Goal: Task Accomplishment & Management: Manage account settings

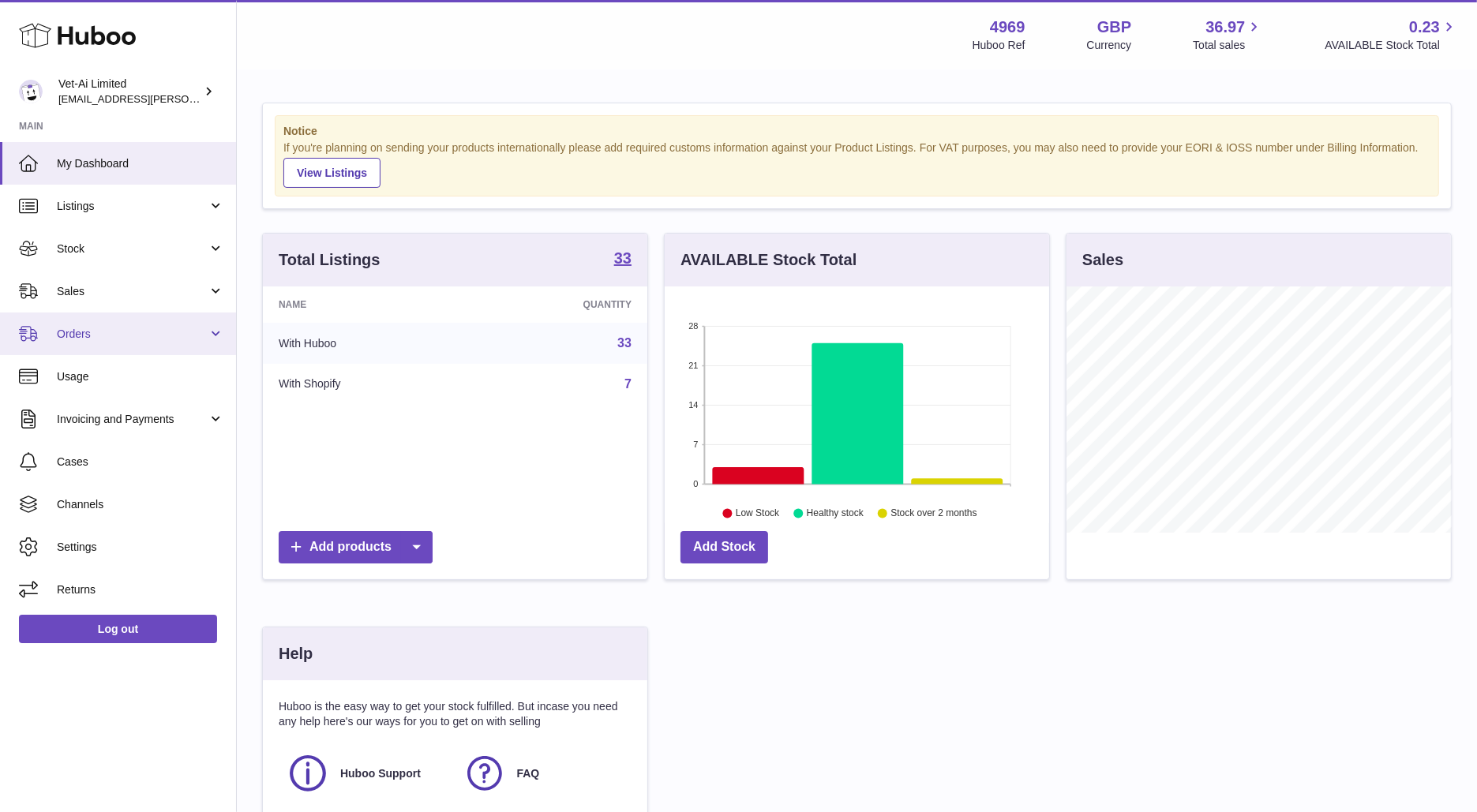
scroll to position [246, 384]
click at [82, 345] on link "Orders" at bounding box center [118, 333] width 236 height 42
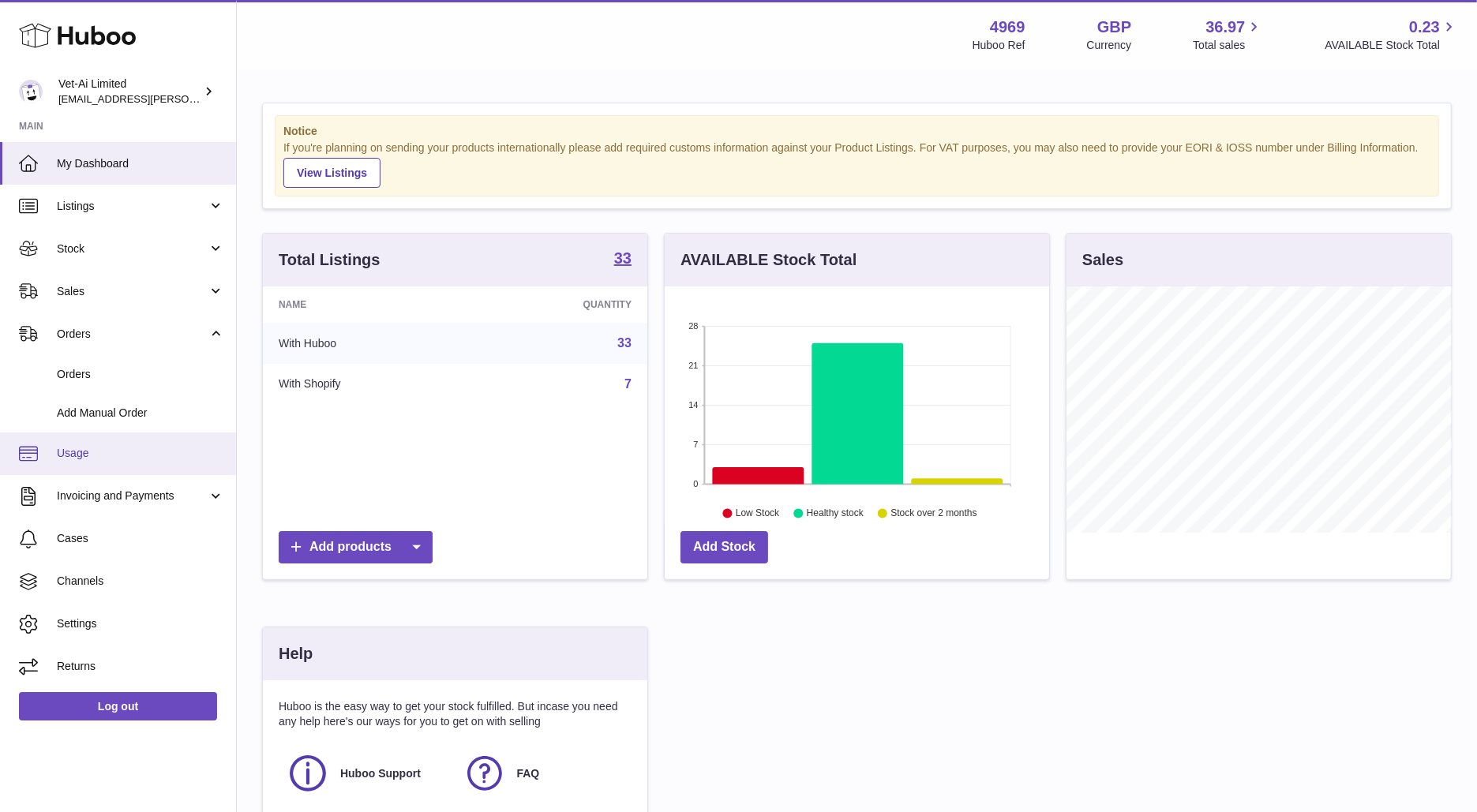
click at [114, 433] on link "Usage" at bounding box center [118, 454] width 236 height 42
click at [114, 419] on span "Add Manual Order" at bounding box center [140, 413] width 167 height 15
click at [162, 415] on span "Add Manual Order" at bounding box center [140, 413] width 167 height 15
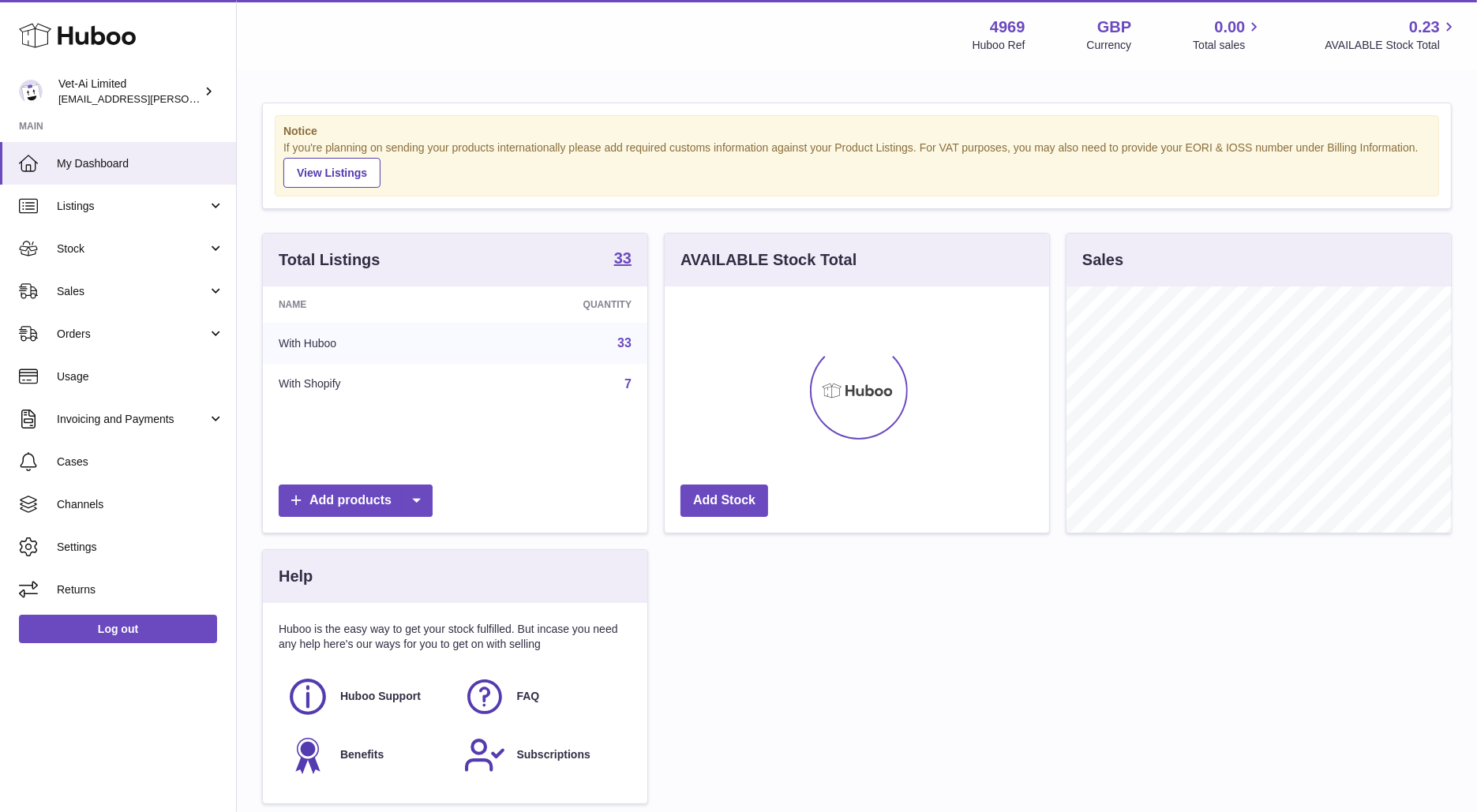
scroll to position [246, 384]
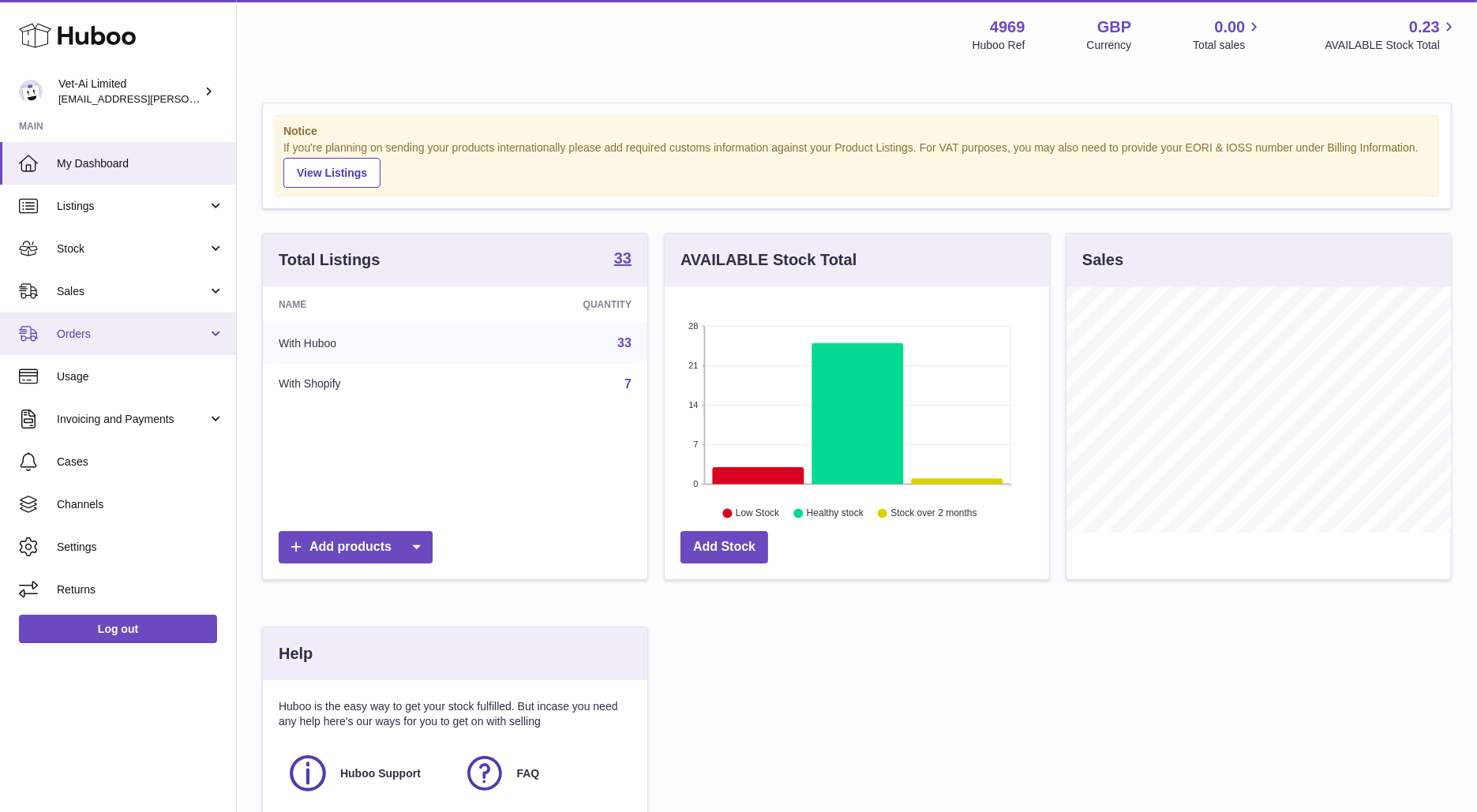
click at [147, 328] on span "Orders" at bounding box center [132, 333] width 151 height 15
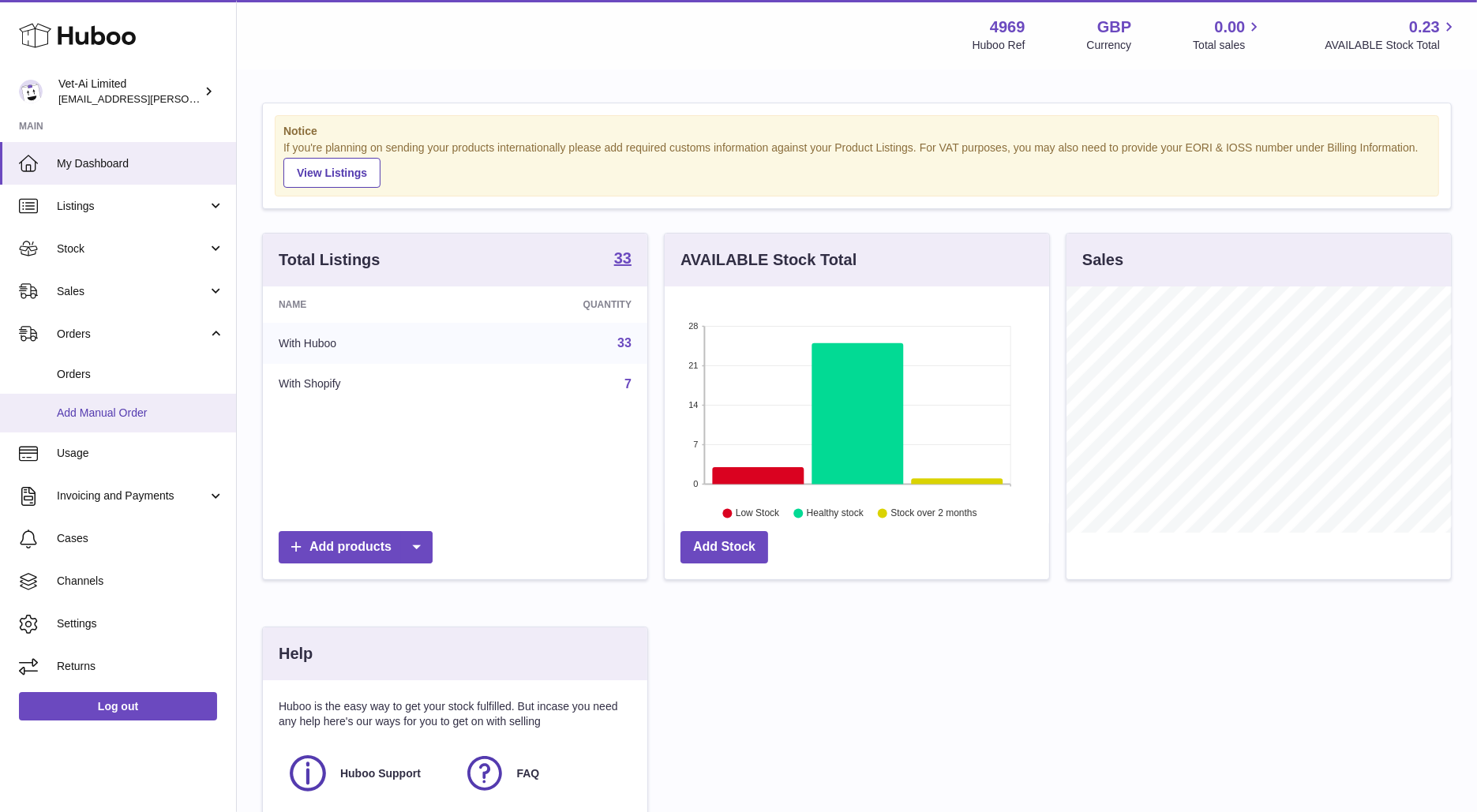
click at [147, 403] on link "Add Manual Order" at bounding box center [118, 413] width 236 height 39
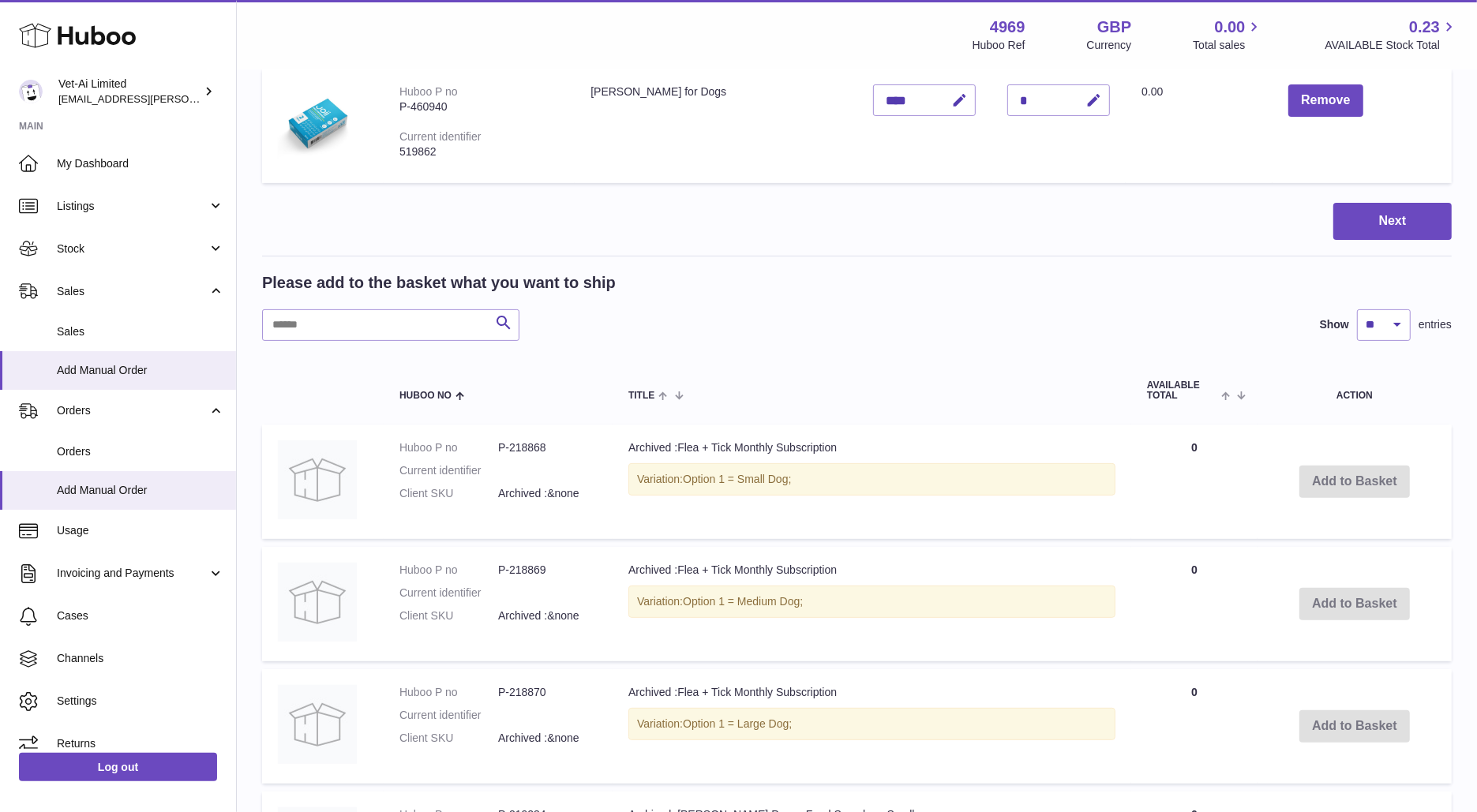
scroll to position [407, 0]
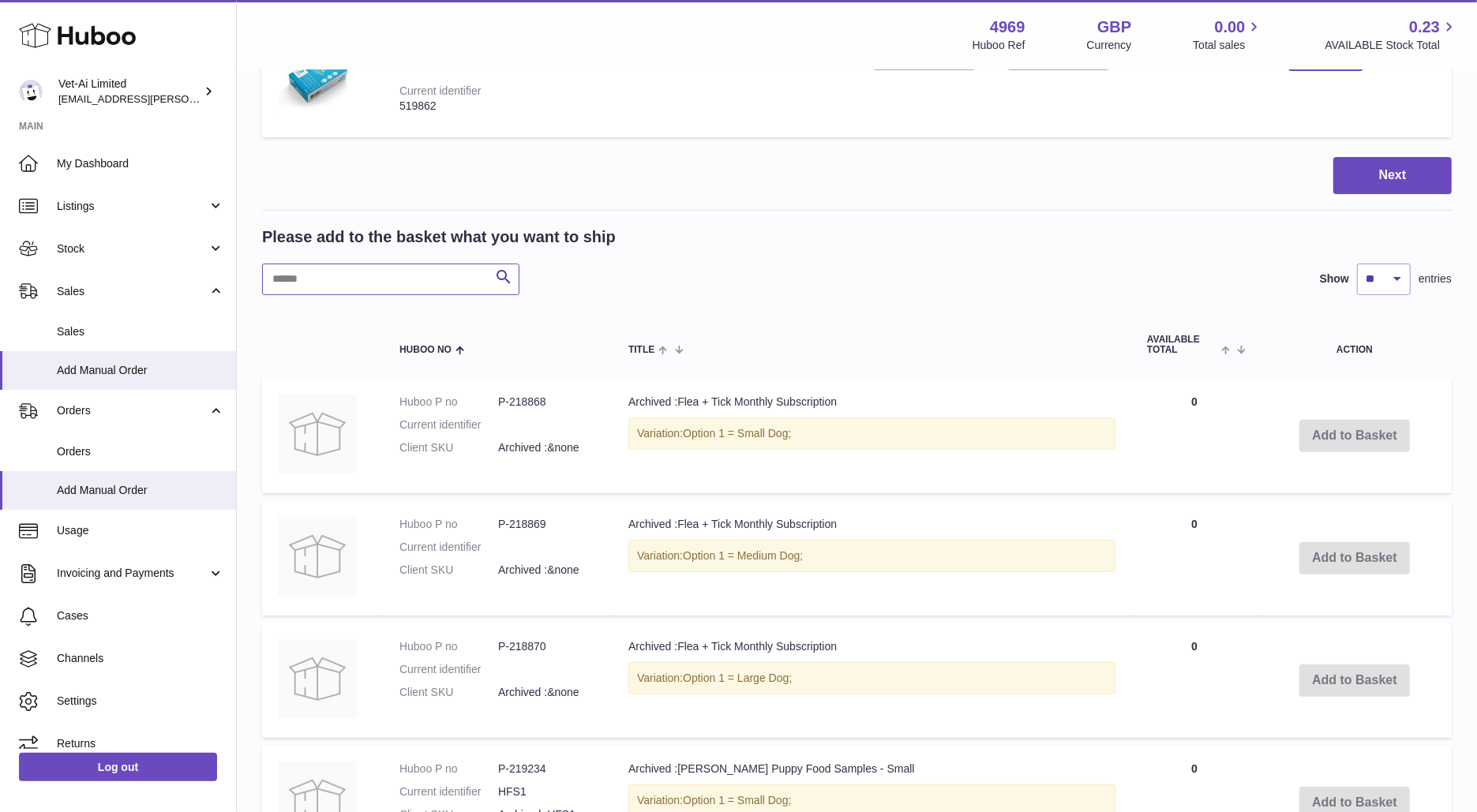
click at [450, 285] on input "text" at bounding box center [390, 280] width 257 height 31
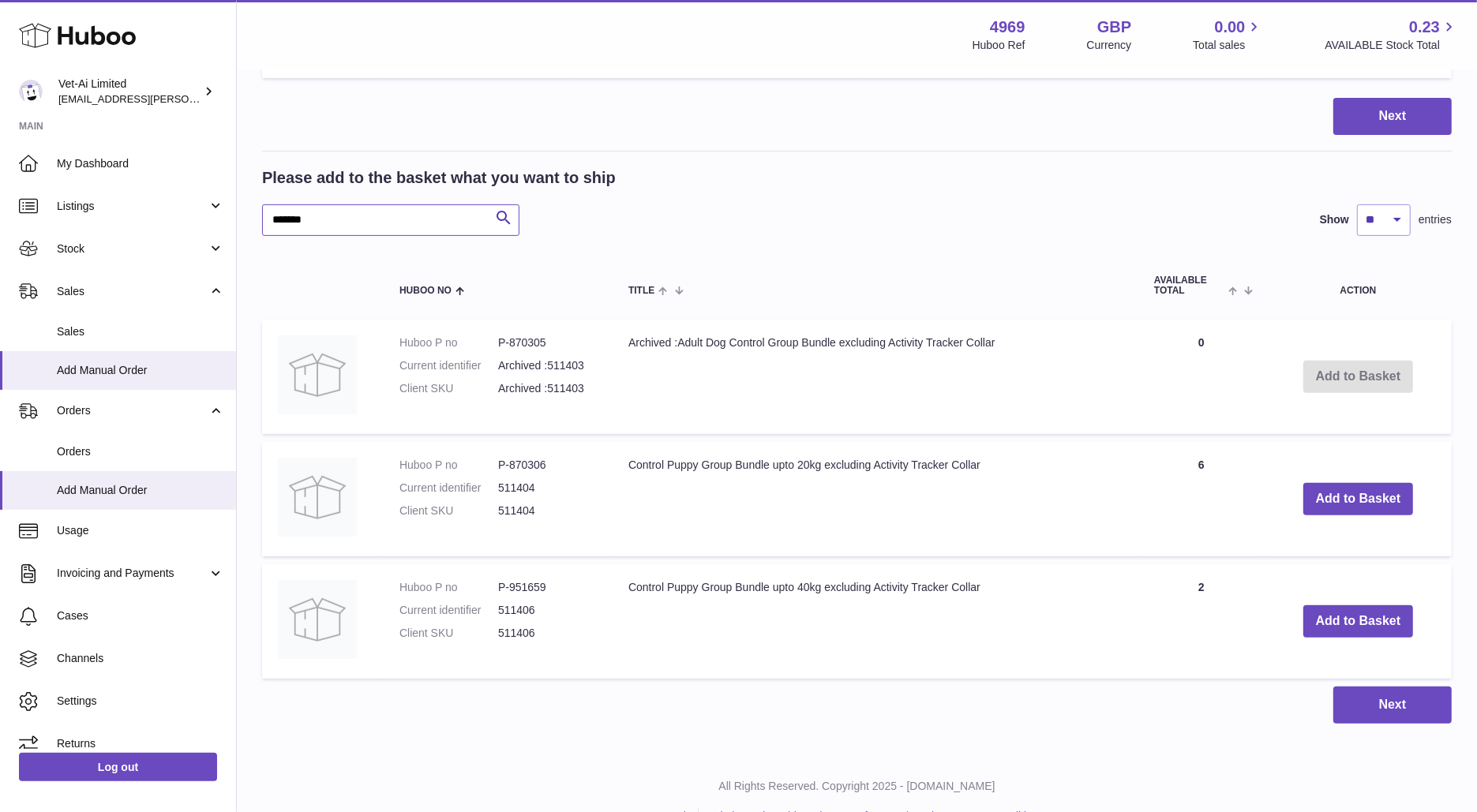
scroll to position [491, 0]
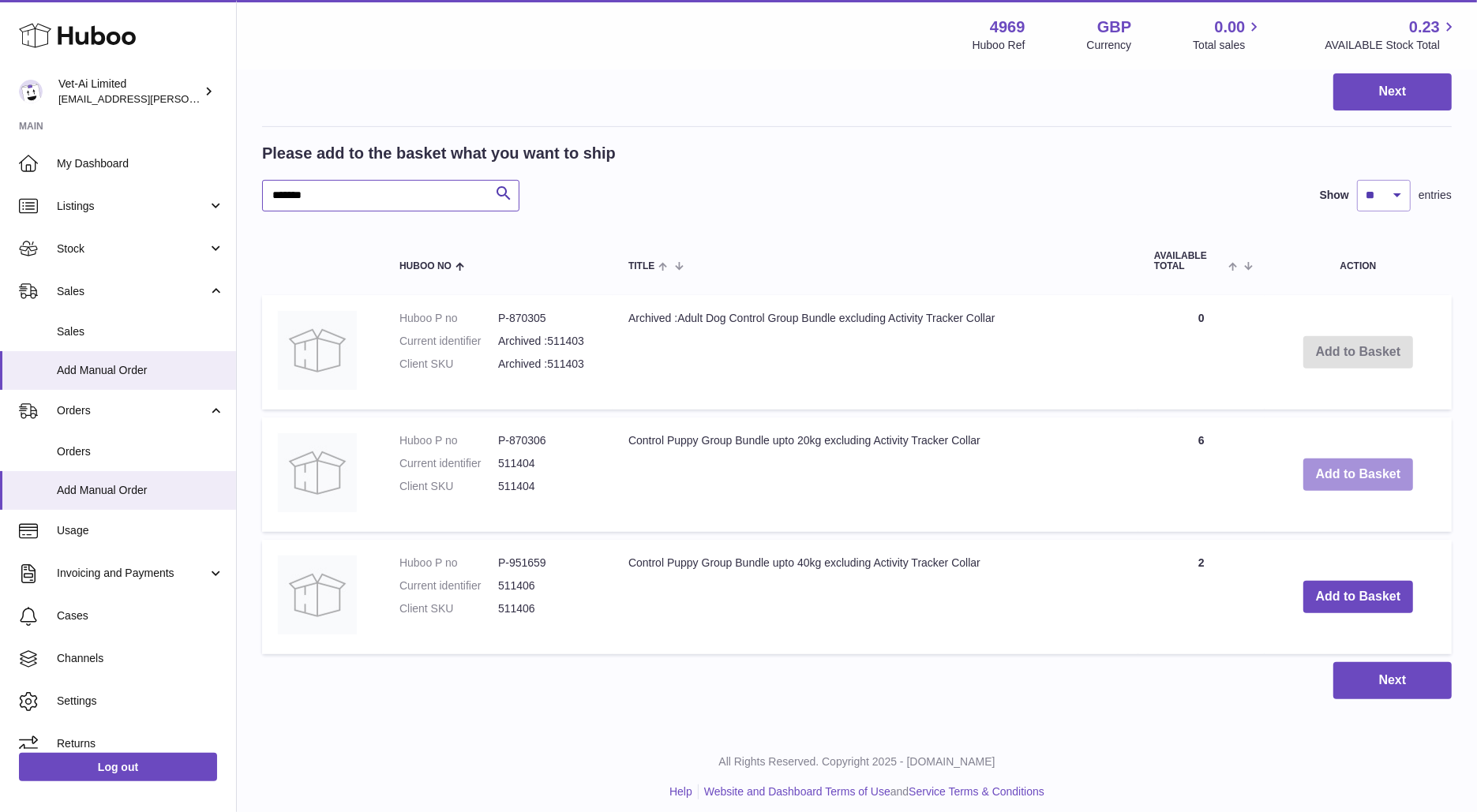
type input "*******"
click at [1358, 473] on button "Add to Basket" at bounding box center [1358, 474] width 111 height 32
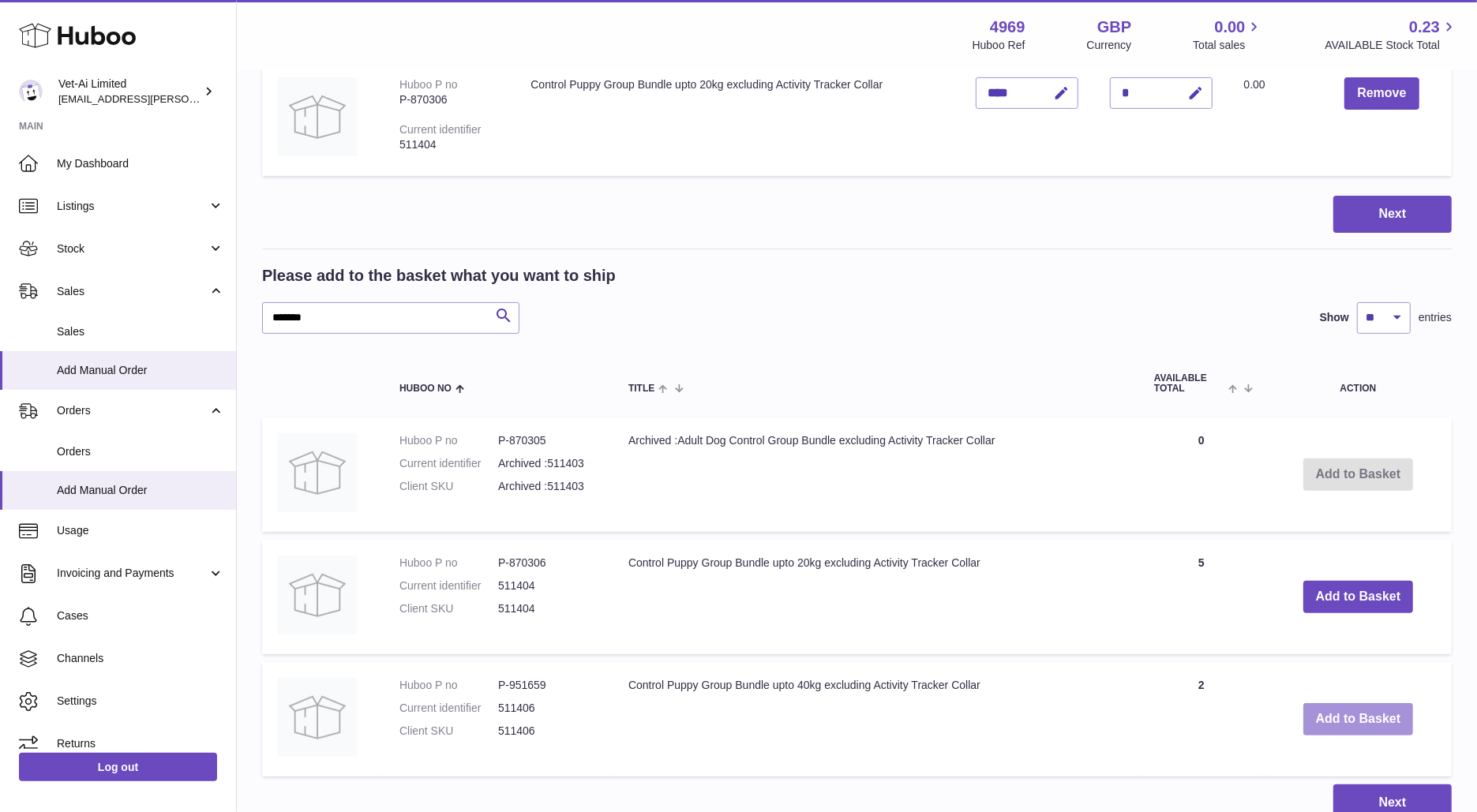
click at [1328, 725] on button "Add to Basket" at bounding box center [1358, 719] width 111 height 32
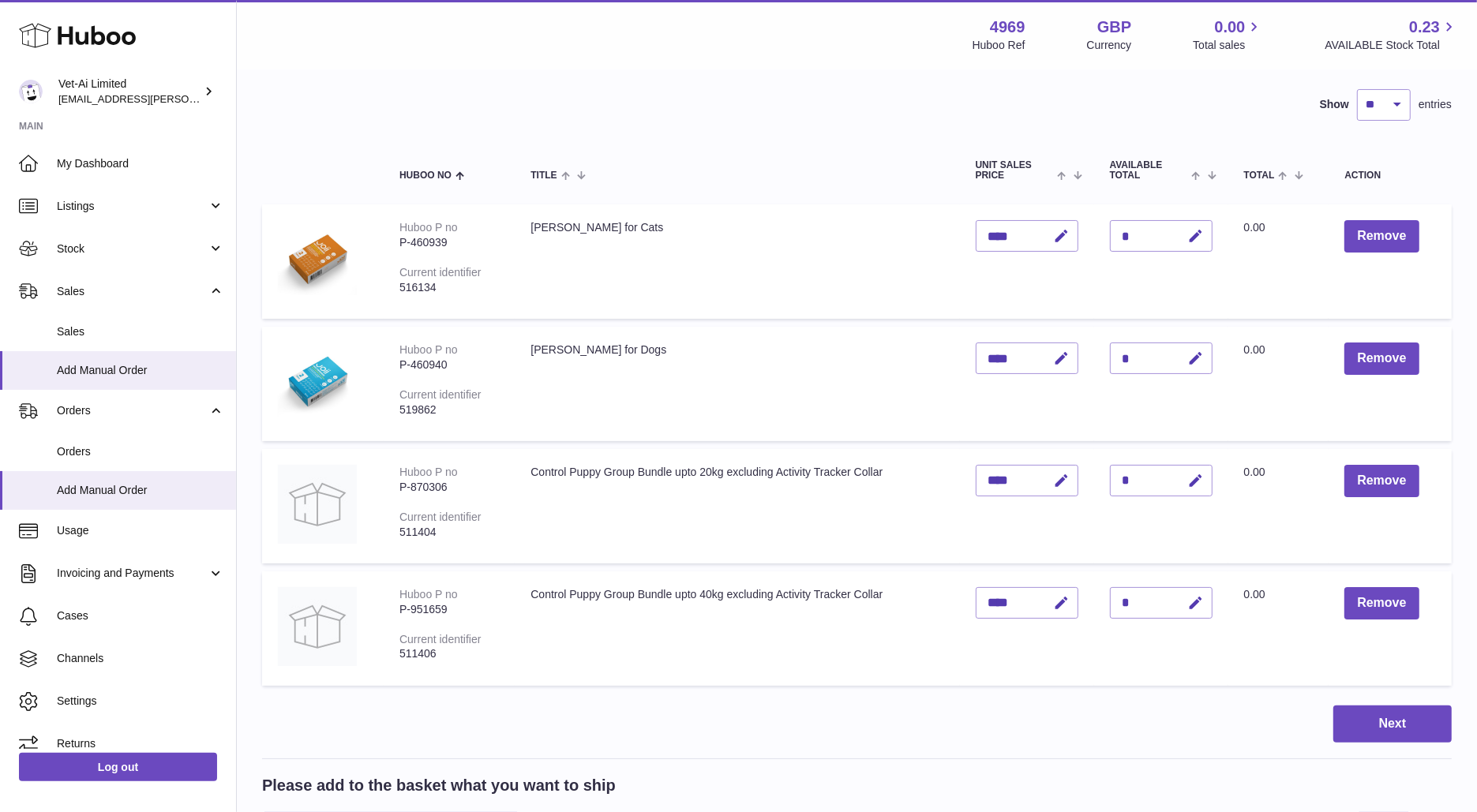
scroll to position [0, 0]
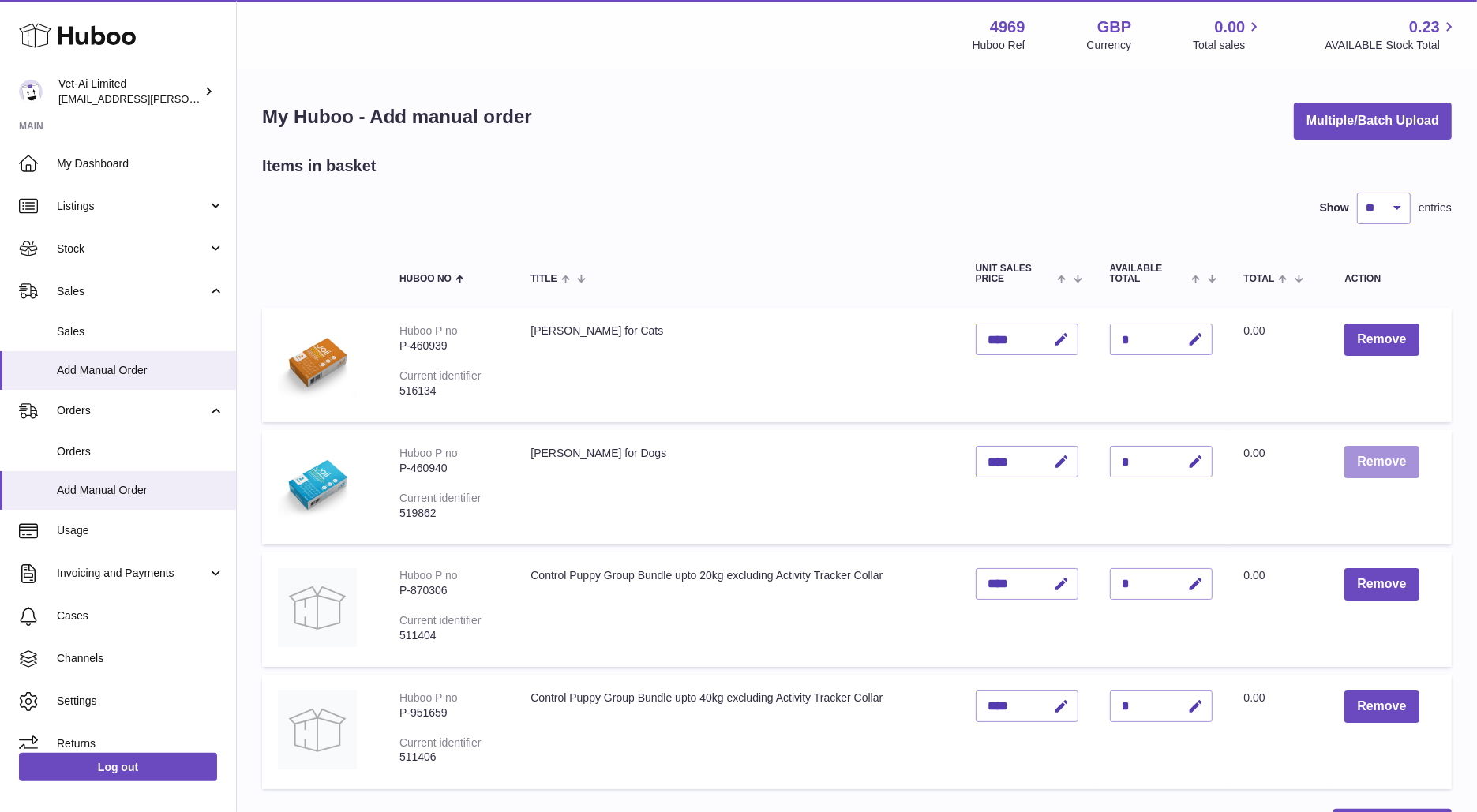
click at [1368, 475] on button "Remove" at bounding box center [1382, 461] width 74 height 32
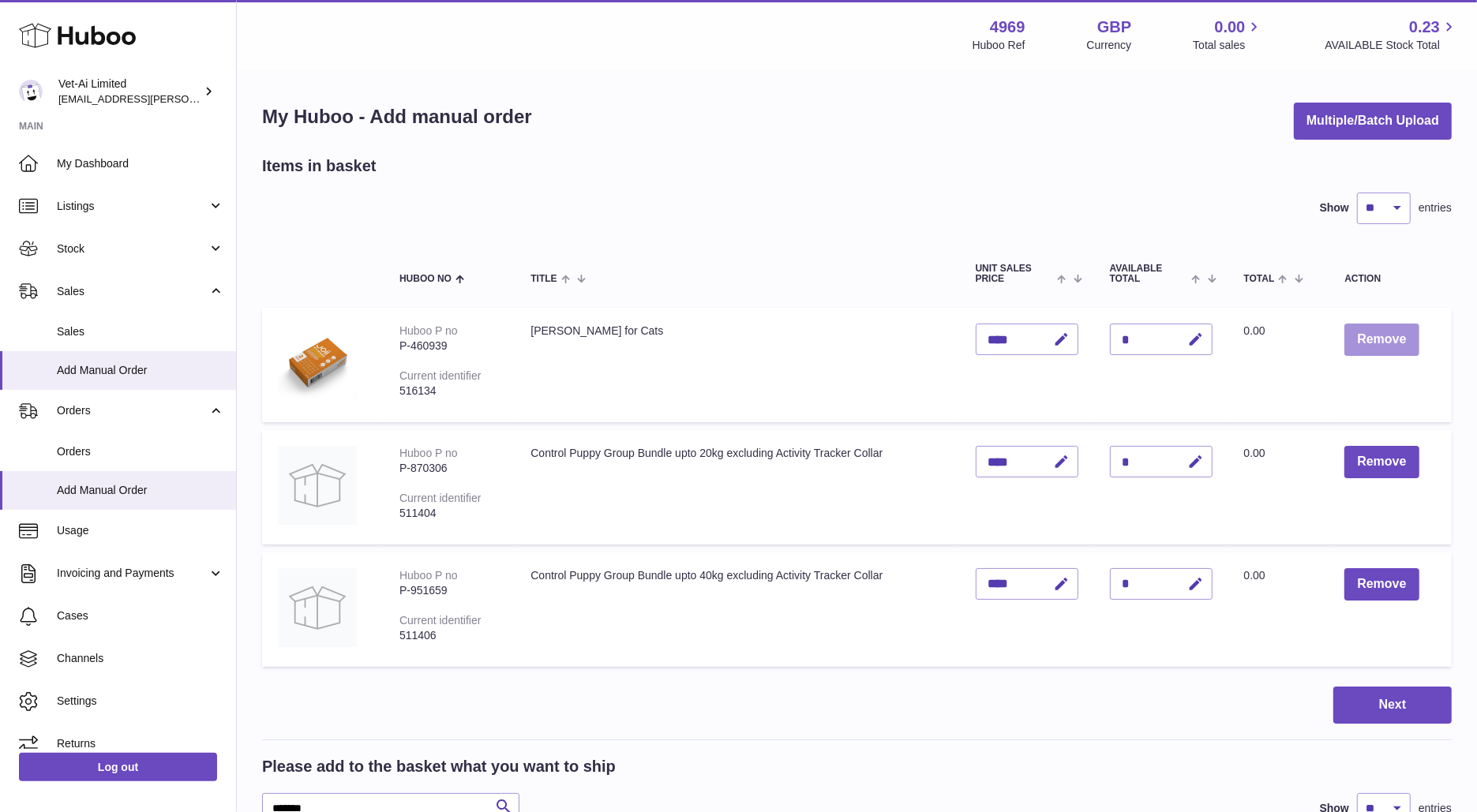
click at [1400, 329] on button "Remove" at bounding box center [1382, 339] width 74 height 32
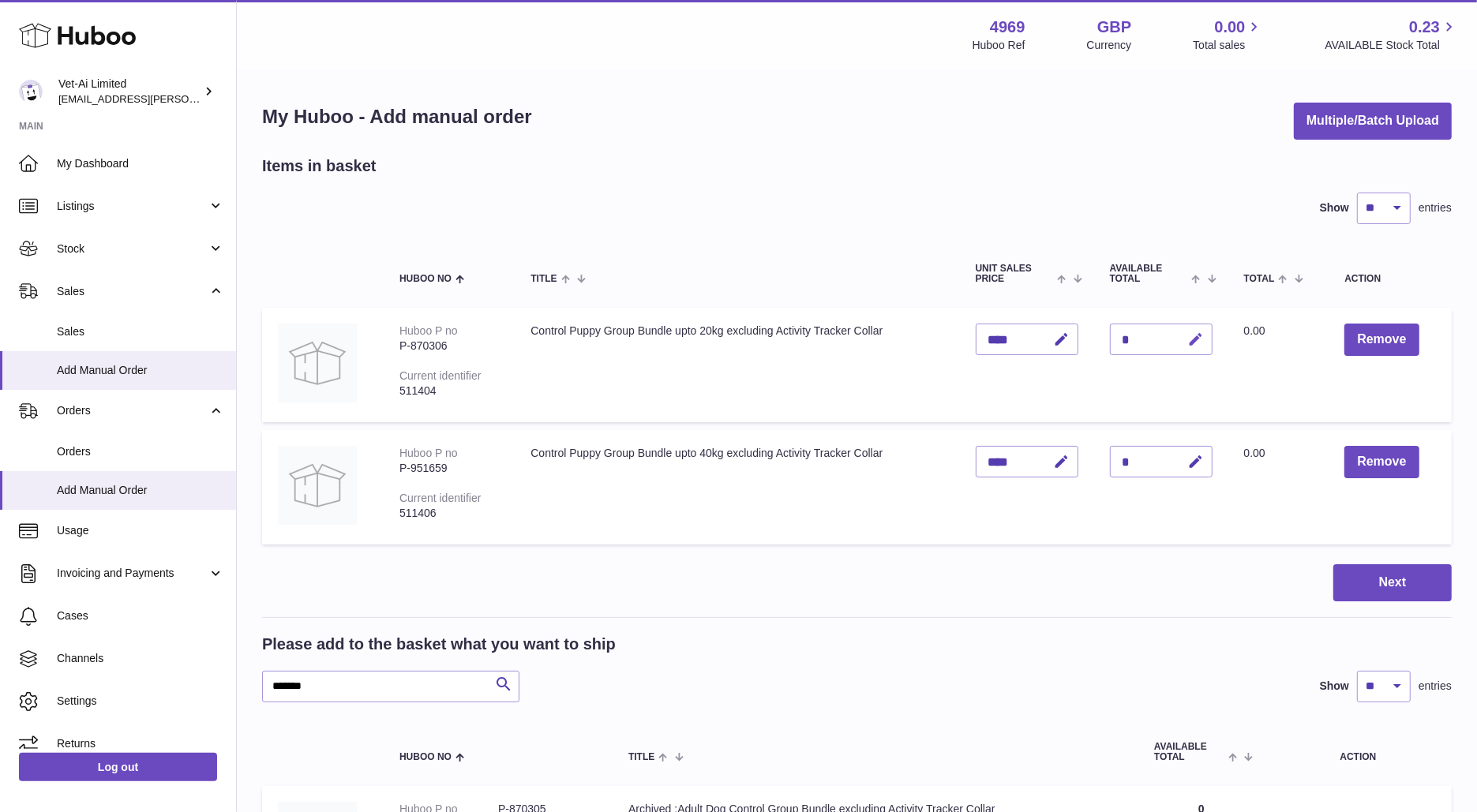
click at [1190, 342] on icon "button" at bounding box center [1196, 339] width 16 height 16
type input "*"
click at [1194, 337] on icon "submit" at bounding box center [1196, 339] width 14 height 14
click at [1192, 460] on icon "button" at bounding box center [1196, 461] width 16 height 16
click at [1132, 463] on input "*" at bounding box center [1161, 461] width 103 height 31
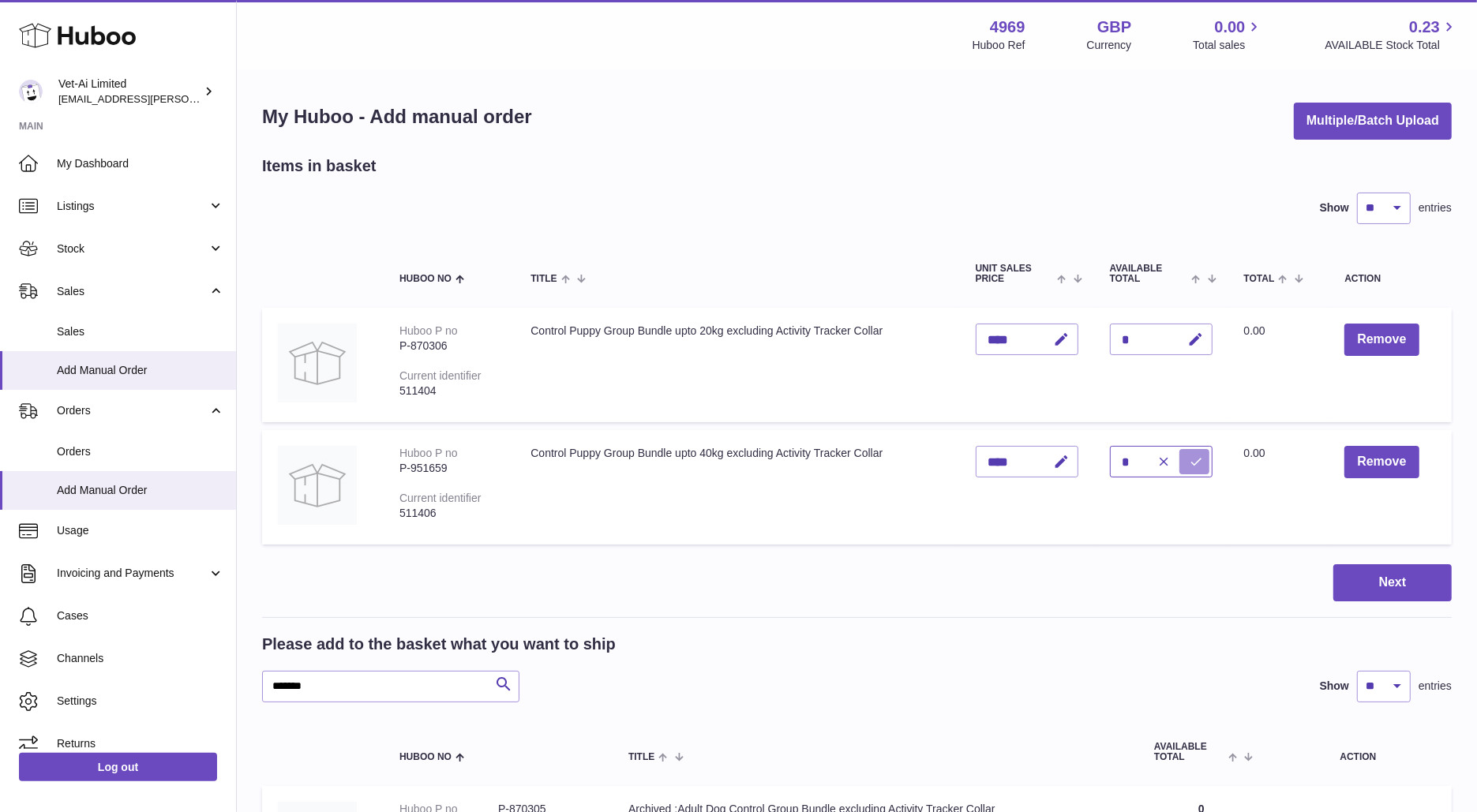
type input "*"
click at [1190, 457] on icon "submit" at bounding box center [1196, 461] width 14 height 14
click at [346, 684] on input "*******" at bounding box center [390, 686] width 257 height 31
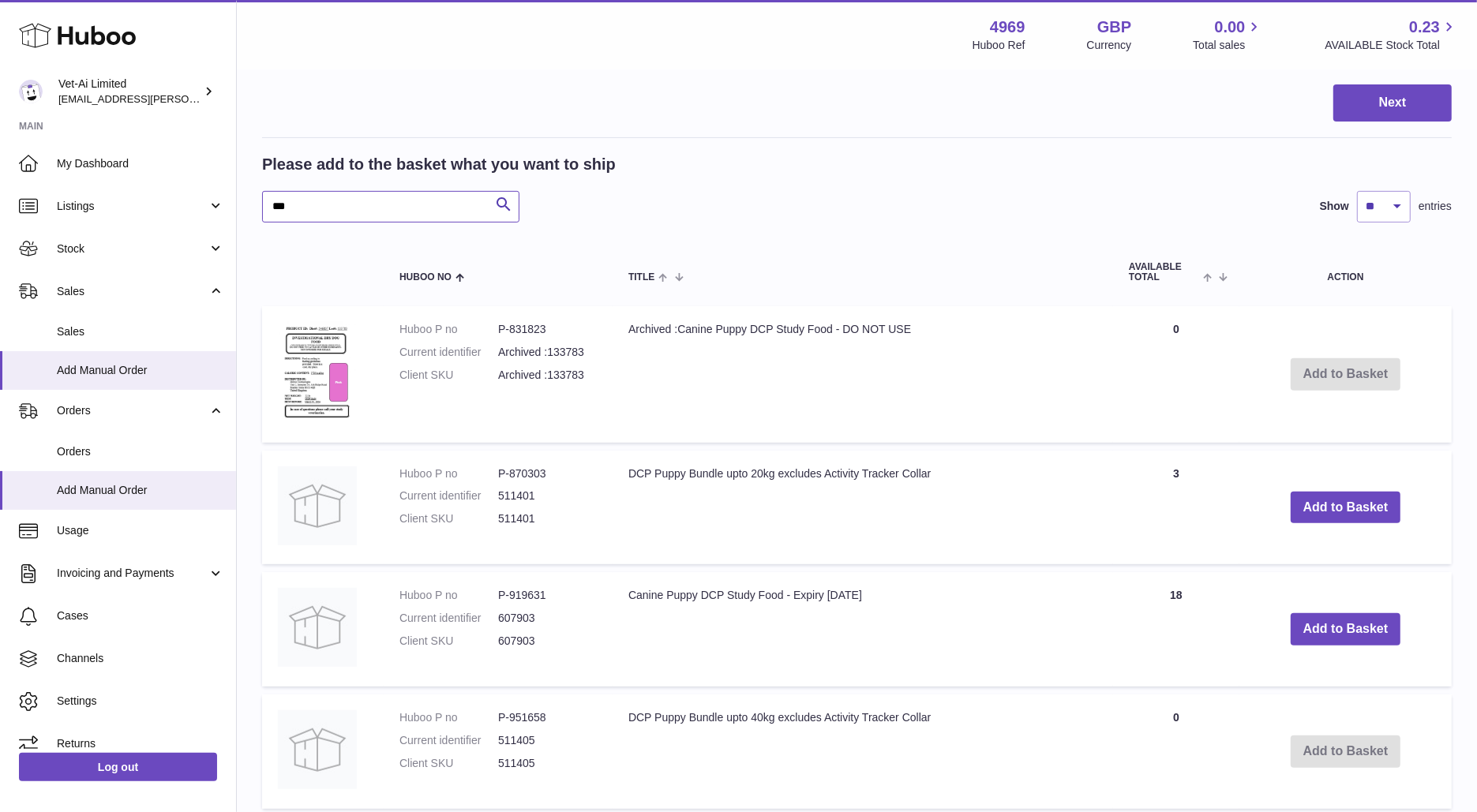
scroll to position [496, 0]
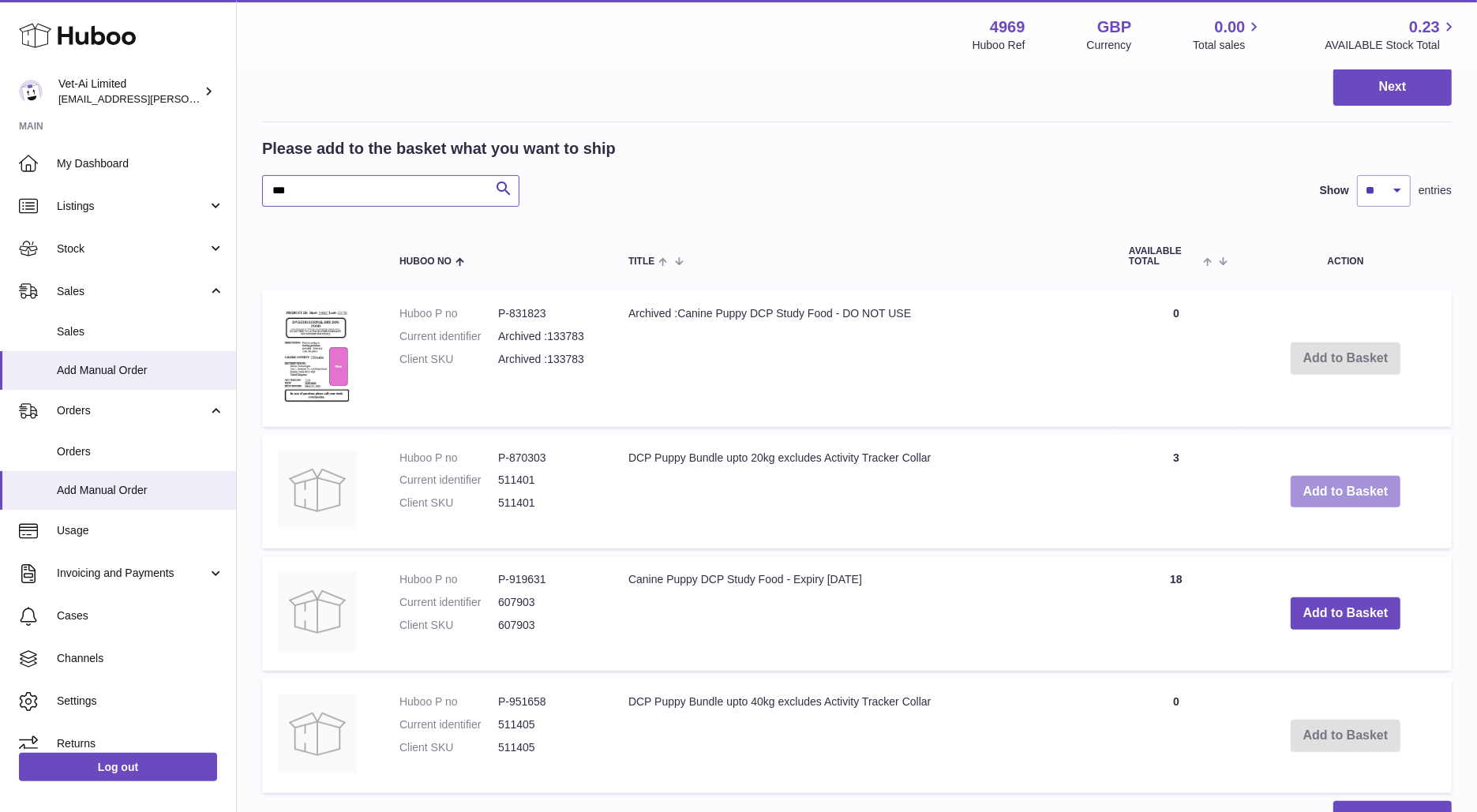
type input "***"
click at [1308, 492] on button "Add to Basket" at bounding box center [1346, 492] width 111 height 32
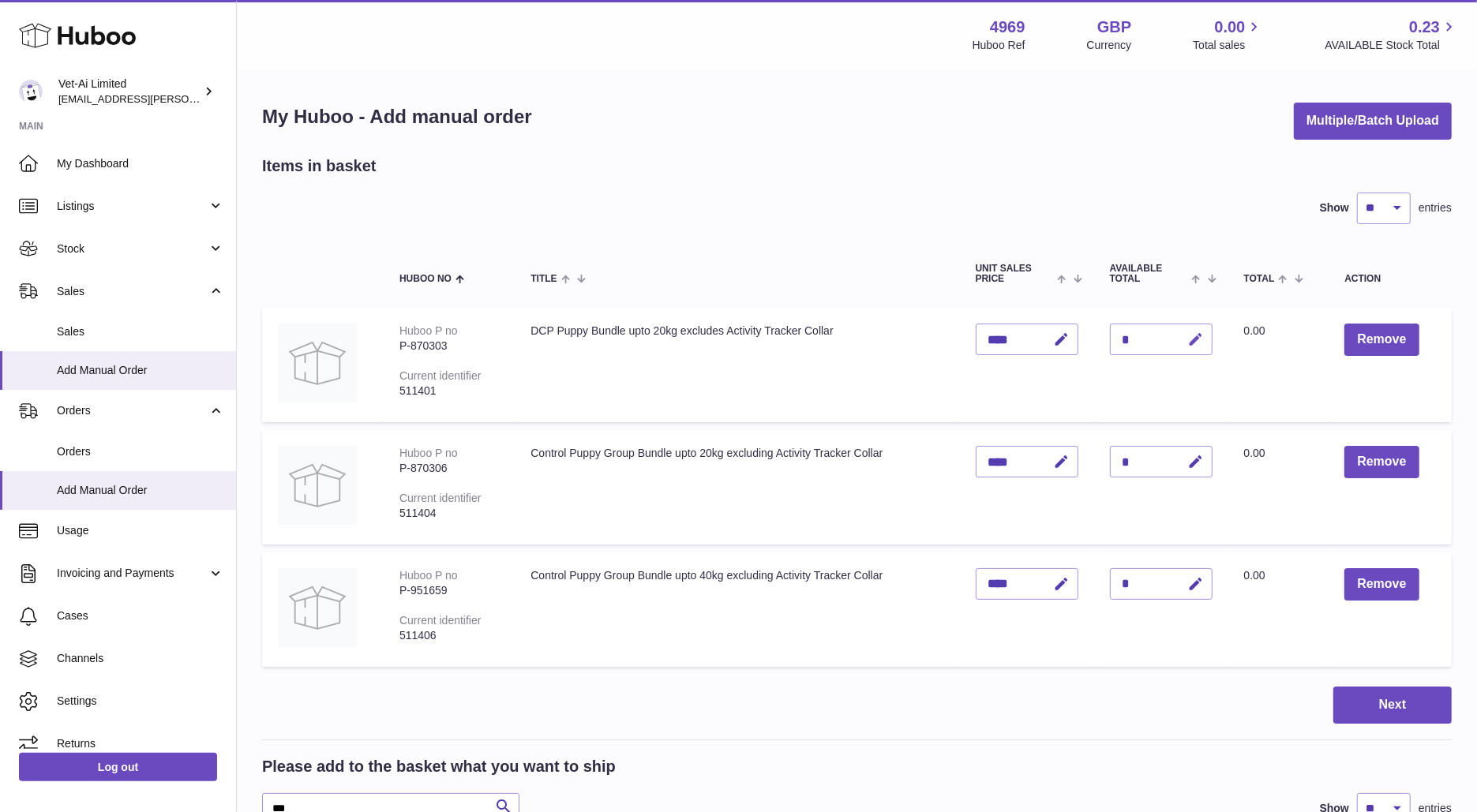
click at [1201, 339] on icon "button" at bounding box center [1196, 339] width 16 height 16
type input "*"
click at [1201, 336] on icon "submit" at bounding box center [1196, 339] width 14 height 14
click at [1382, 702] on button "Next" at bounding box center [1392, 705] width 119 height 37
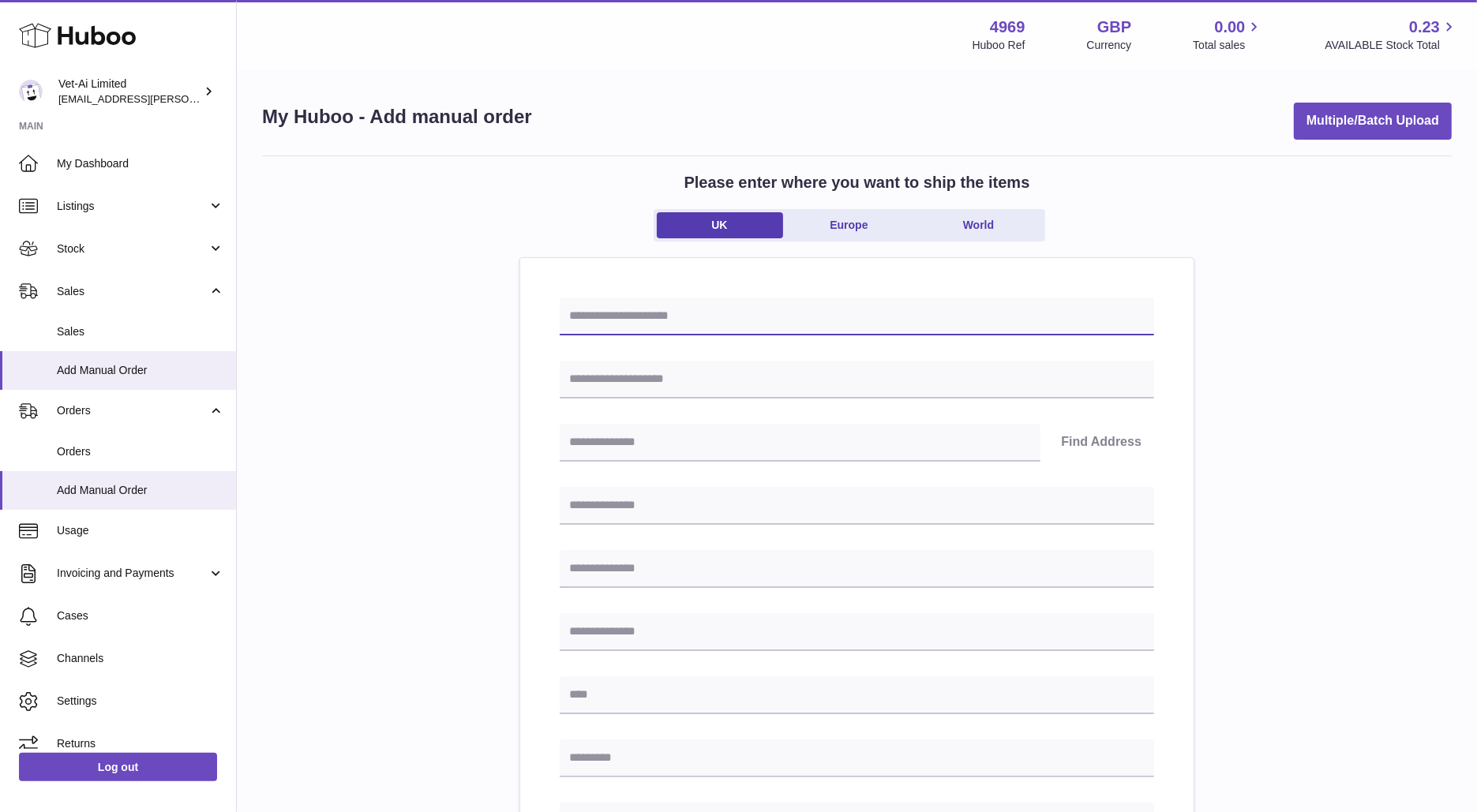
click at [597, 317] on input "text" at bounding box center [856, 317] width 594 height 38
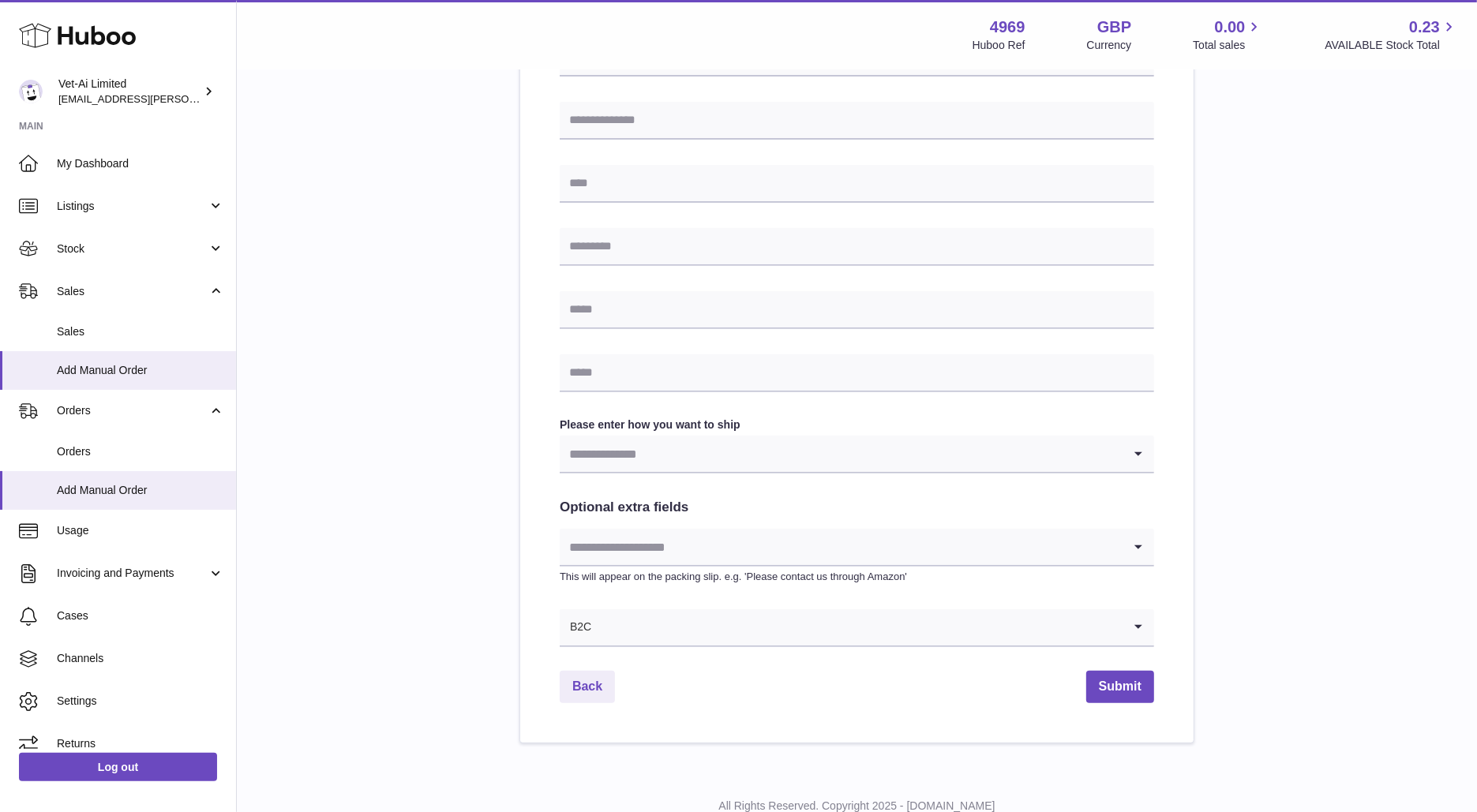
scroll to position [530, 0]
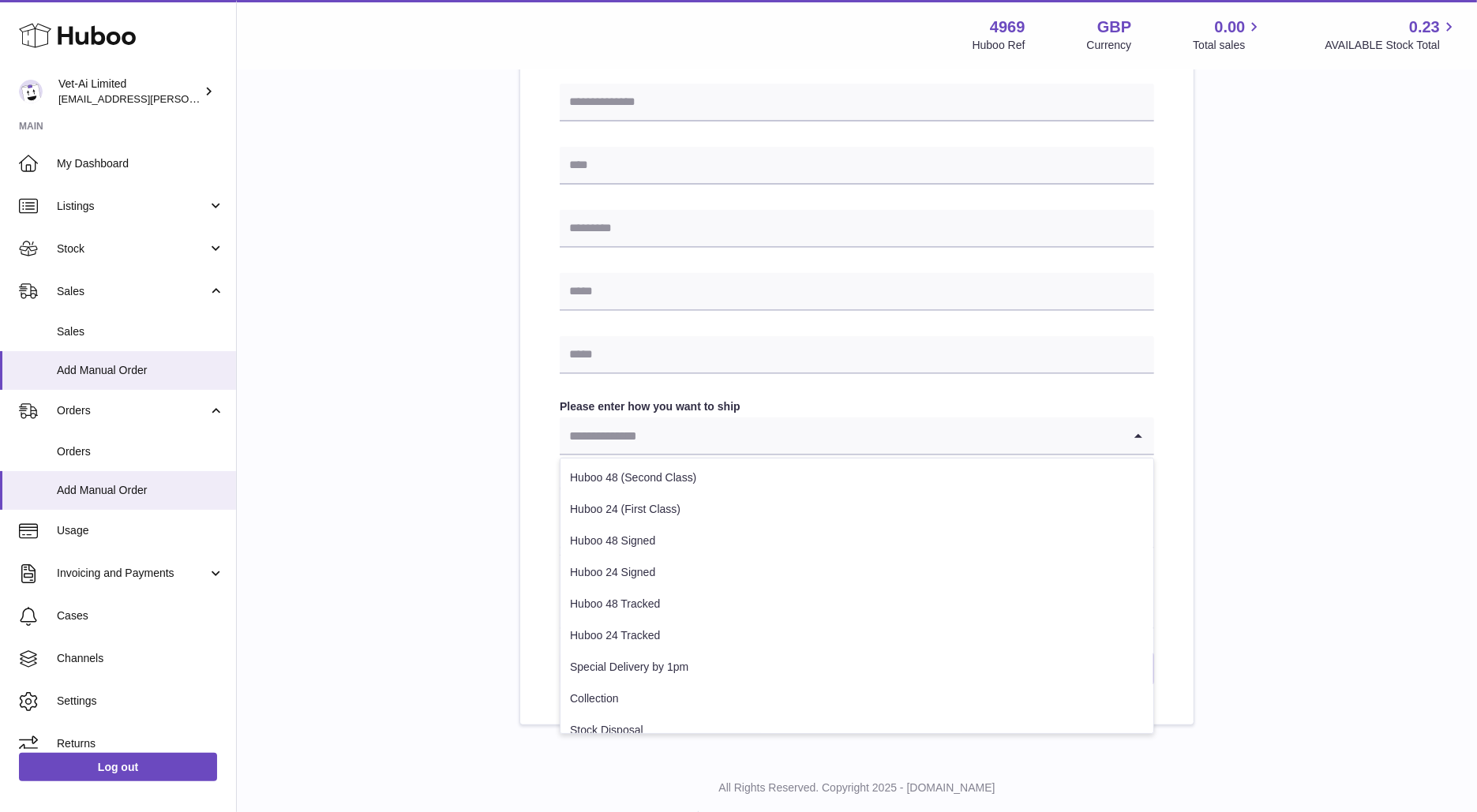
click at [622, 444] on input "Search for option" at bounding box center [841, 435] width 563 height 36
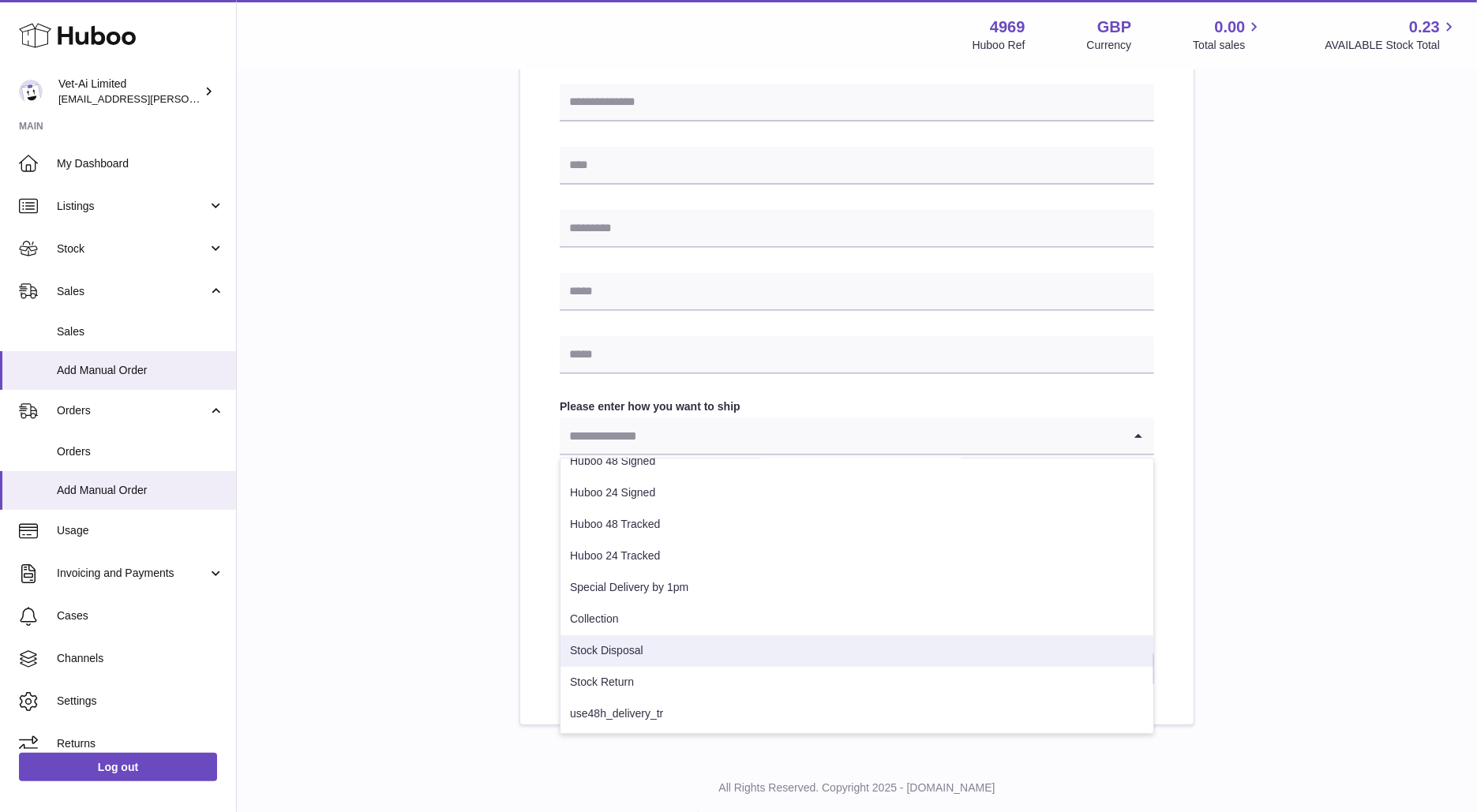
scroll to position [0, 0]
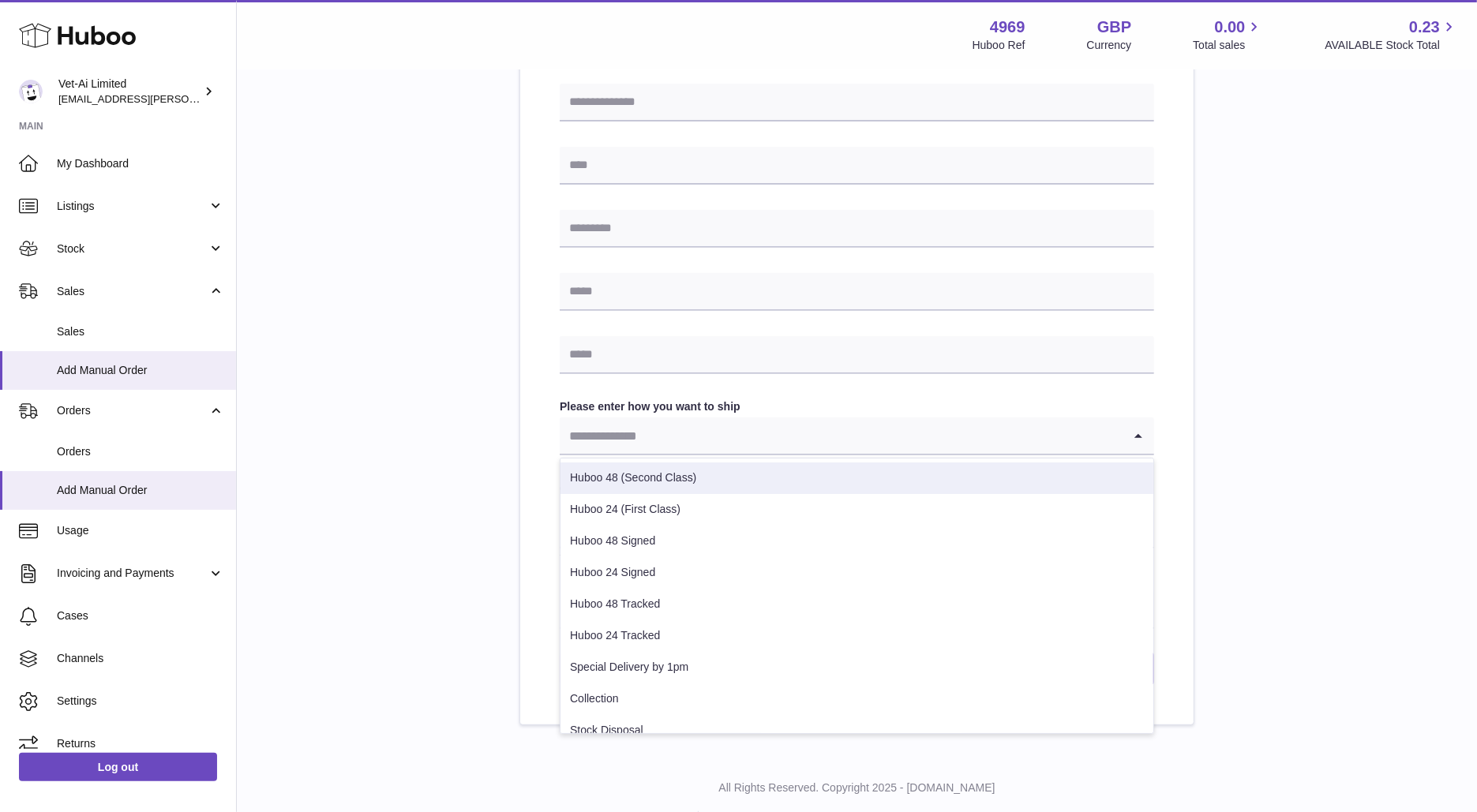
click at [631, 469] on li "Huboo 48 (Second Class)" at bounding box center [856, 478] width 593 height 31
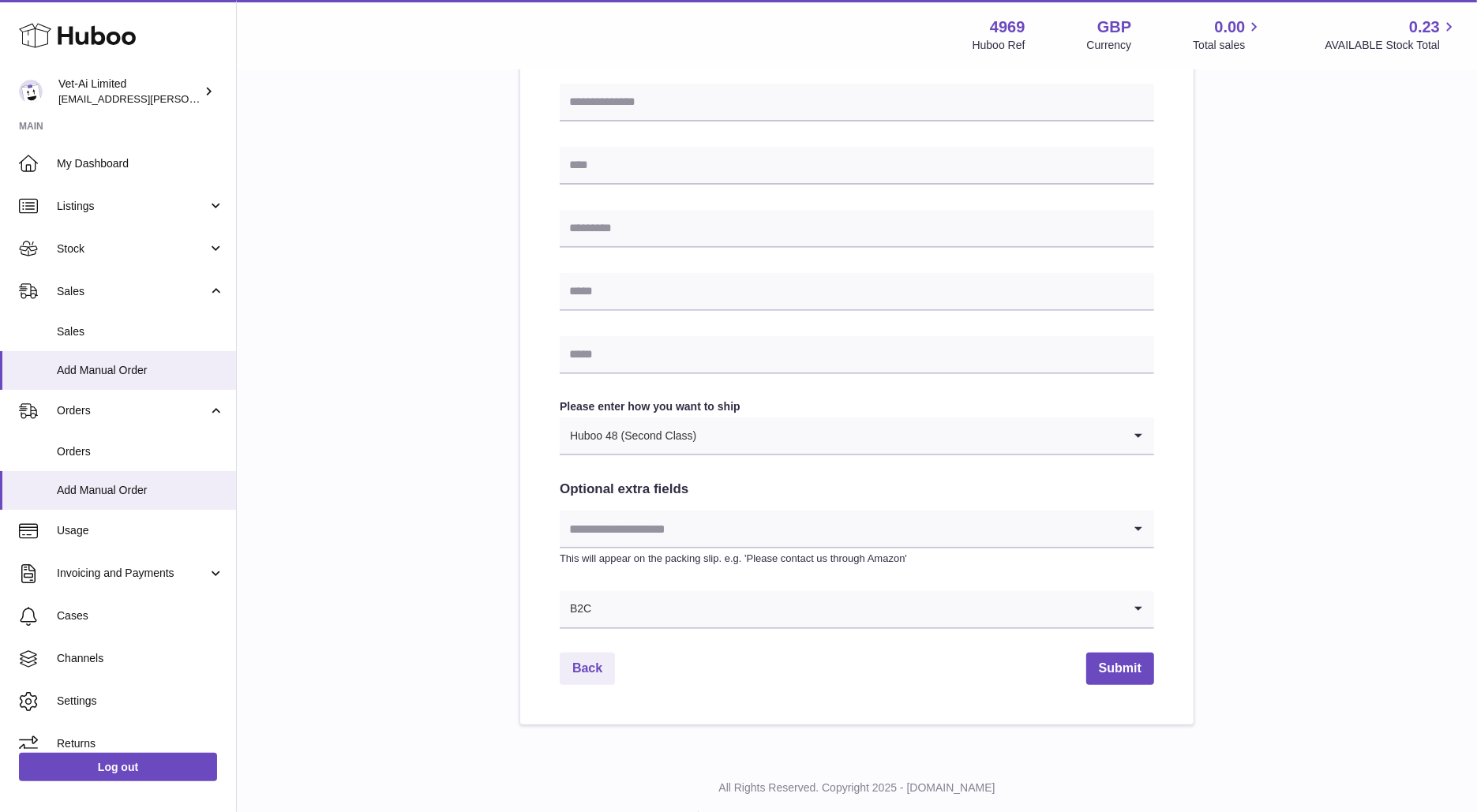
click at [663, 524] on input "Search for option" at bounding box center [841, 529] width 563 height 36
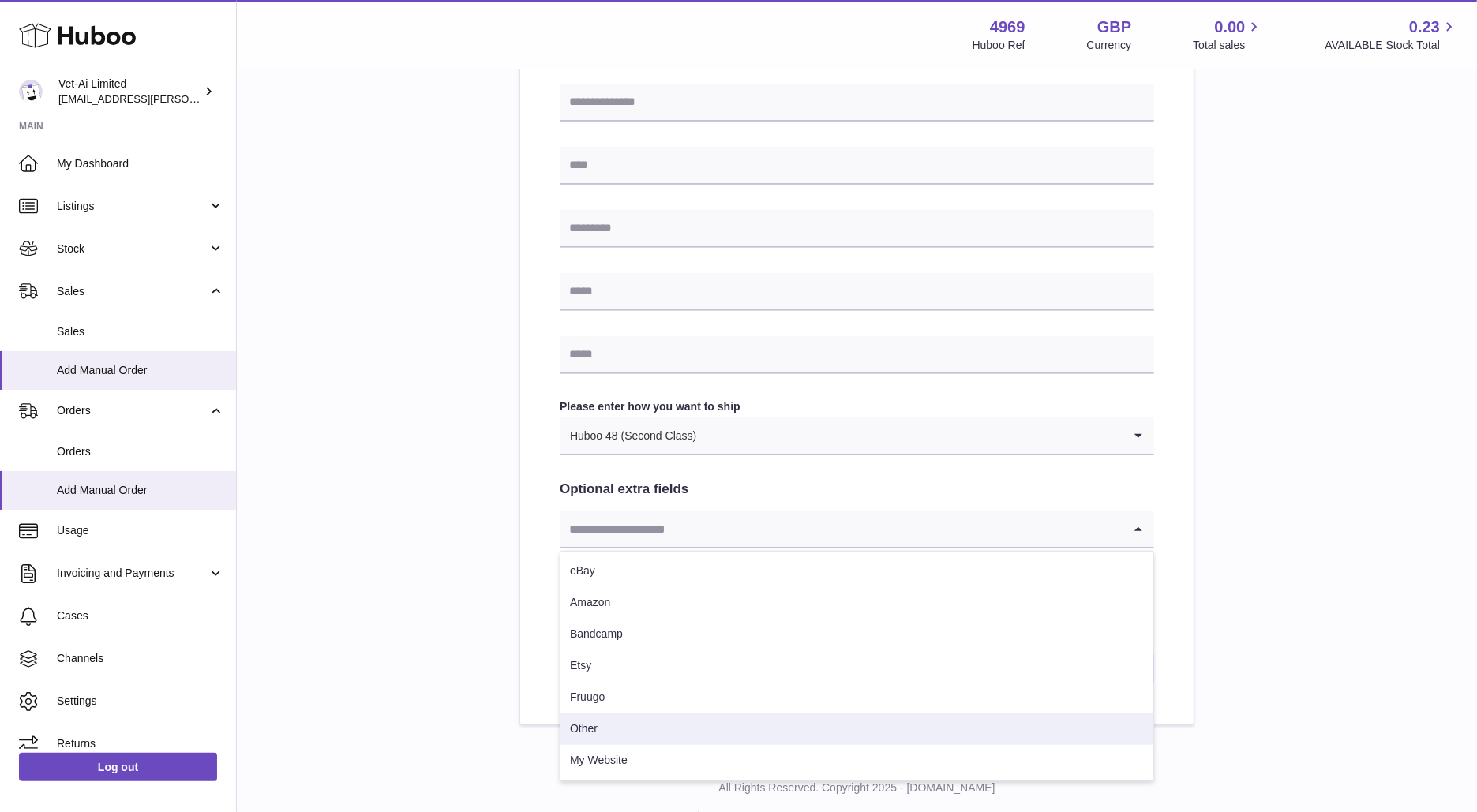
click at [637, 721] on li "Other" at bounding box center [856, 729] width 593 height 31
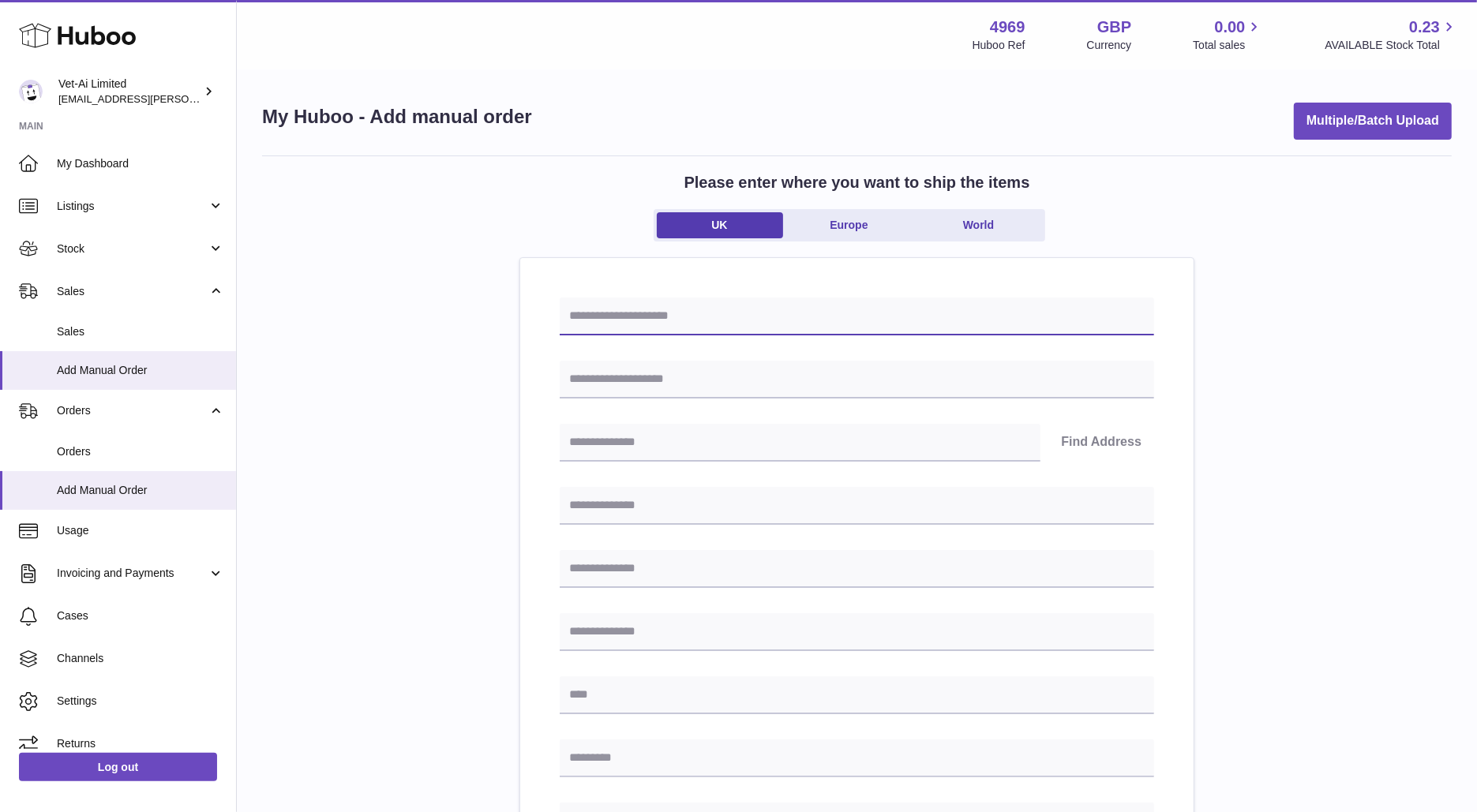
click at [625, 312] on input "text" at bounding box center [856, 317] width 594 height 38
click at [606, 378] on input "text" at bounding box center [856, 380] width 594 height 38
type input "**********"
click at [661, 445] on input "text" at bounding box center [799, 443] width 481 height 38
type input "*******"
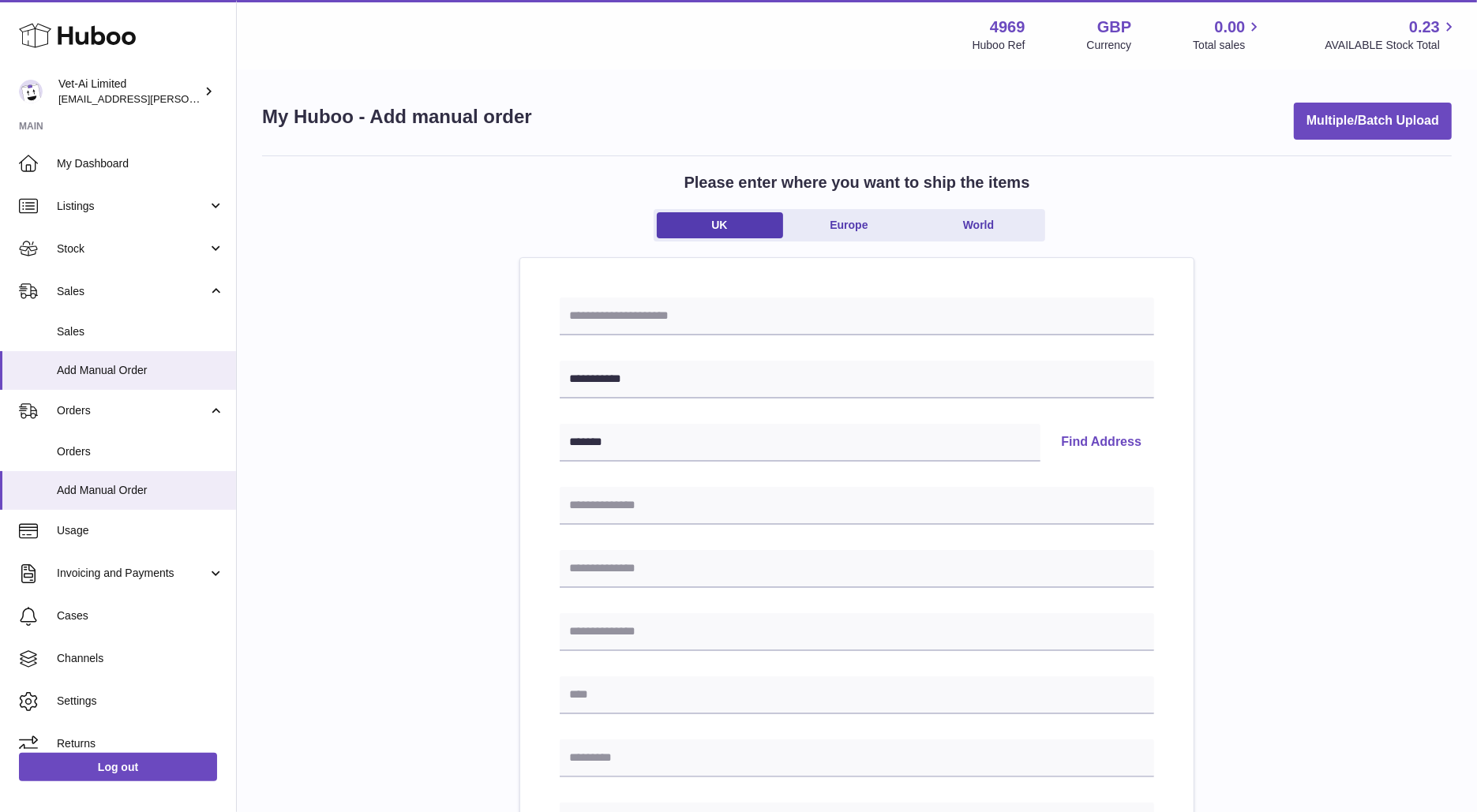
click at [1058, 442] on button "Find Address" at bounding box center [1101, 443] width 106 height 38
click at [700, 496] on select "**********" at bounding box center [856, 493] width 594 height 38
select select "**"
click at [559, 474] on select "**********" at bounding box center [856, 493] width 594 height 38
type input "**********"
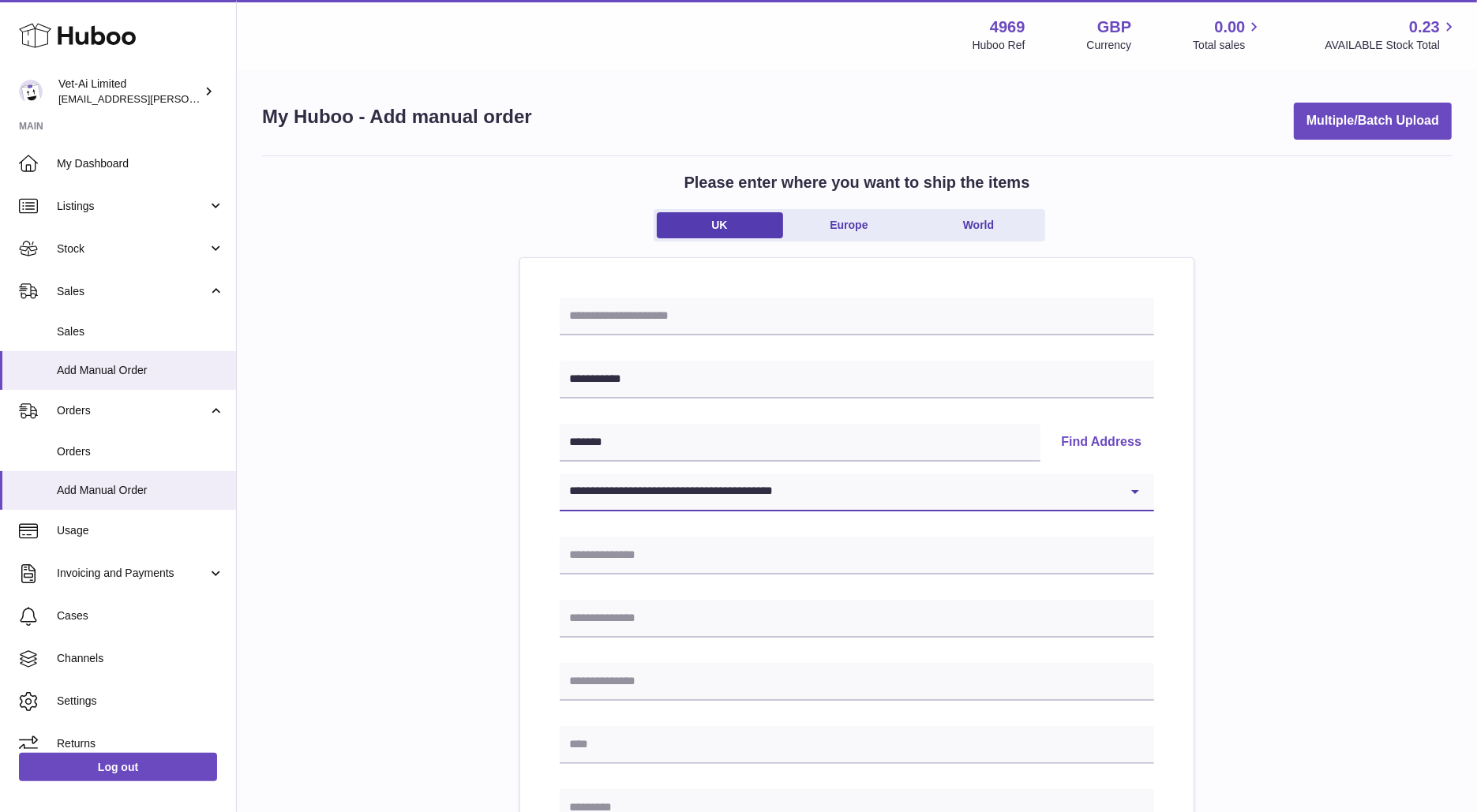
type input "*********"
type input "*******"
click at [613, 325] on input "text" at bounding box center [856, 317] width 594 height 38
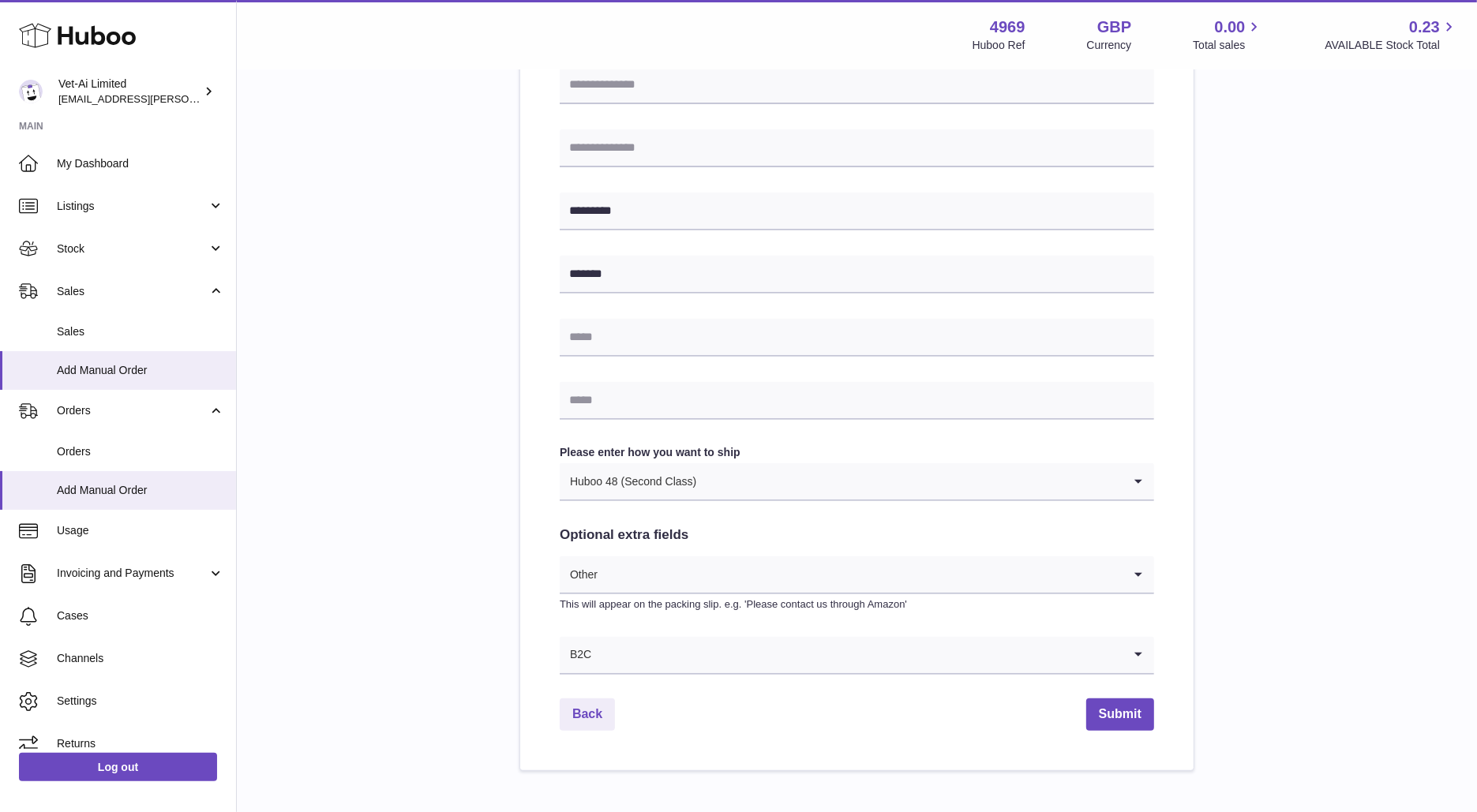
scroll to position [615, 0]
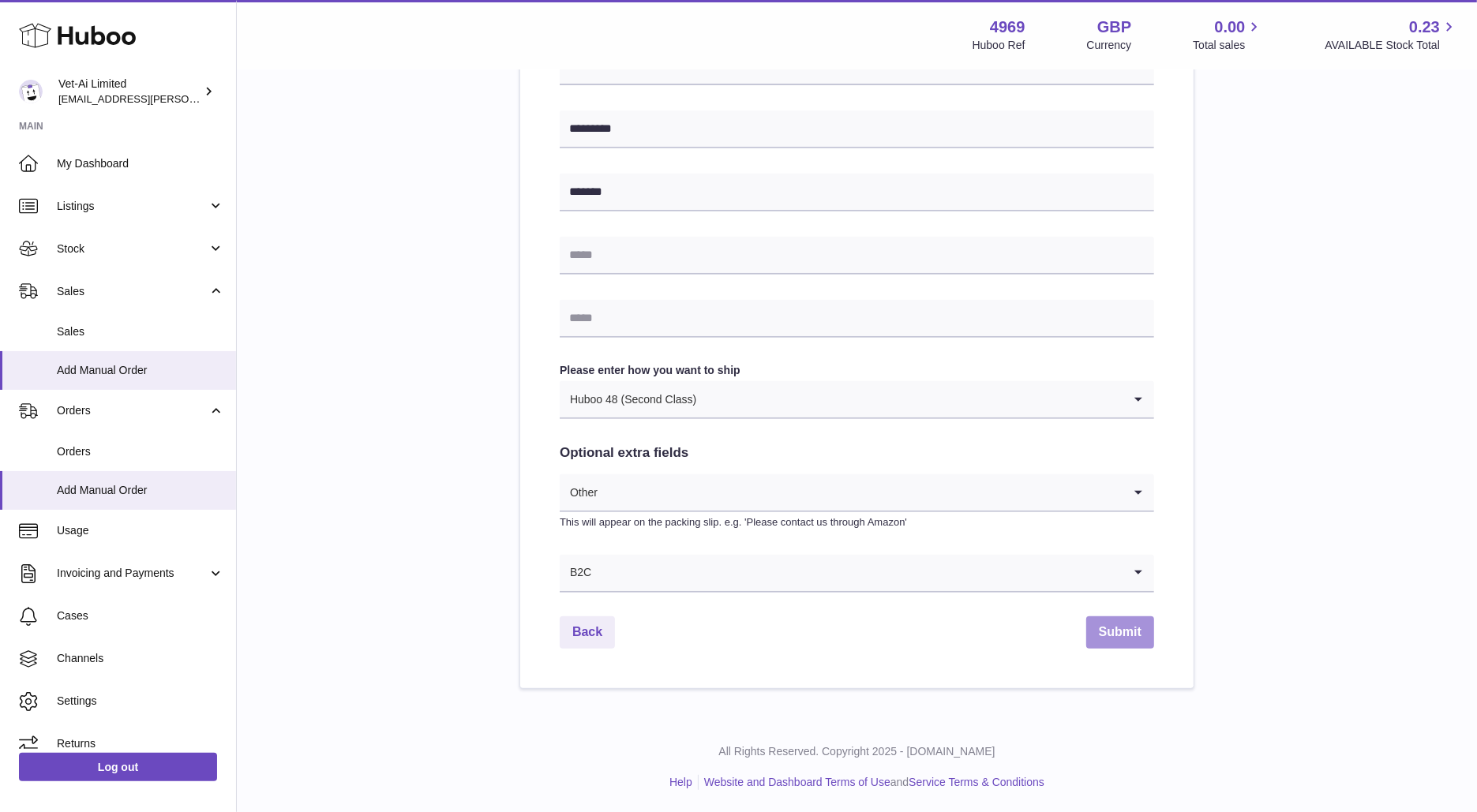
type input "**********"
click at [1086, 622] on button "Submit" at bounding box center [1119, 632] width 68 height 32
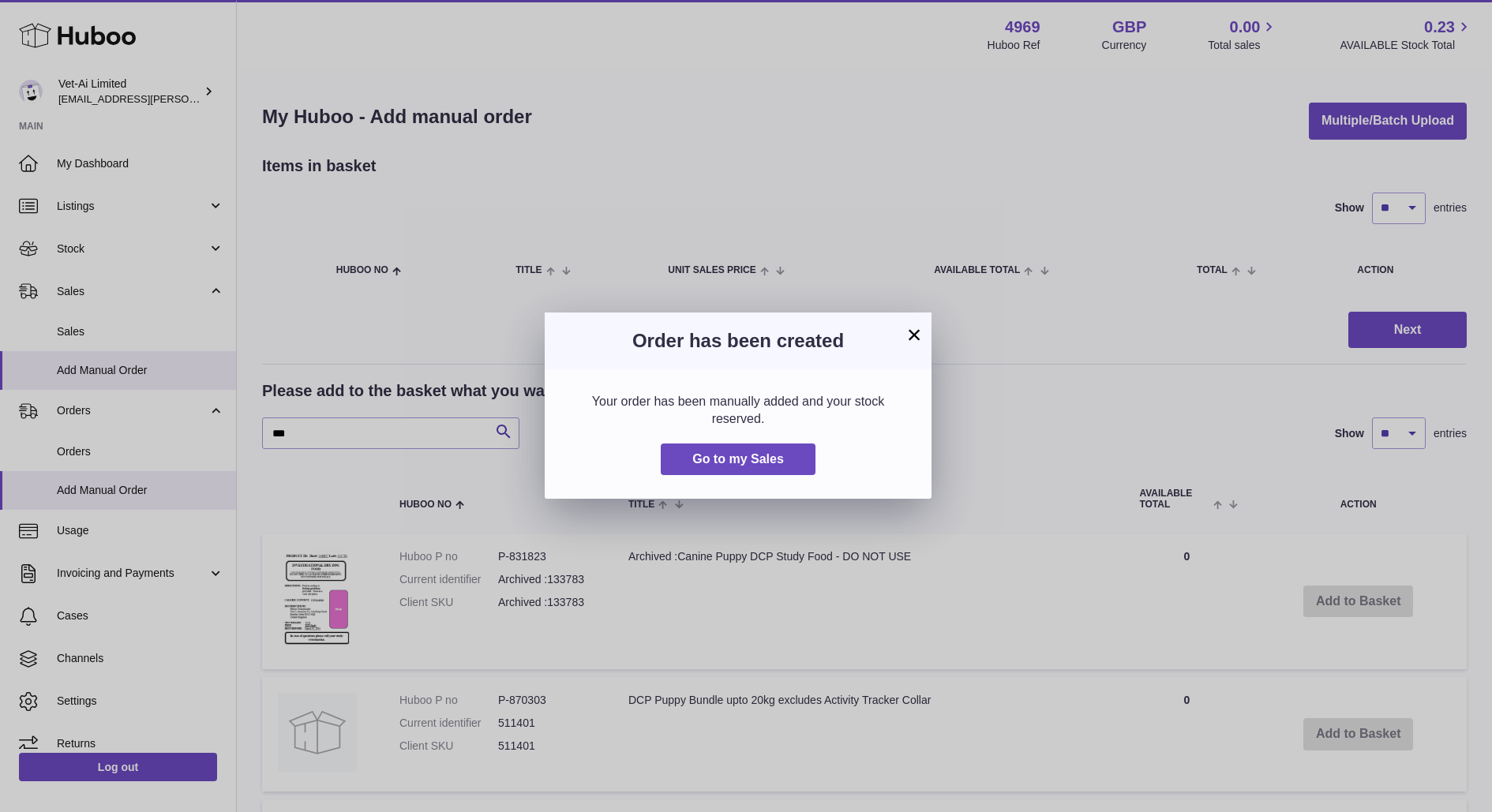
click at [915, 335] on button "×" at bounding box center [914, 335] width 19 height 19
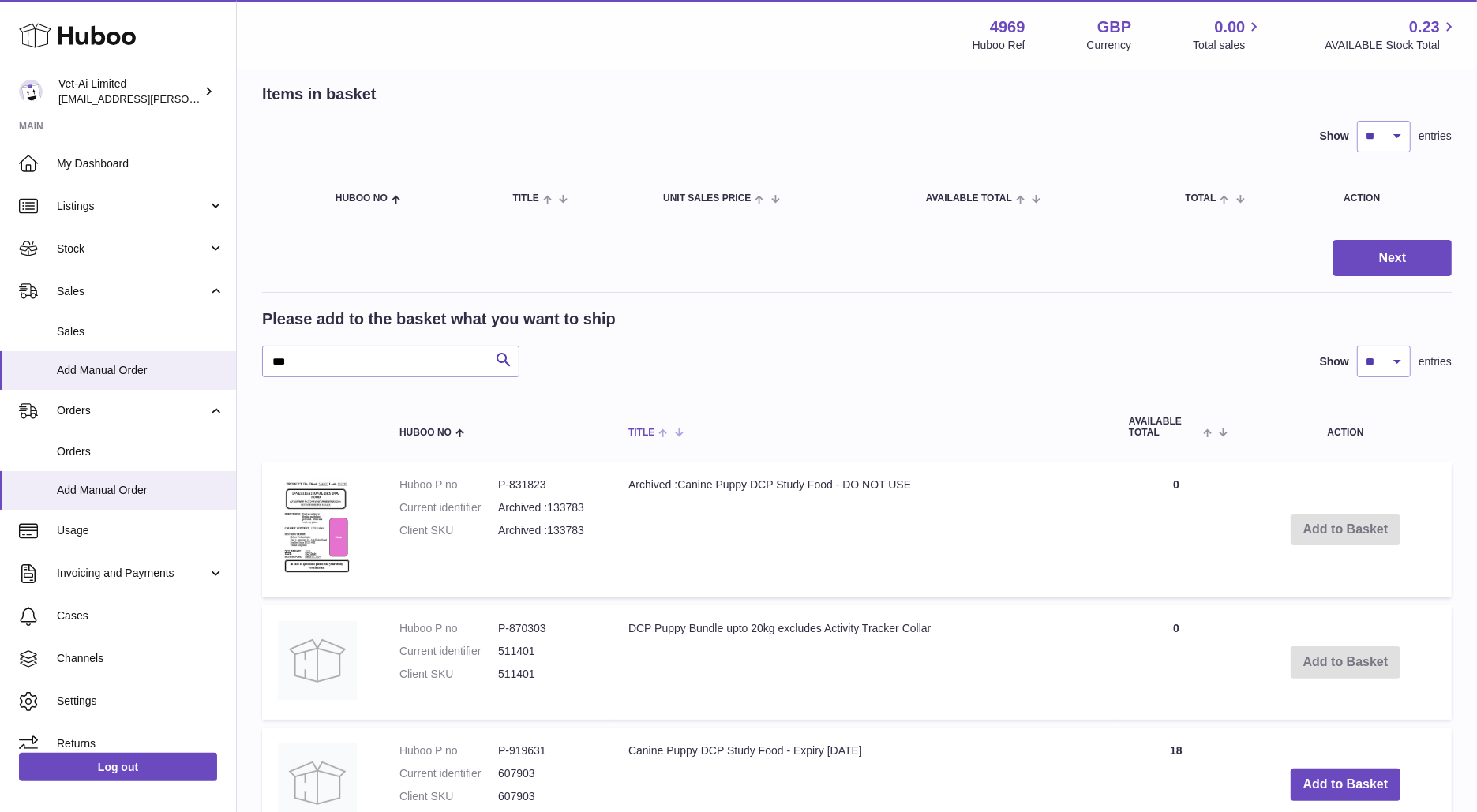
scroll to position [68, 0]
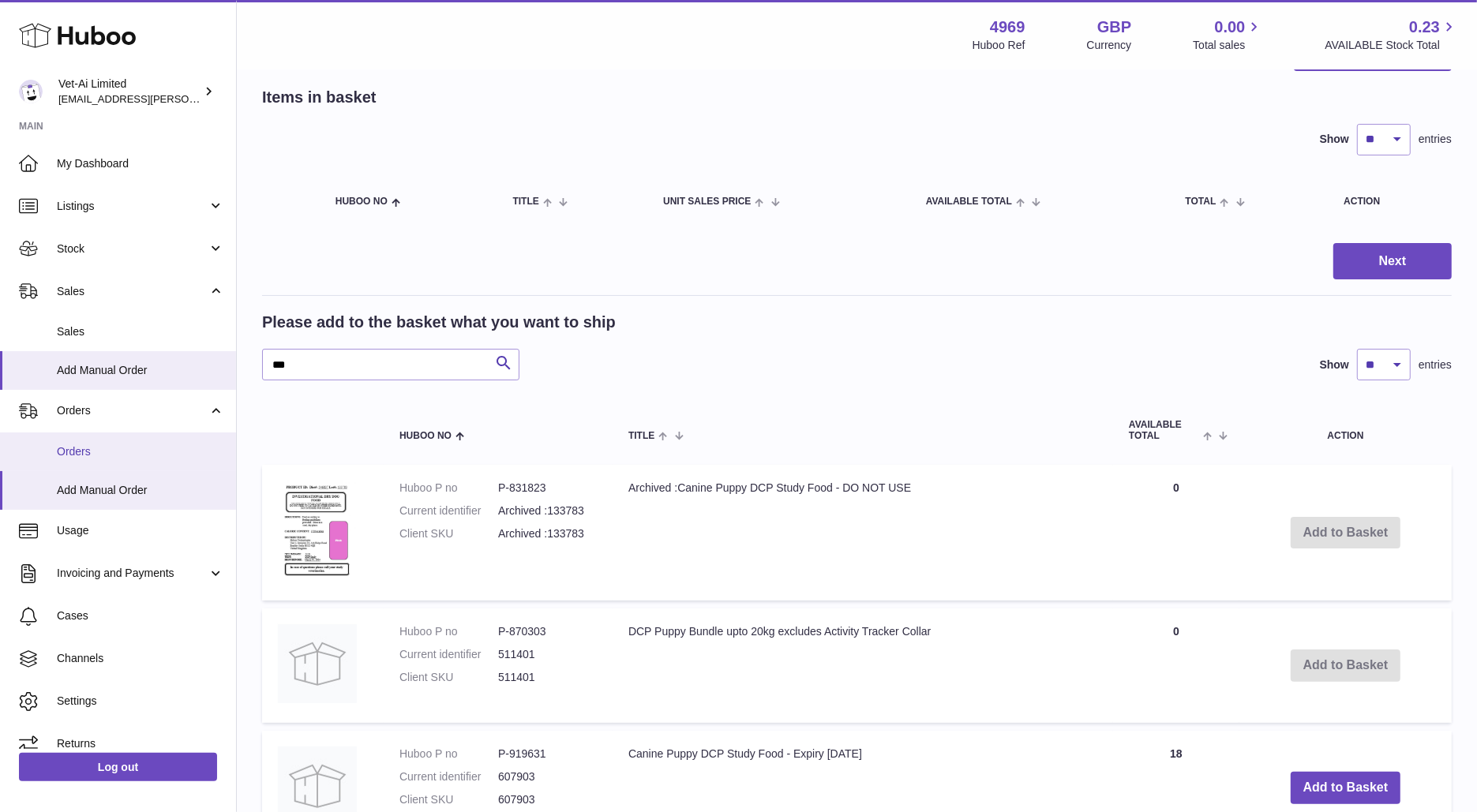
click at [113, 448] on span "Orders" at bounding box center [140, 451] width 167 height 15
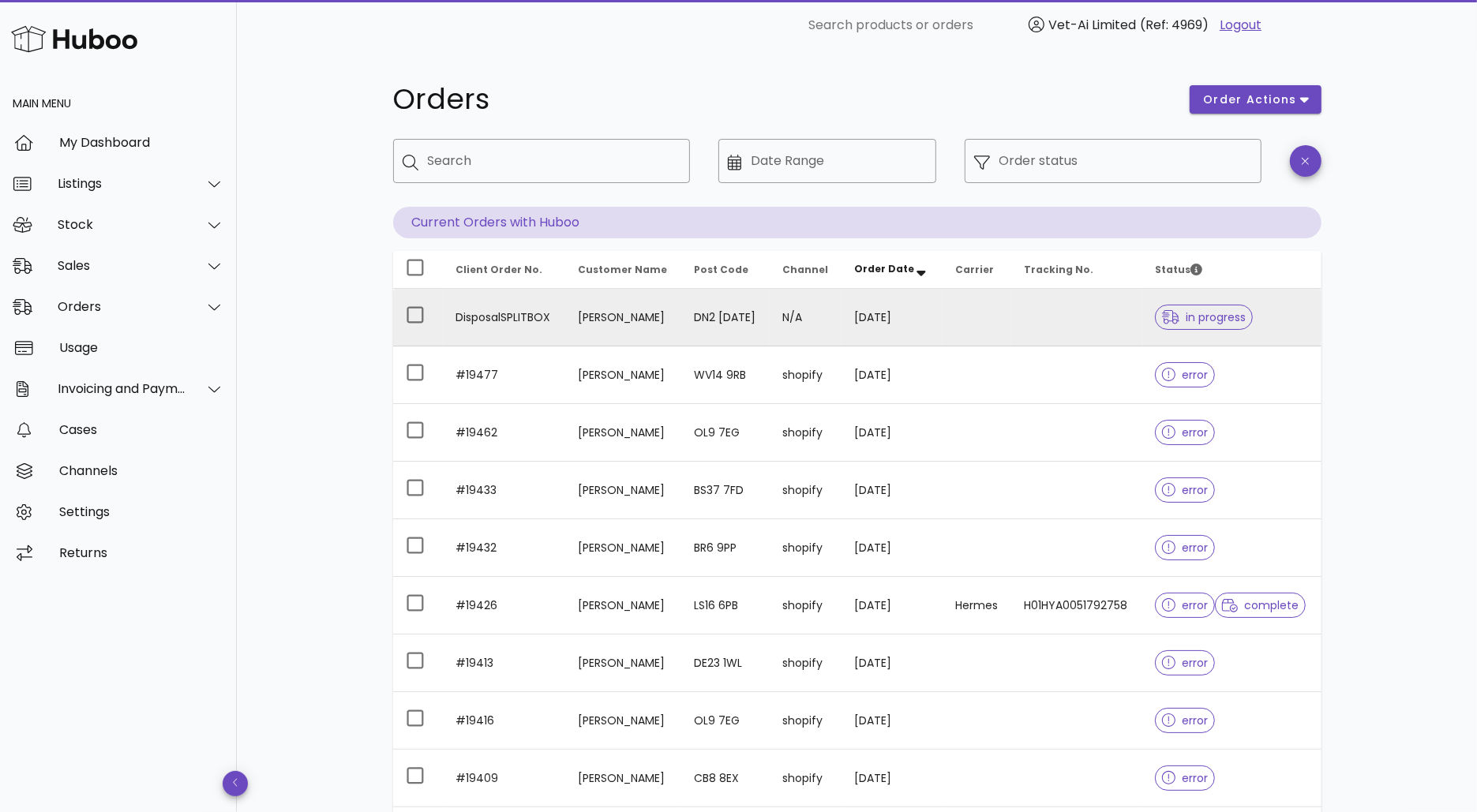
click at [564, 331] on td "DisposalSPLITBOX" at bounding box center [504, 318] width 121 height 58
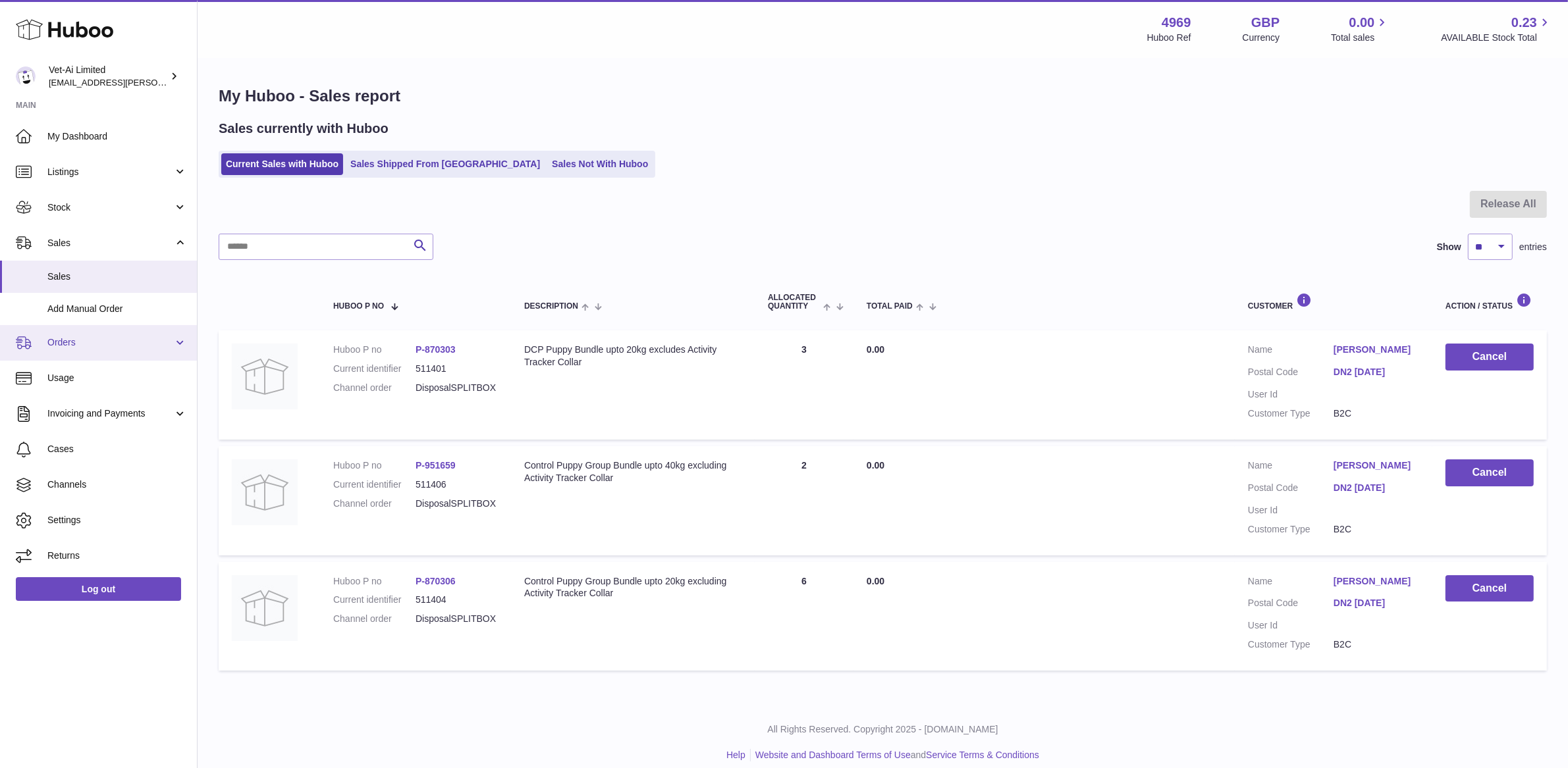
click at [95, 346] on span "Orders" at bounding box center [111, 342] width 126 height 12
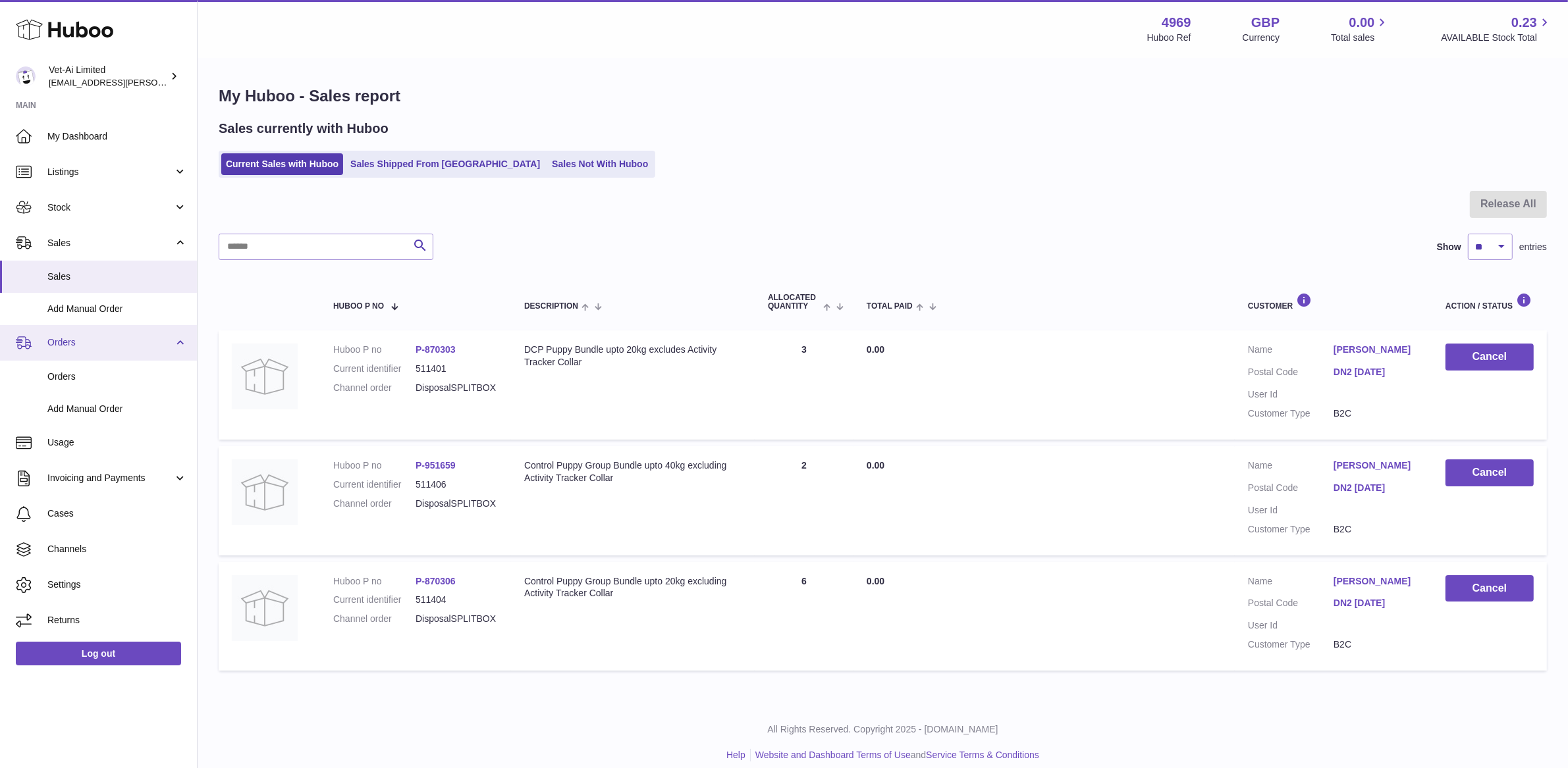
click at [95, 346] on span "Orders" at bounding box center [111, 342] width 126 height 12
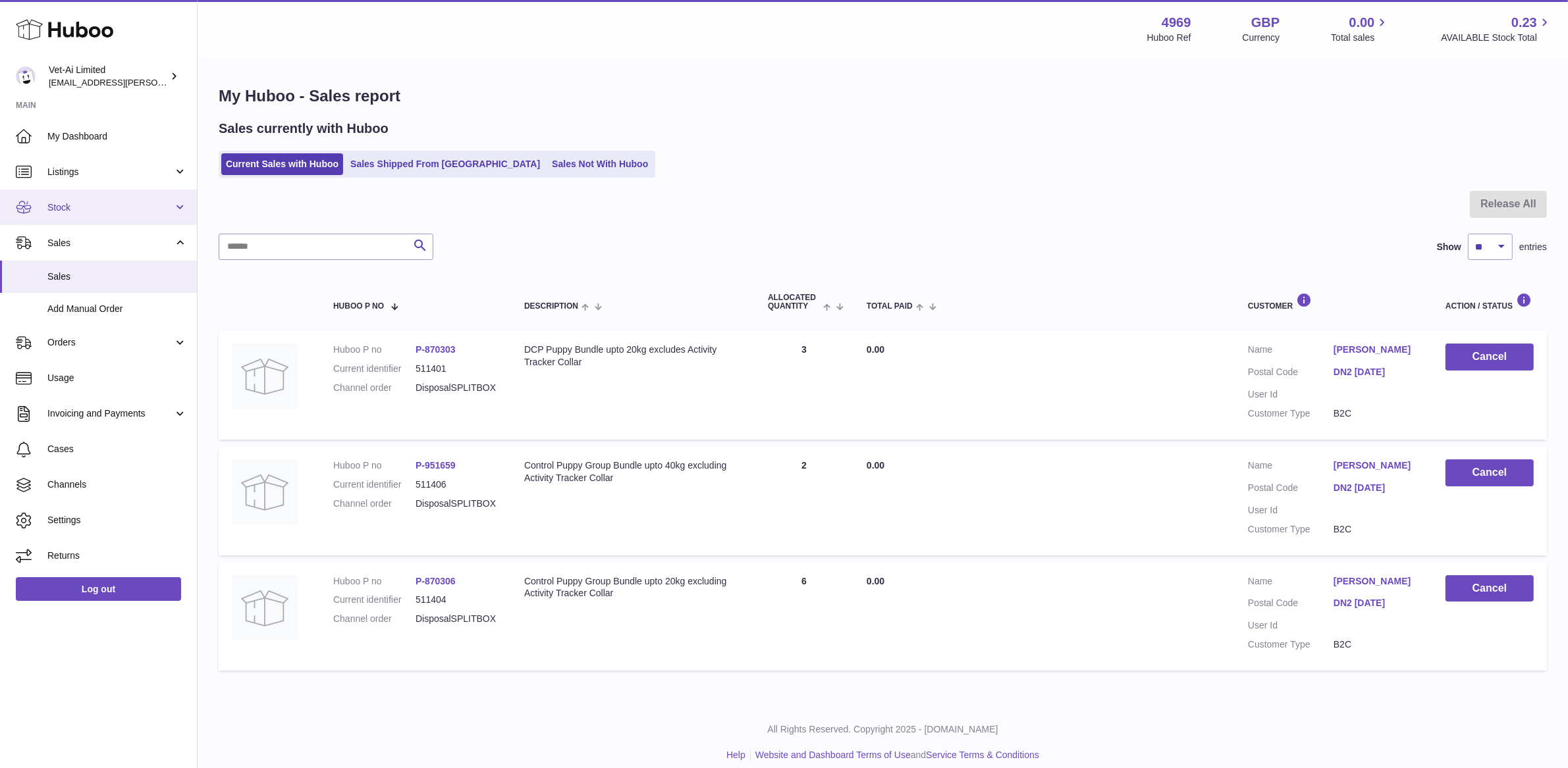
click at [87, 211] on span "Stock" at bounding box center [111, 207] width 126 height 12
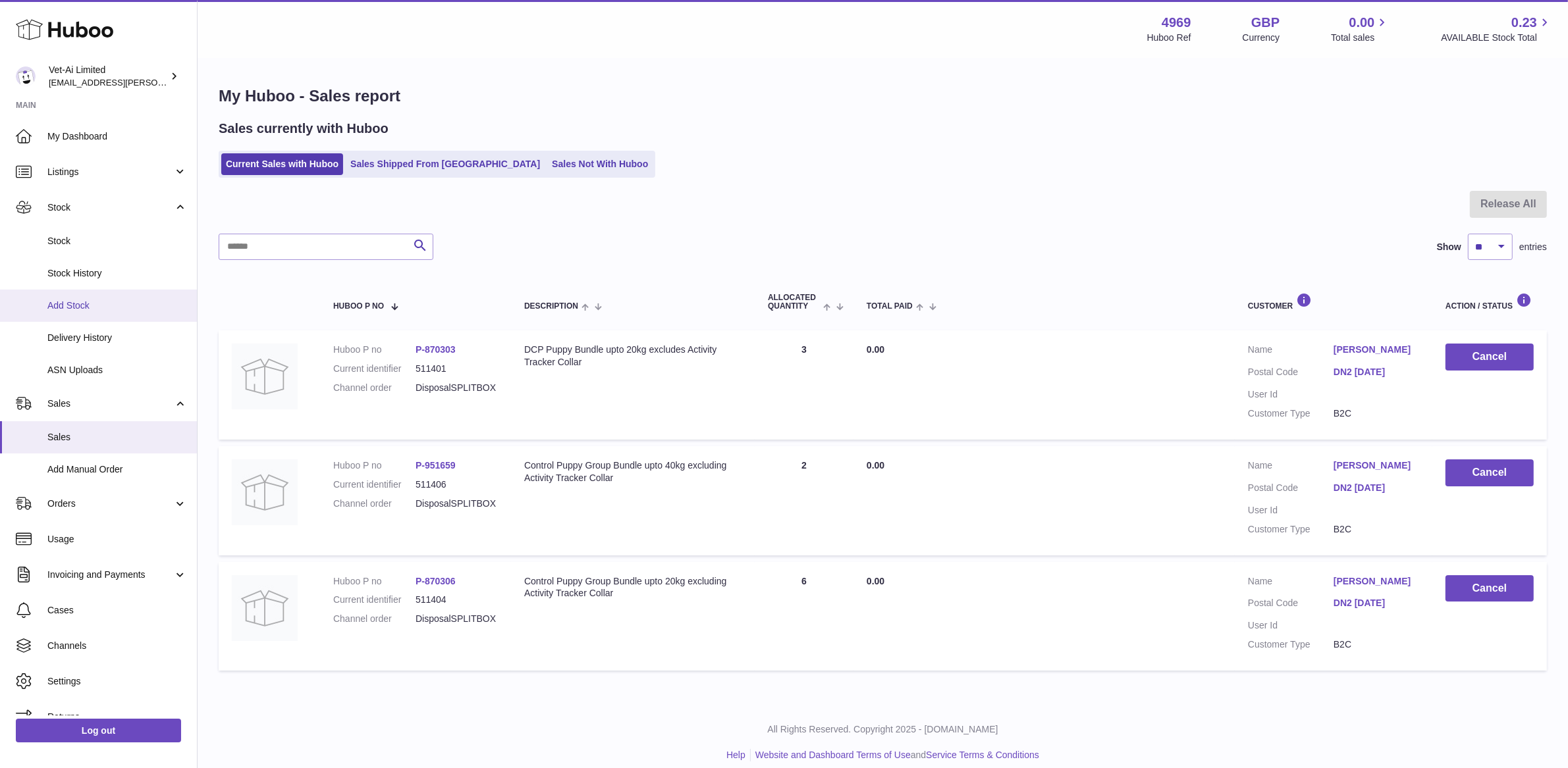
click at [91, 305] on span "Add Stock" at bounding box center [117, 305] width 139 height 12
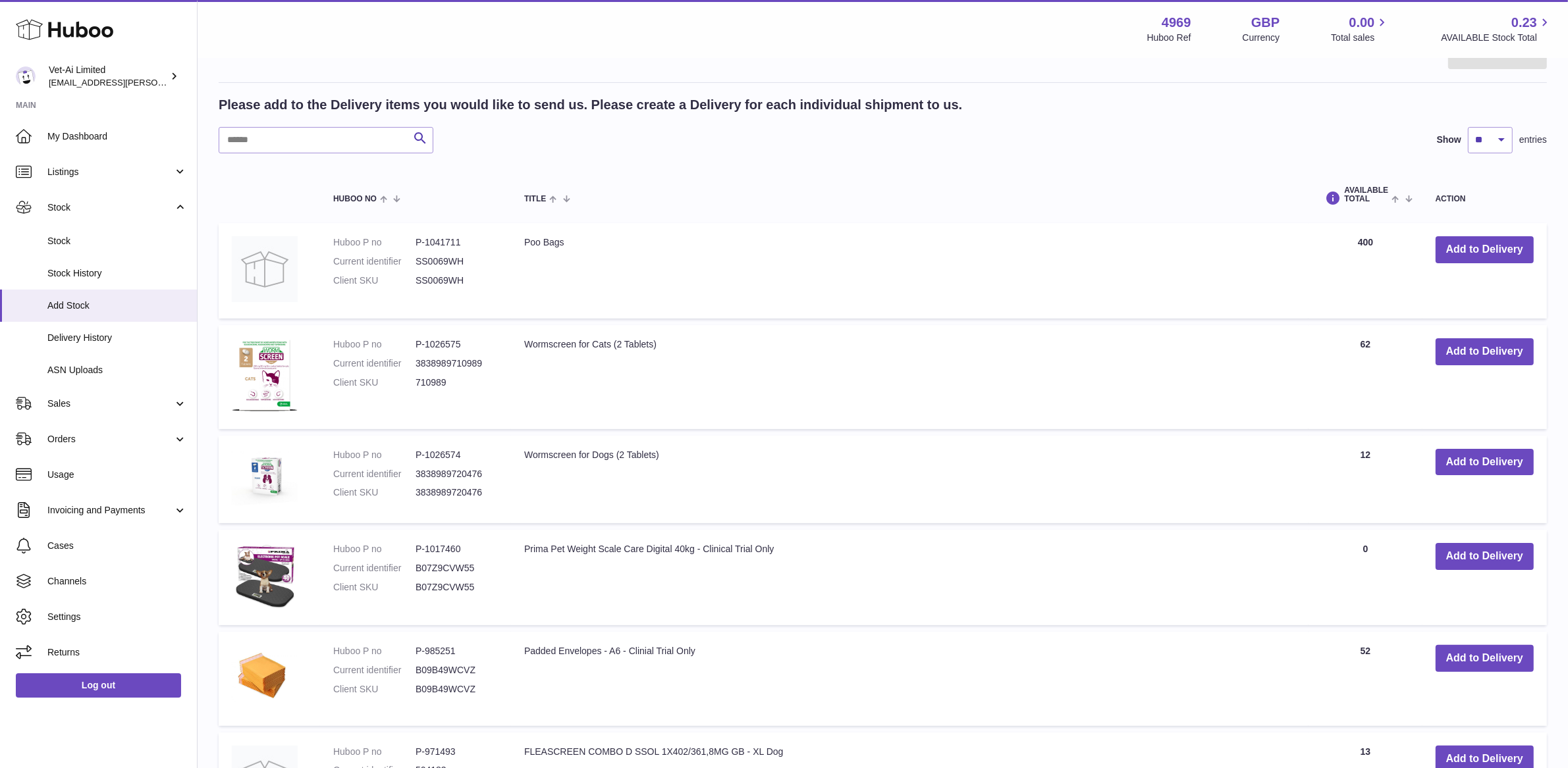
scroll to position [230, 0]
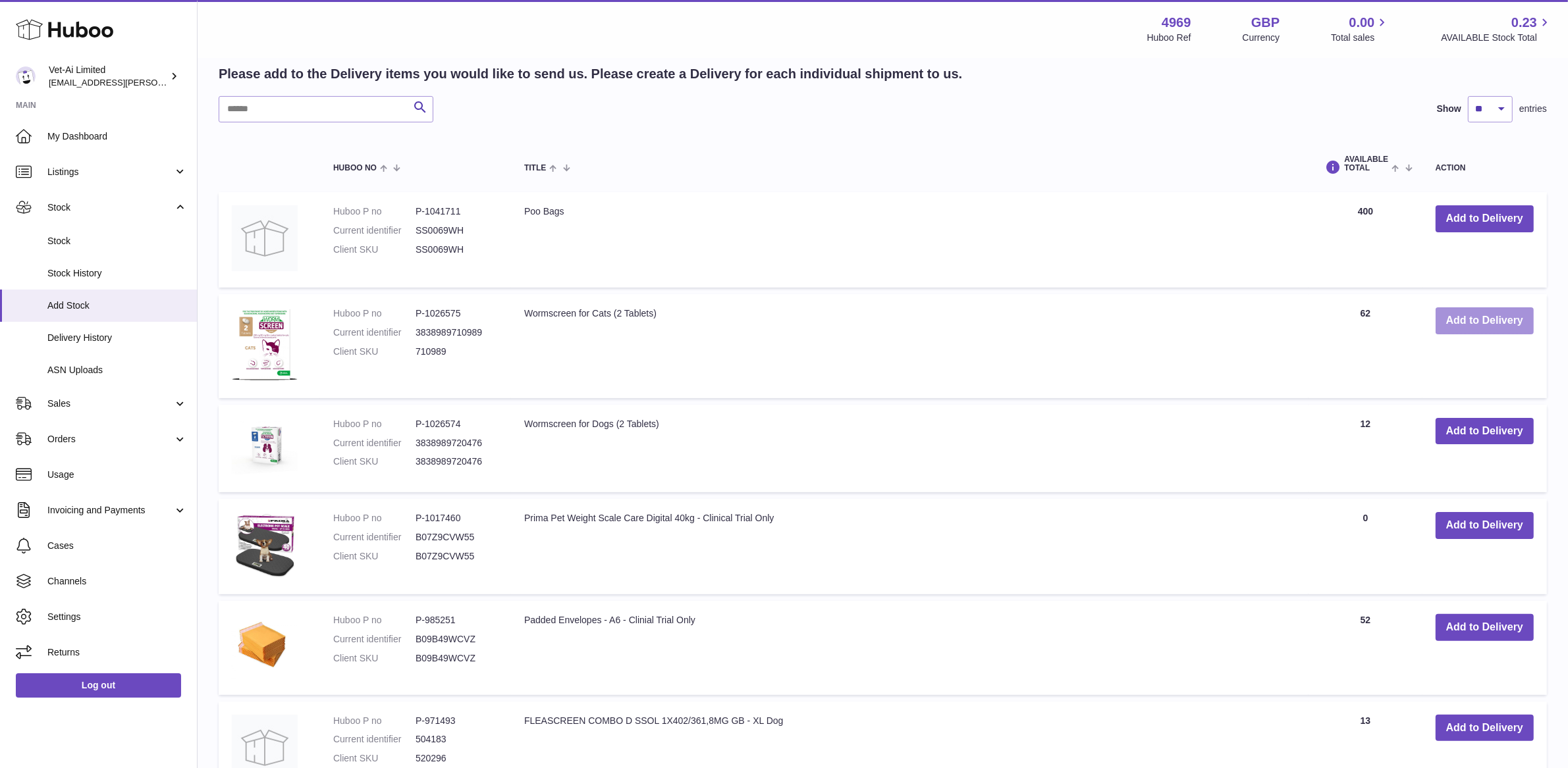
click at [1515, 331] on button "Add to Delivery" at bounding box center [1484, 320] width 98 height 27
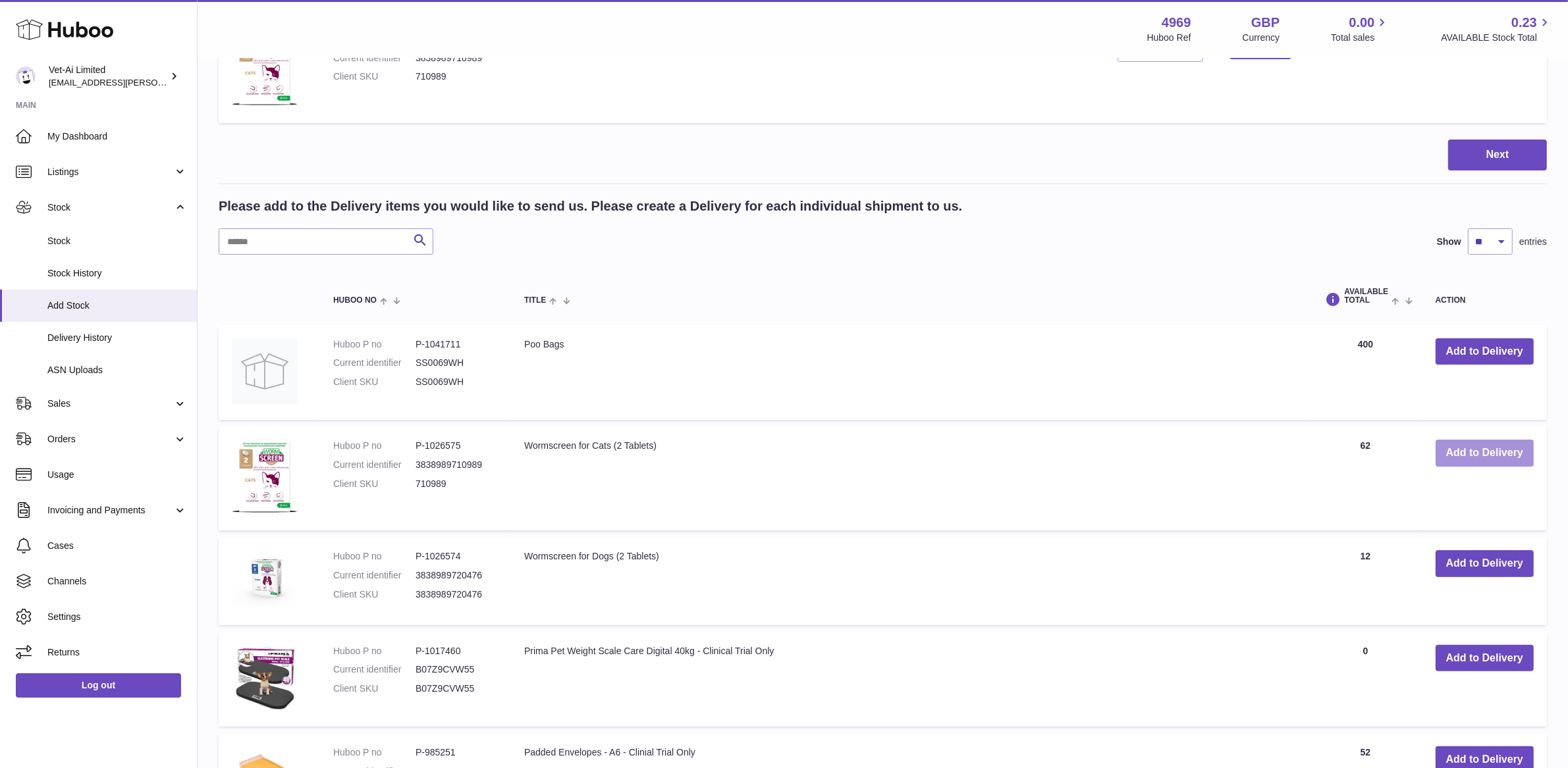
scroll to position [362, 0]
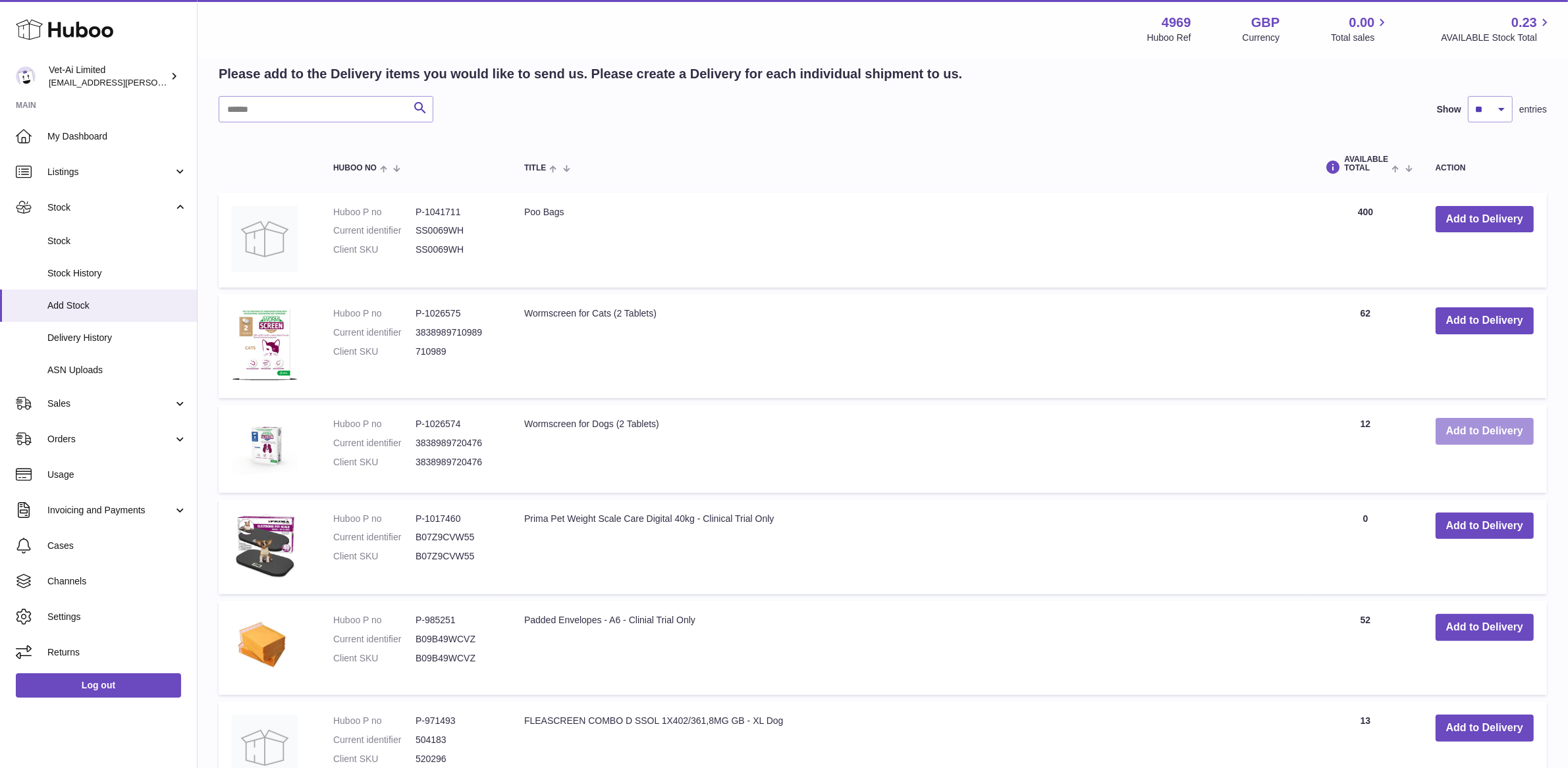
click at [1468, 437] on button "Add to Delivery" at bounding box center [1484, 431] width 98 height 27
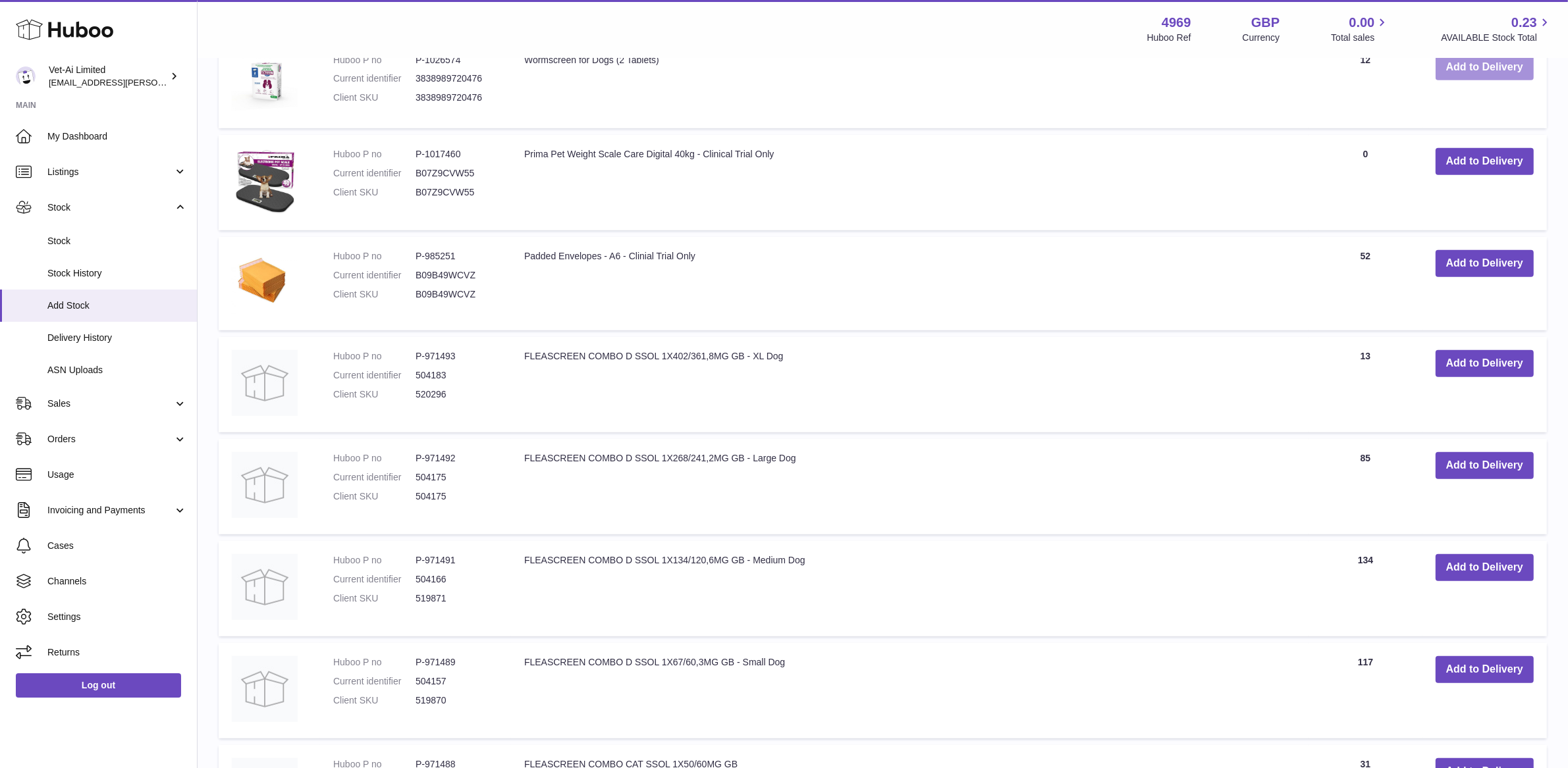
scroll to position [829, 0]
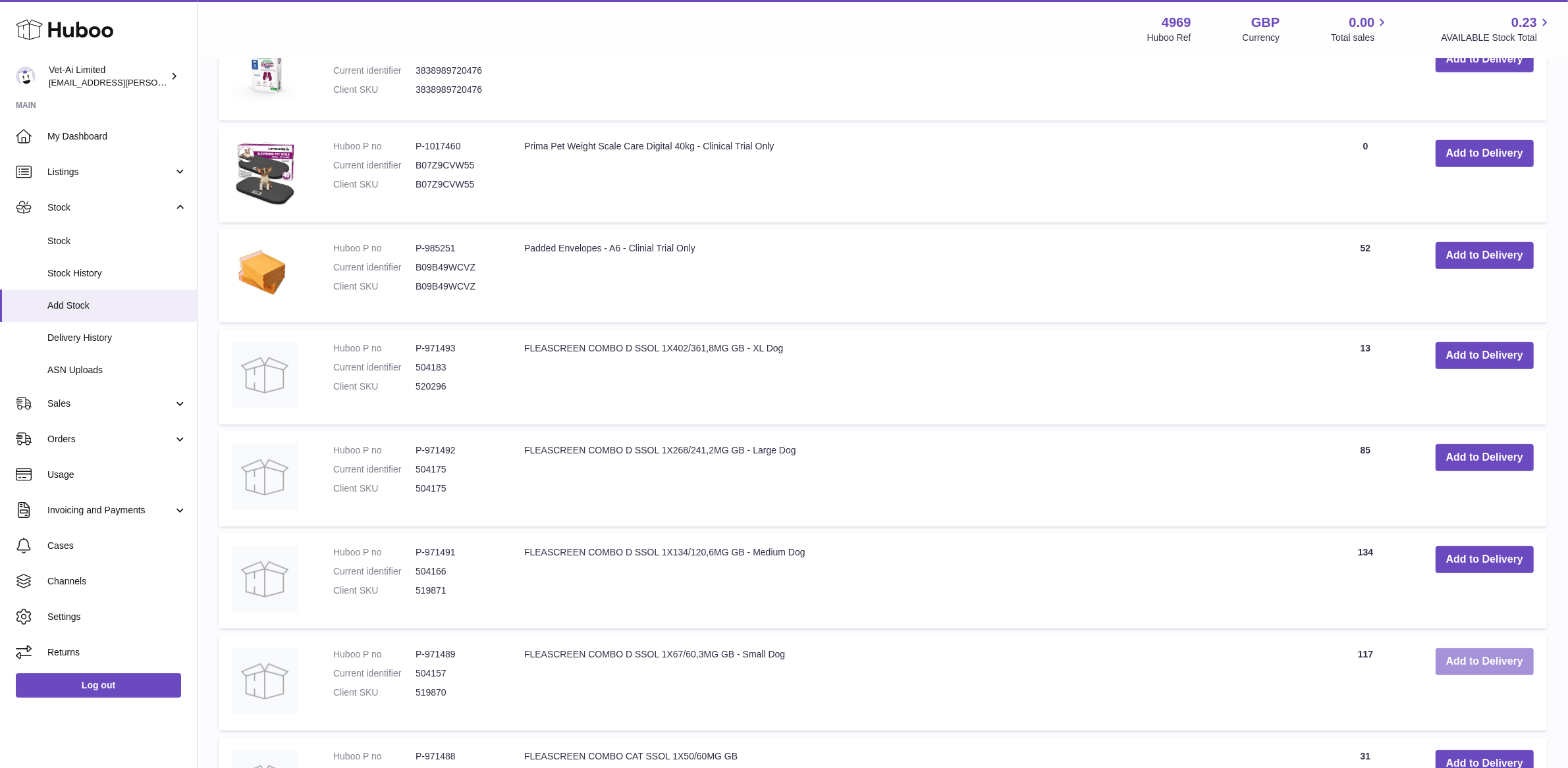
click at [1466, 663] on button "Add to Delivery" at bounding box center [1484, 661] width 98 height 27
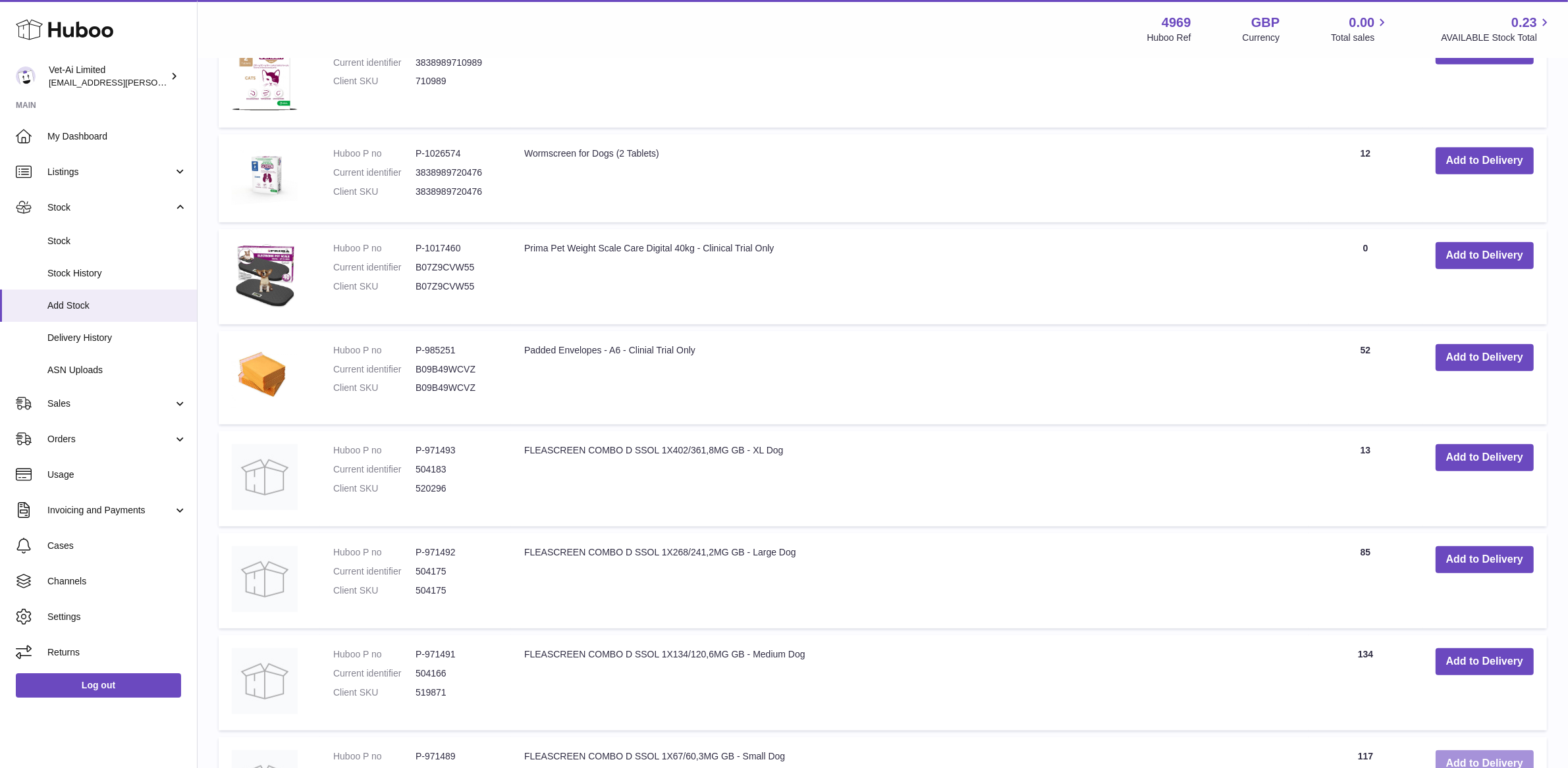
scroll to position [931, 0]
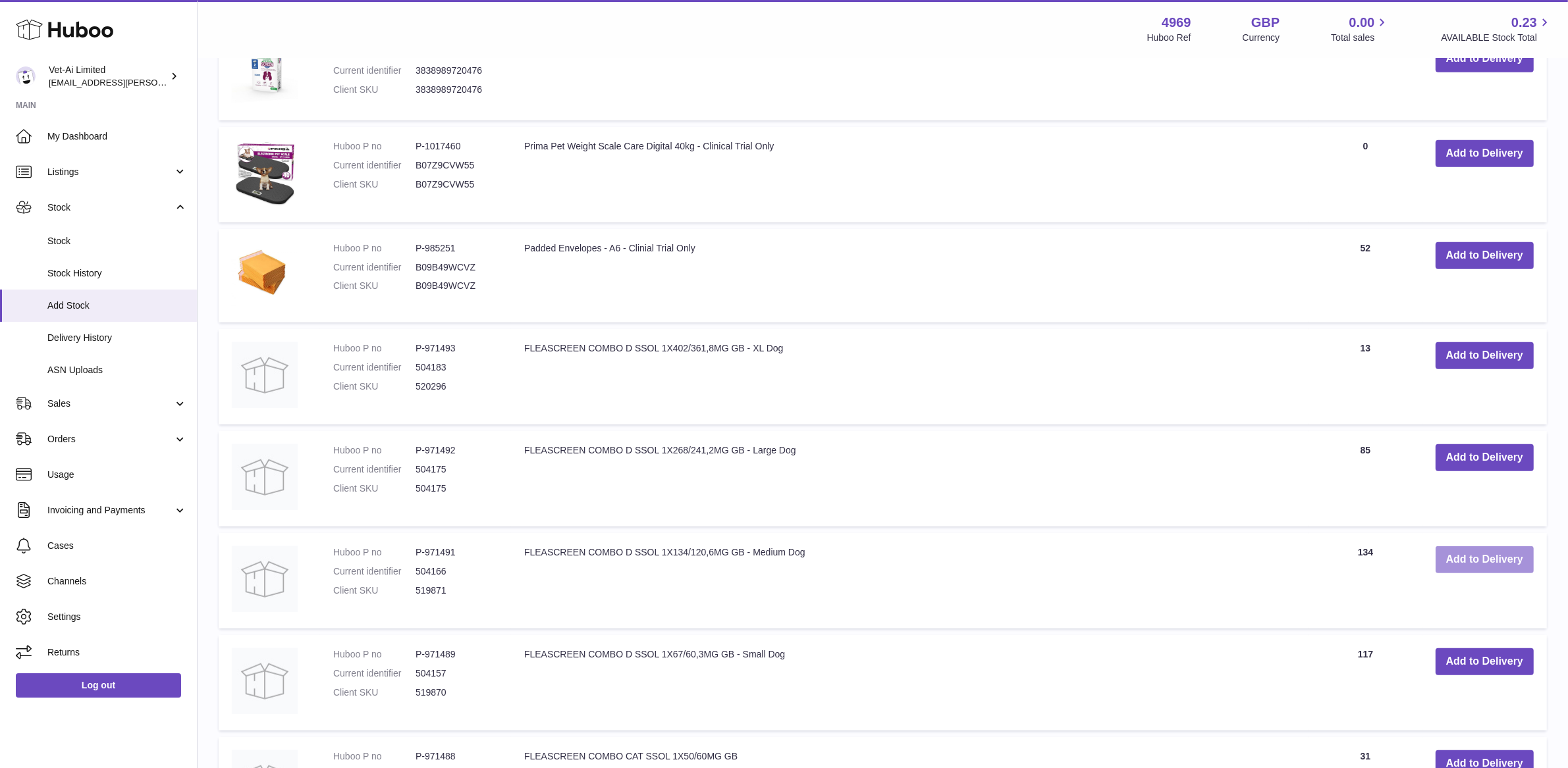
click at [1473, 562] on button "Add to Delivery" at bounding box center [1484, 559] width 98 height 27
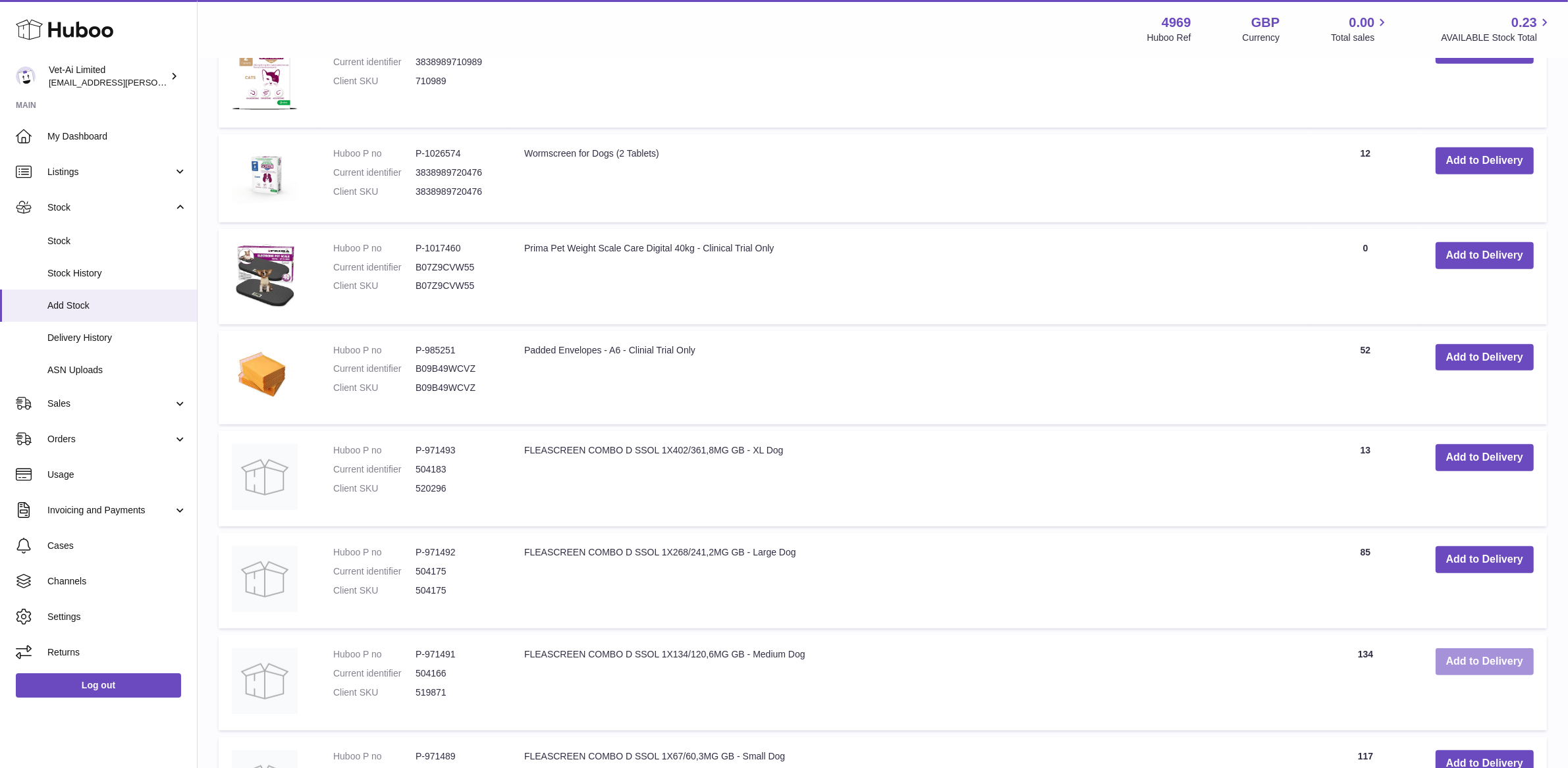
scroll to position [1033, 0]
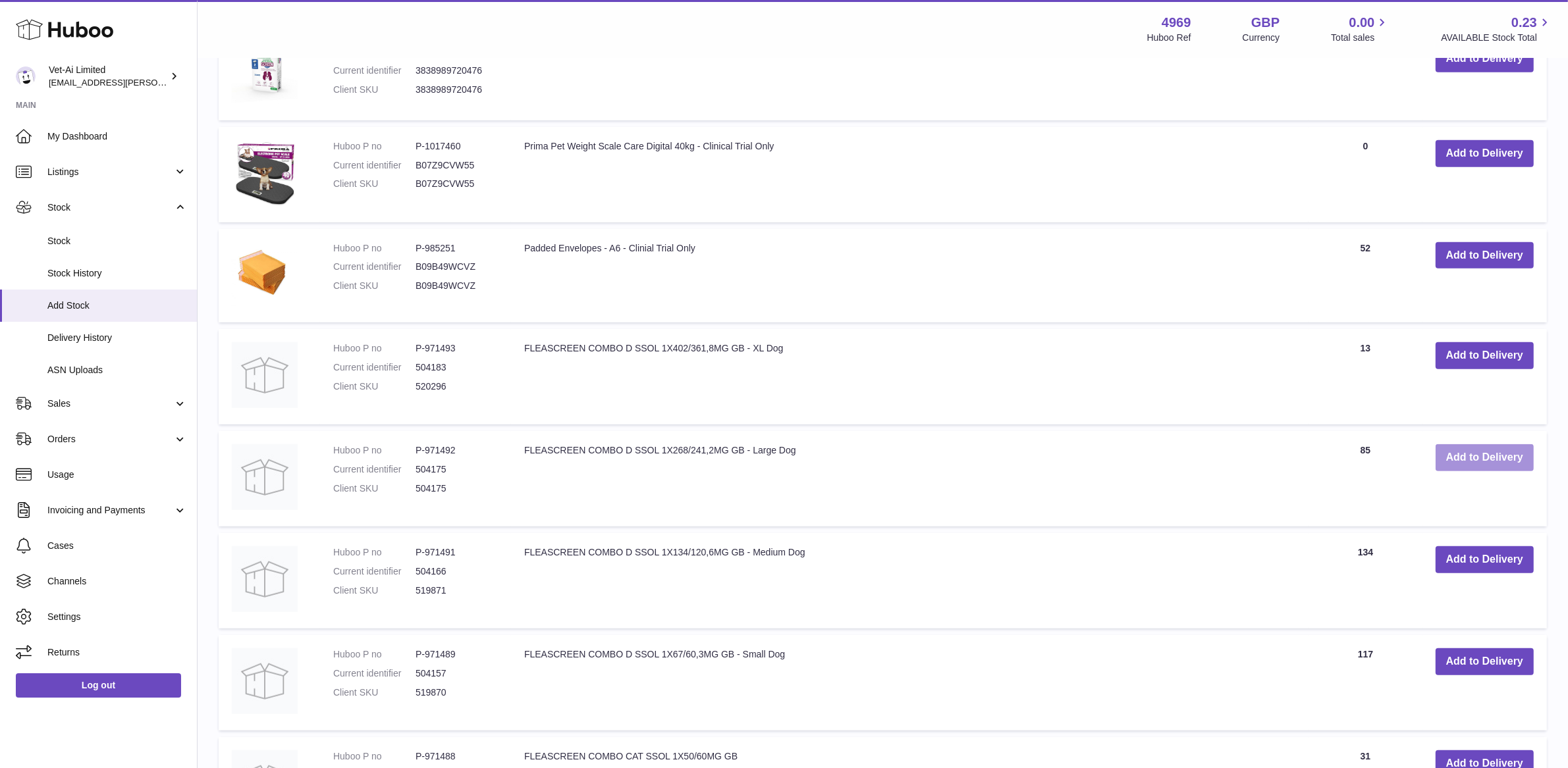
click at [1474, 455] on button "Add to Delivery" at bounding box center [1484, 457] width 98 height 27
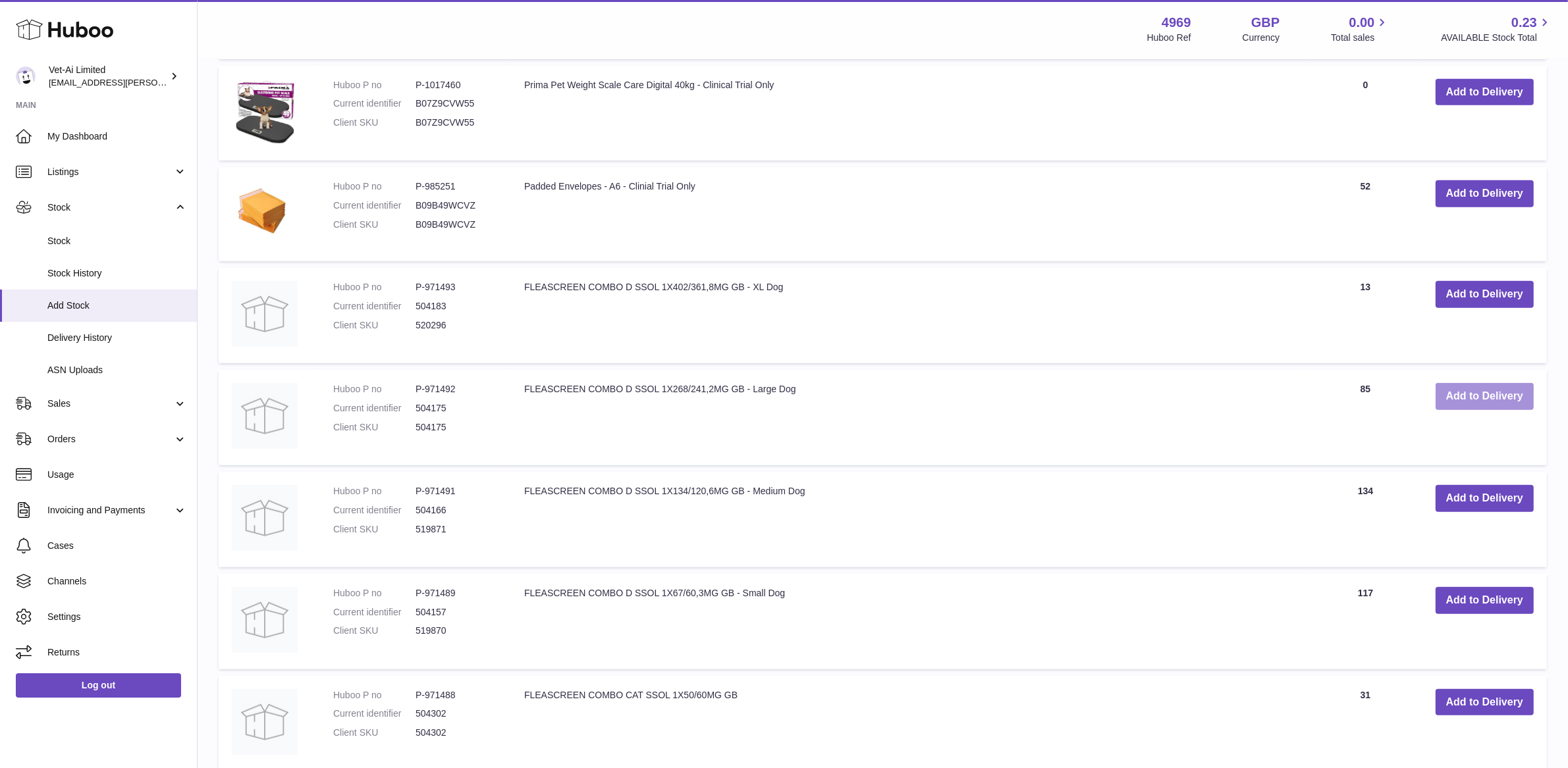
scroll to position [1204, 0]
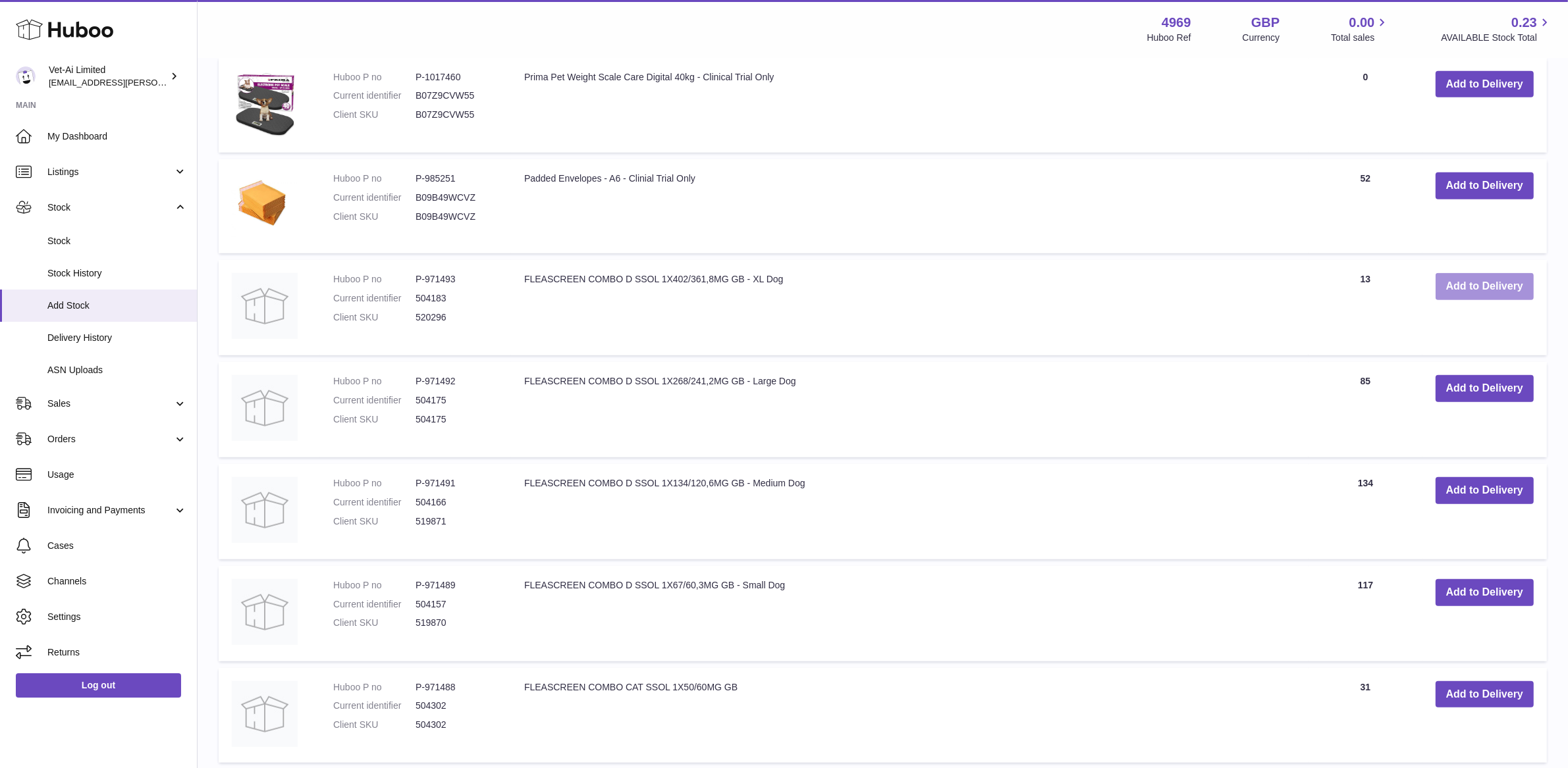
click at [1463, 292] on button "Add to Delivery" at bounding box center [1484, 286] width 98 height 27
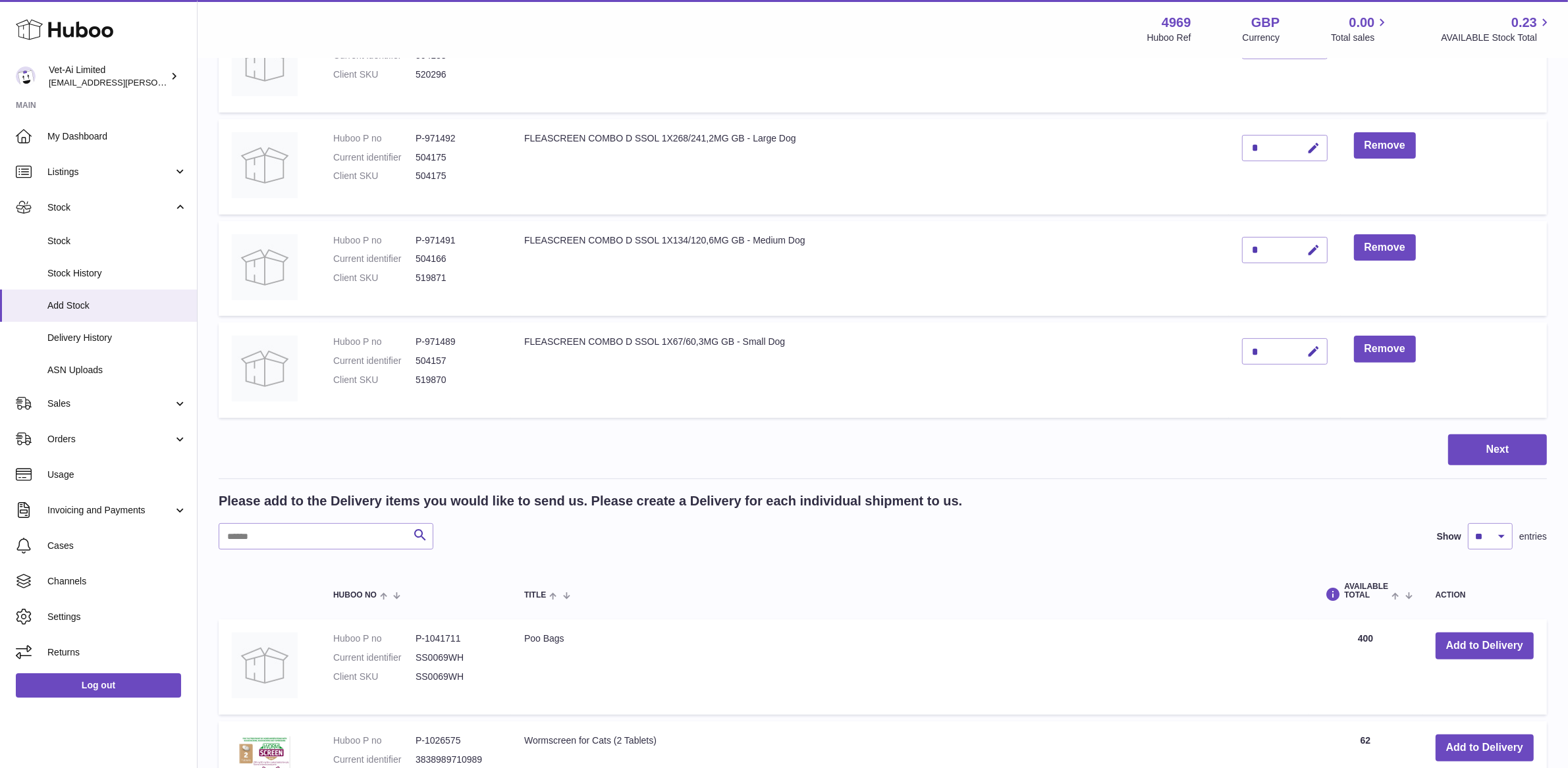
scroll to position [0, 0]
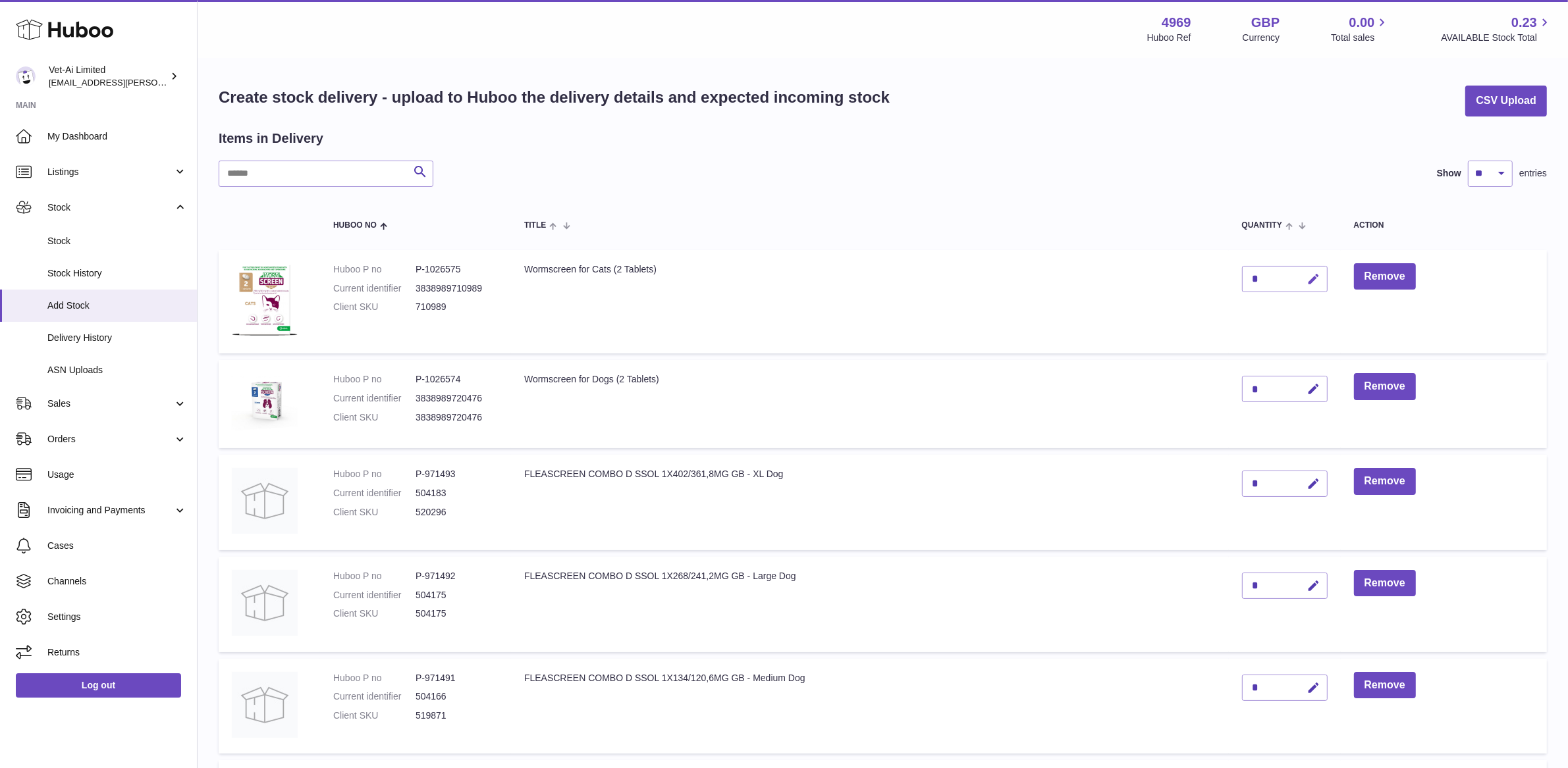
click at [1310, 280] on icon "button" at bounding box center [1314, 279] width 14 height 14
click at [1260, 279] on input "*" at bounding box center [1284, 279] width 86 height 26
type input "**"
click at [1309, 273] on icon "submit" at bounding box center [1314, 279] width 12 height 12
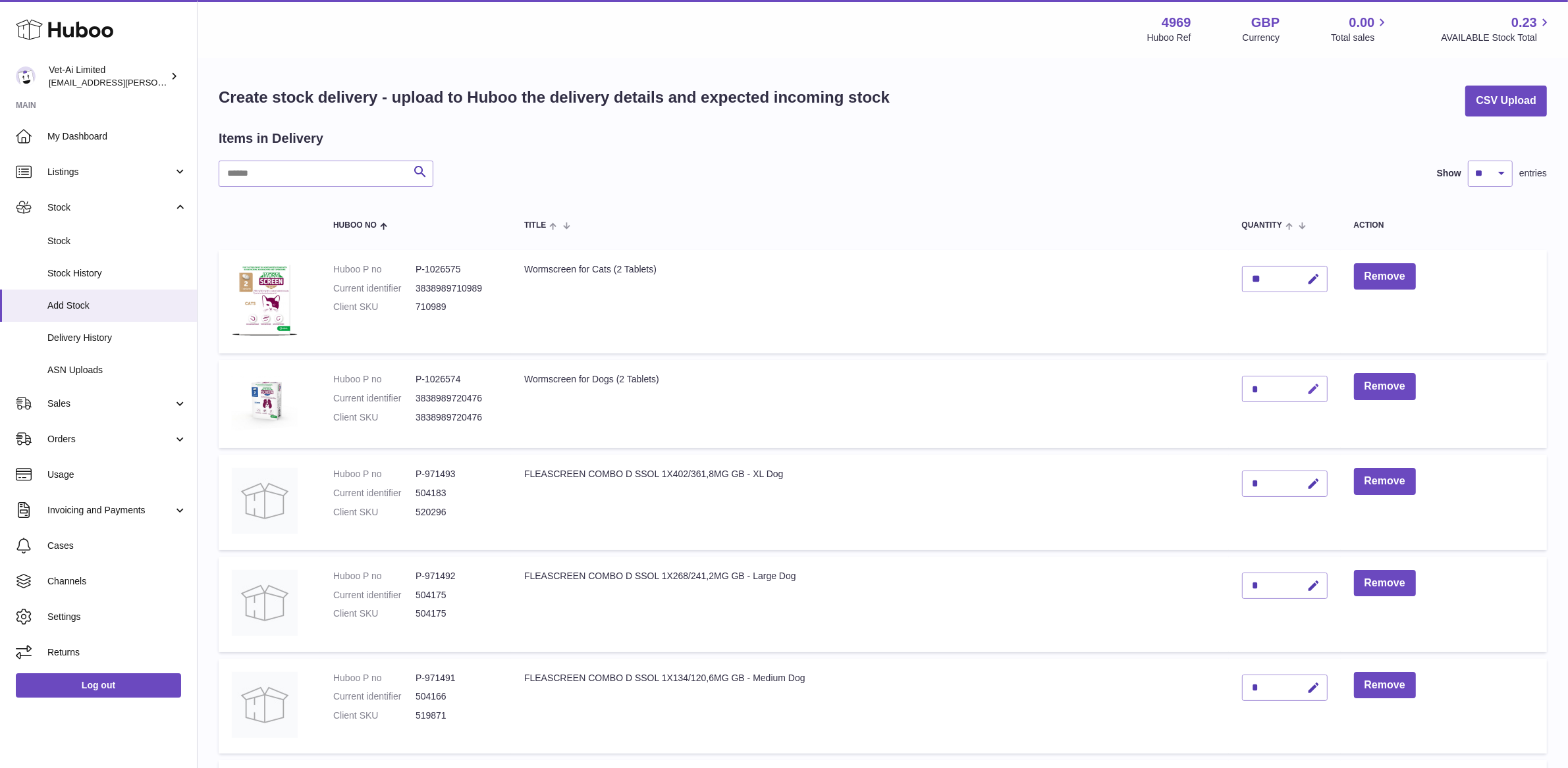
click at [1315, 394] on icon "button" at bounding box center [1314, 389] width 14 height 14
type input "***"
click at [1309, 383] on icon "submit" at bounding box center [1314, 389] width 12 height 12
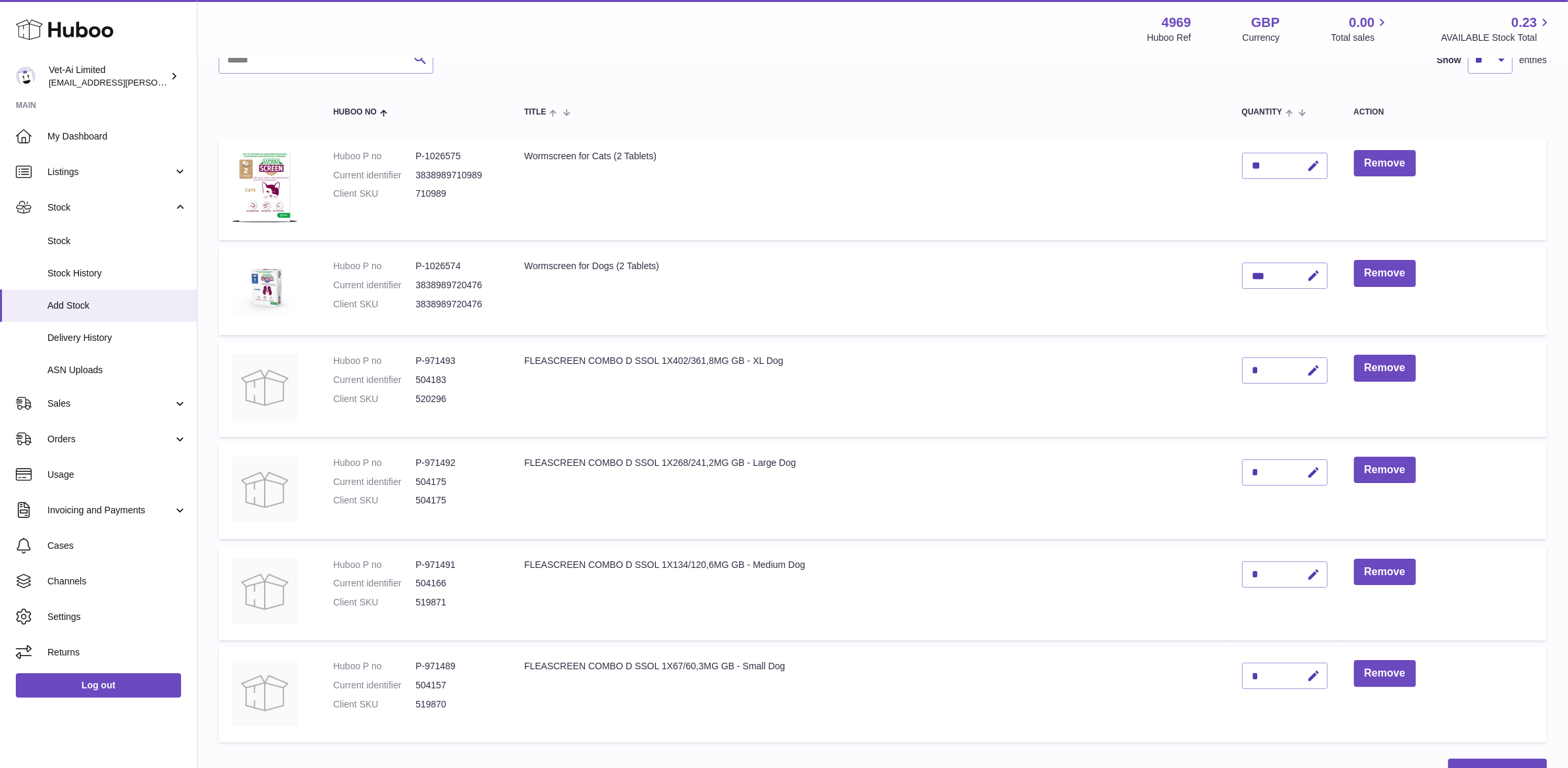
scroll to position [117, 0]
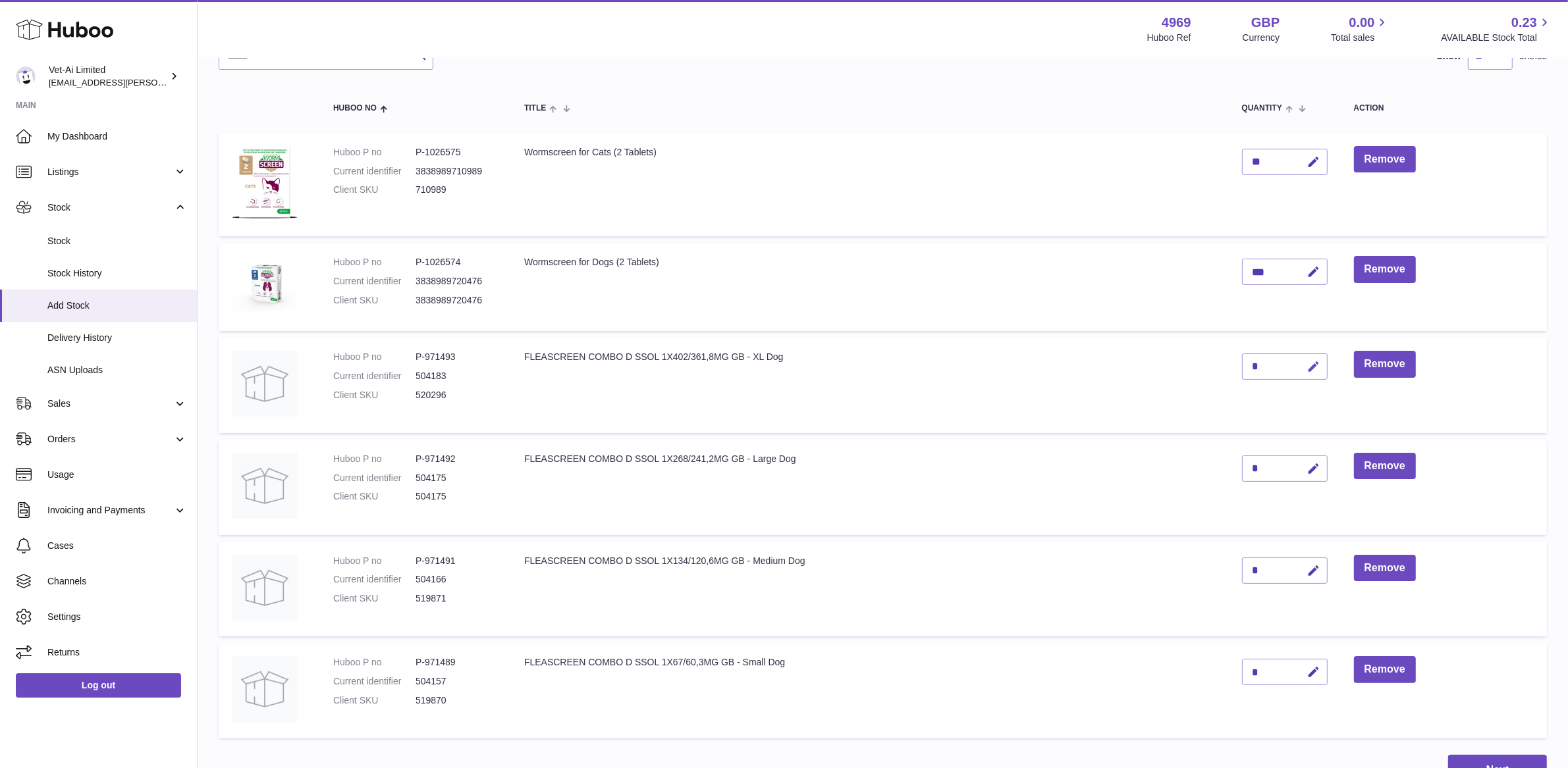
click at [1312, 374] on button "button" at bounding box center [1312, 367] width 31 height 27
click at [1263, 372] on input "*" at bounding box center [1284, 367] width 86 height 26
type input "**"
click at [1316, 373] on button "submit" at bounding box center [1312, 366] width 25 height 21
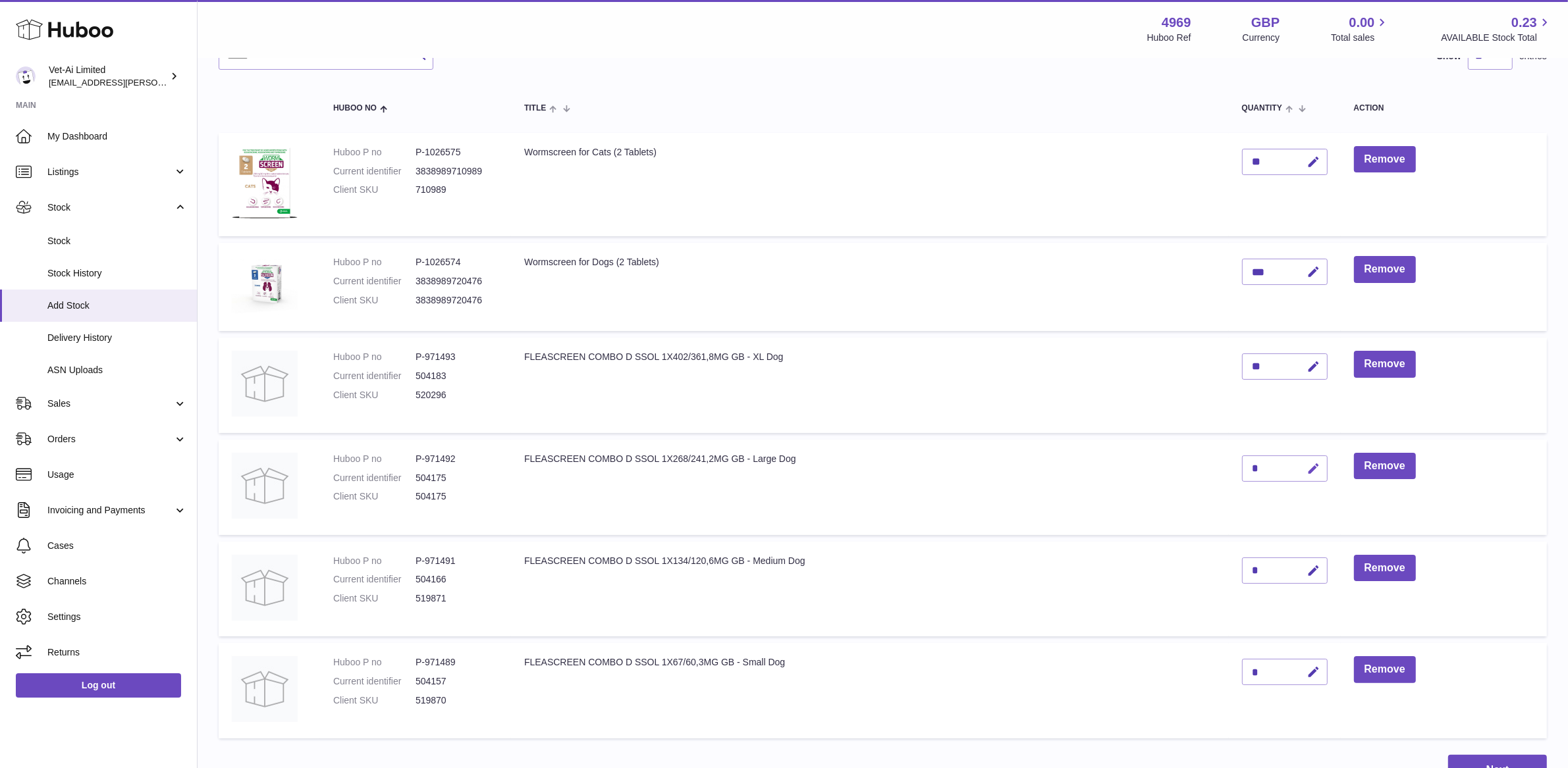
click at [1314, 466] on icon "button" at bounding box center [1314, 468] width 14 height 14
type input "**"
click at [1314, 469] on icon "submit" at bounding box center [1314, 468] width 12 height 12
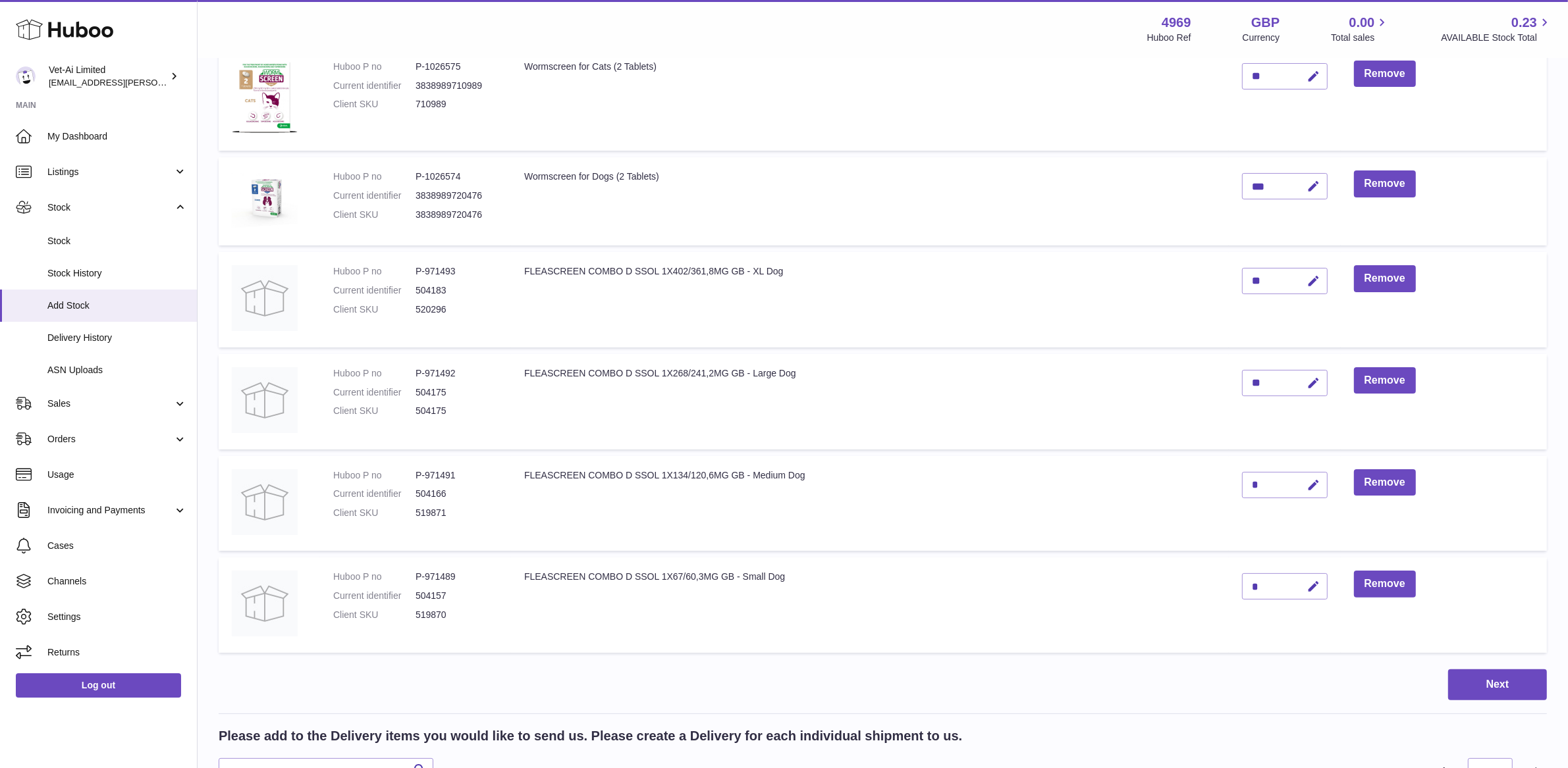
scroll to position [226, 0]
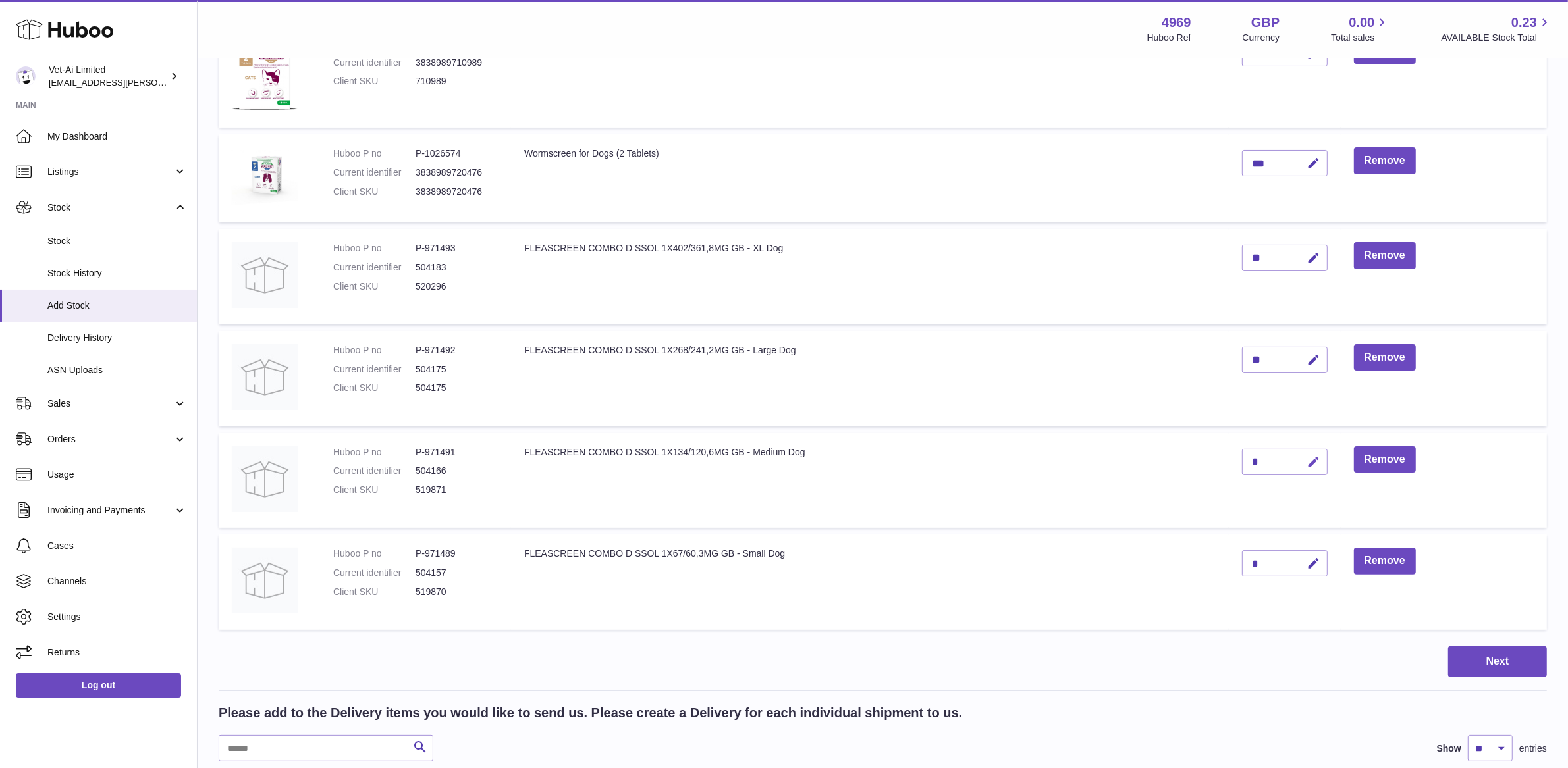
click at [1312, 465] on icon "button" at bounding box center [1314, 462] width 14 height 14
click at [1378, 455] on button "Remove" at bounding box center [1385, 459] width 62 height 27
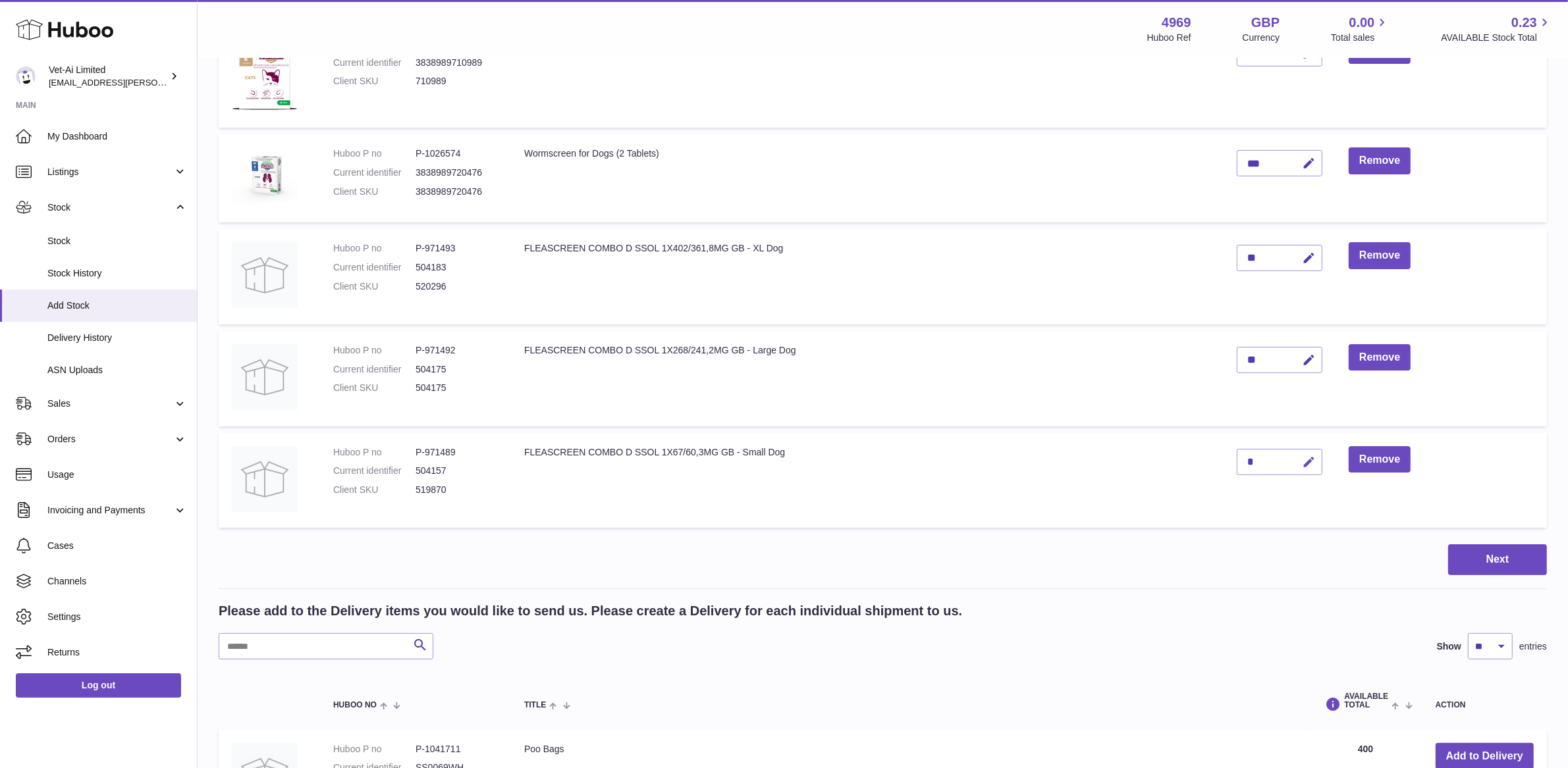
click at [1299, 464] on button "button" at bounding box center [1307, 462] width 31 height 27
click at [1258, 464] on input "*" at bounding box center [1279, 462] width 86 height 26
type input "**"
click at [1307, 461] on icon "submit" at bounding box center [1309, 462] width 12 height 12
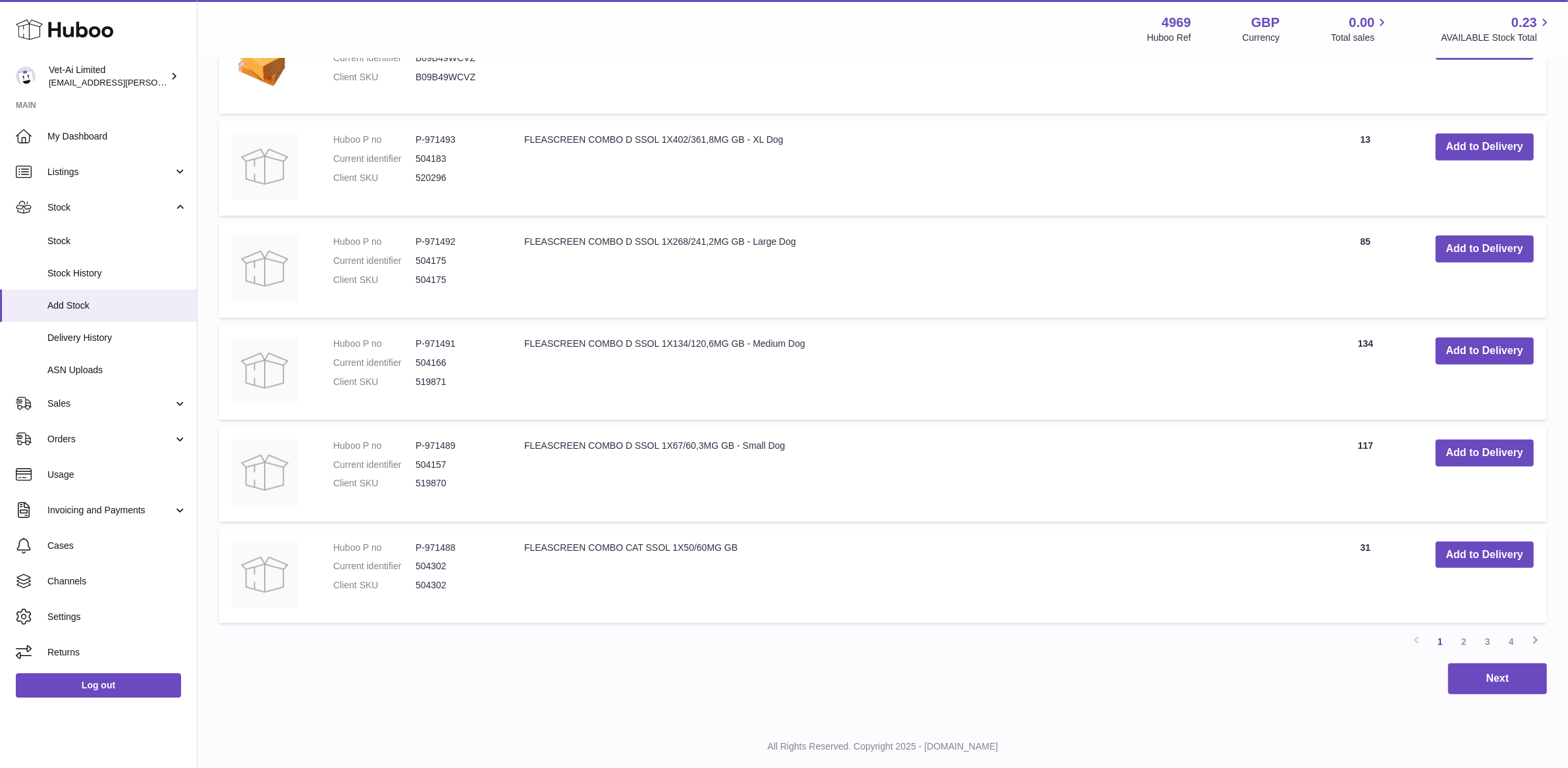
scroll to position [1376, 0]
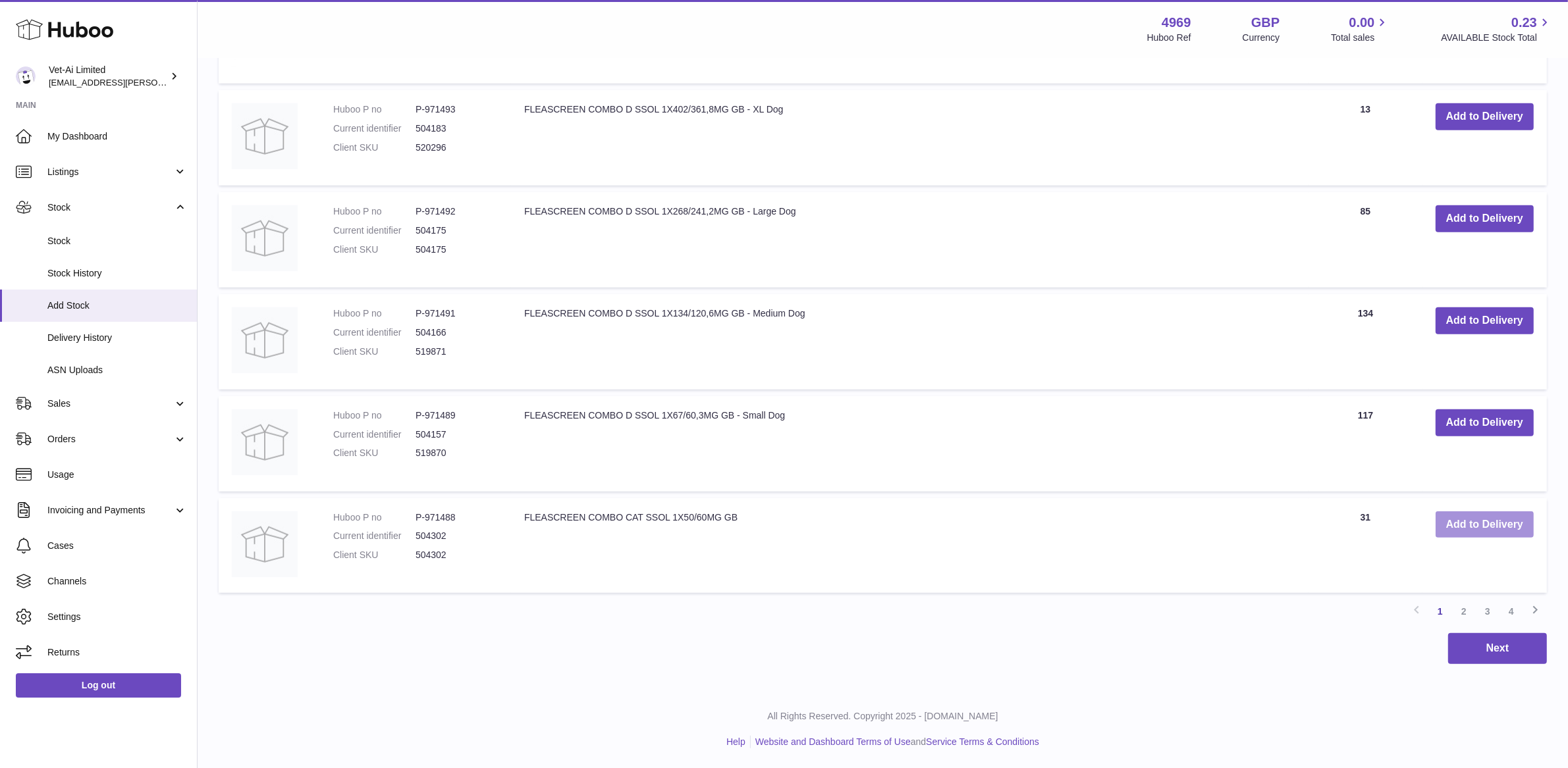
click at [1458, 525] on button "Add to Delivery" at bounding box center [1484, 524] width 98 height 27
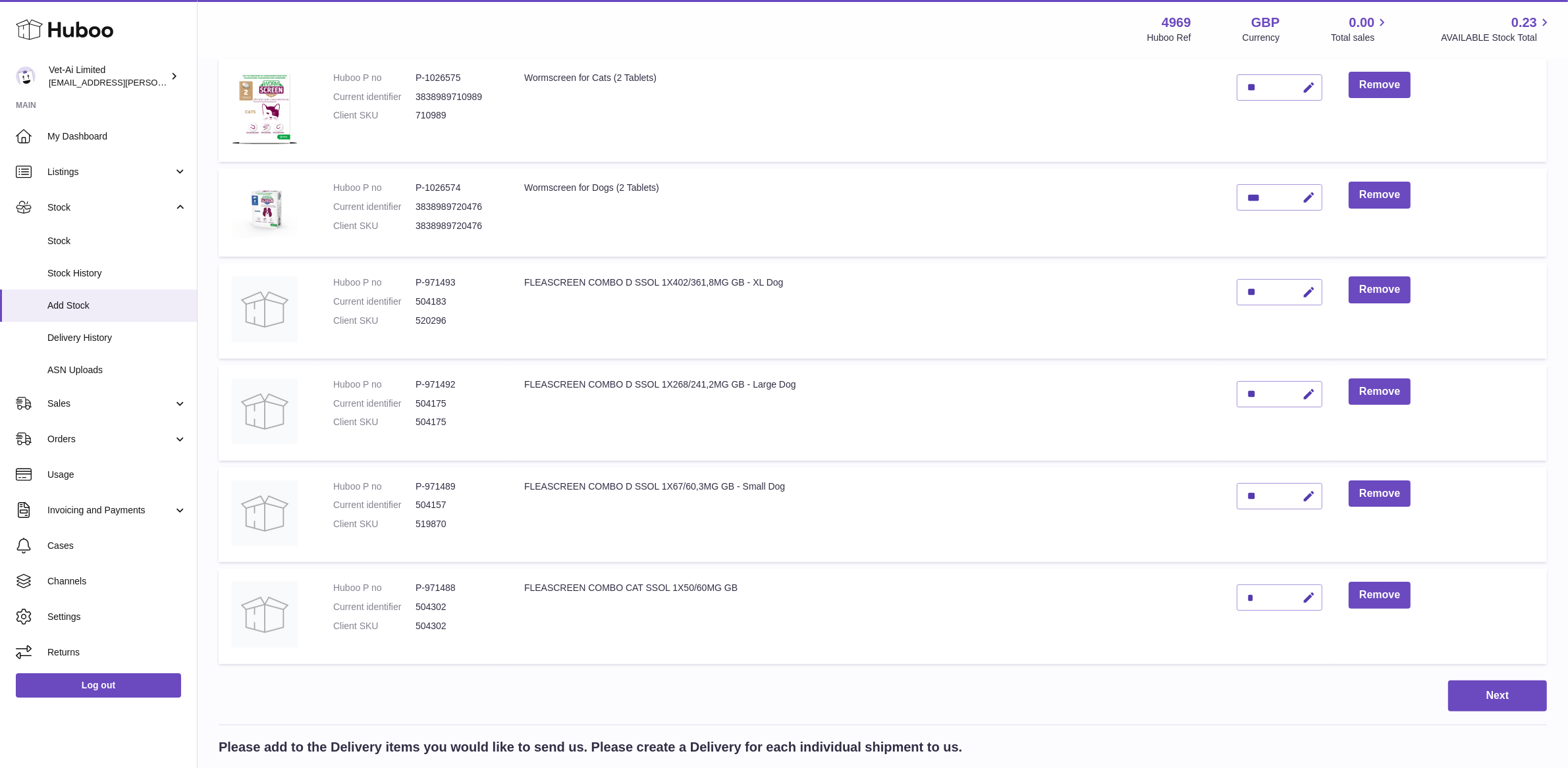
scroll to position [191, 0]
click at [1313, 595] on icon "button" at bounding box center [1308, 598] width 14 height 14
type input "***"
click at [1301, 595] on button "submit" at bounding box center [1307, 598] width 25 height 21
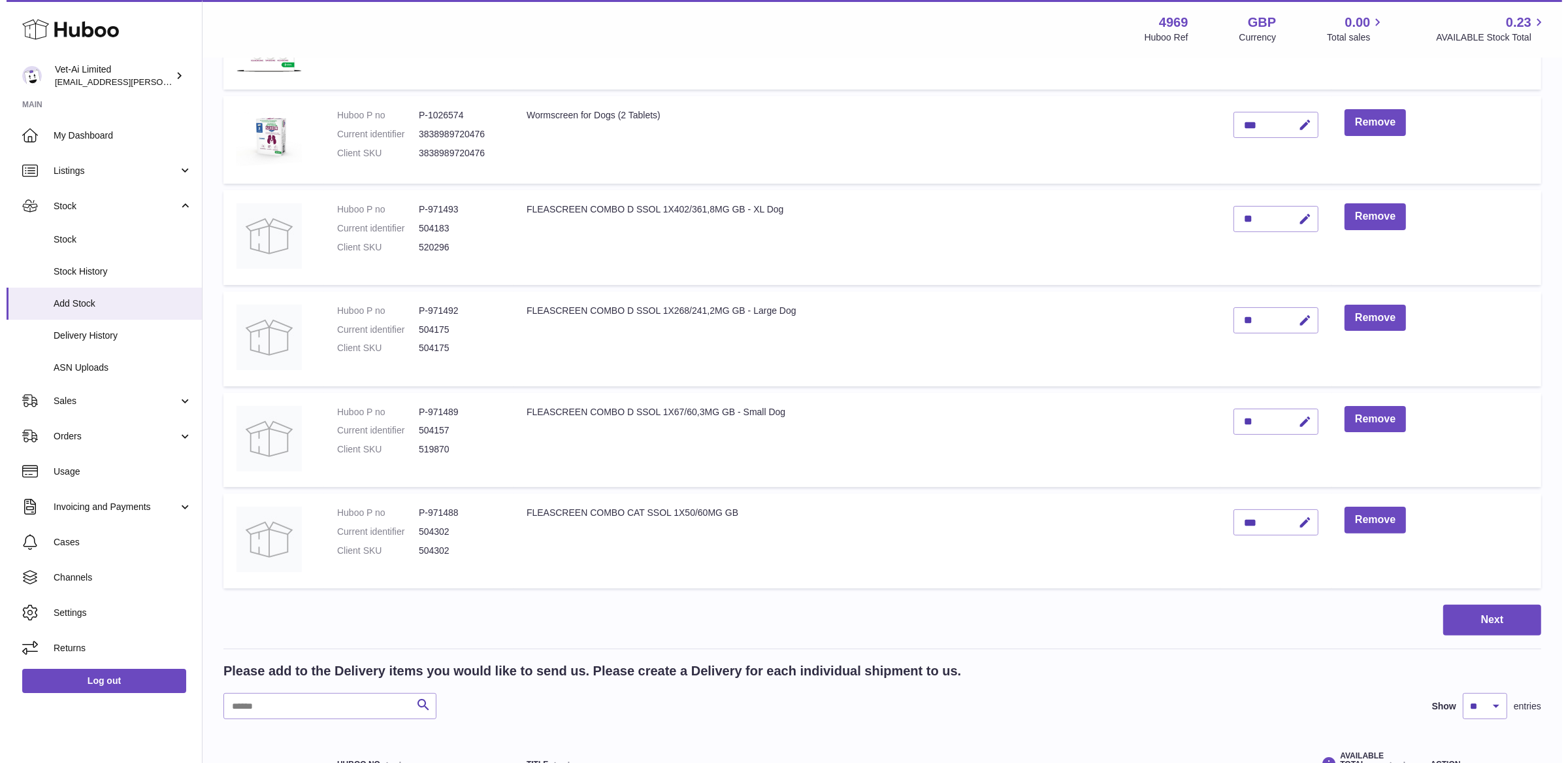
scroll to position [277, 0]
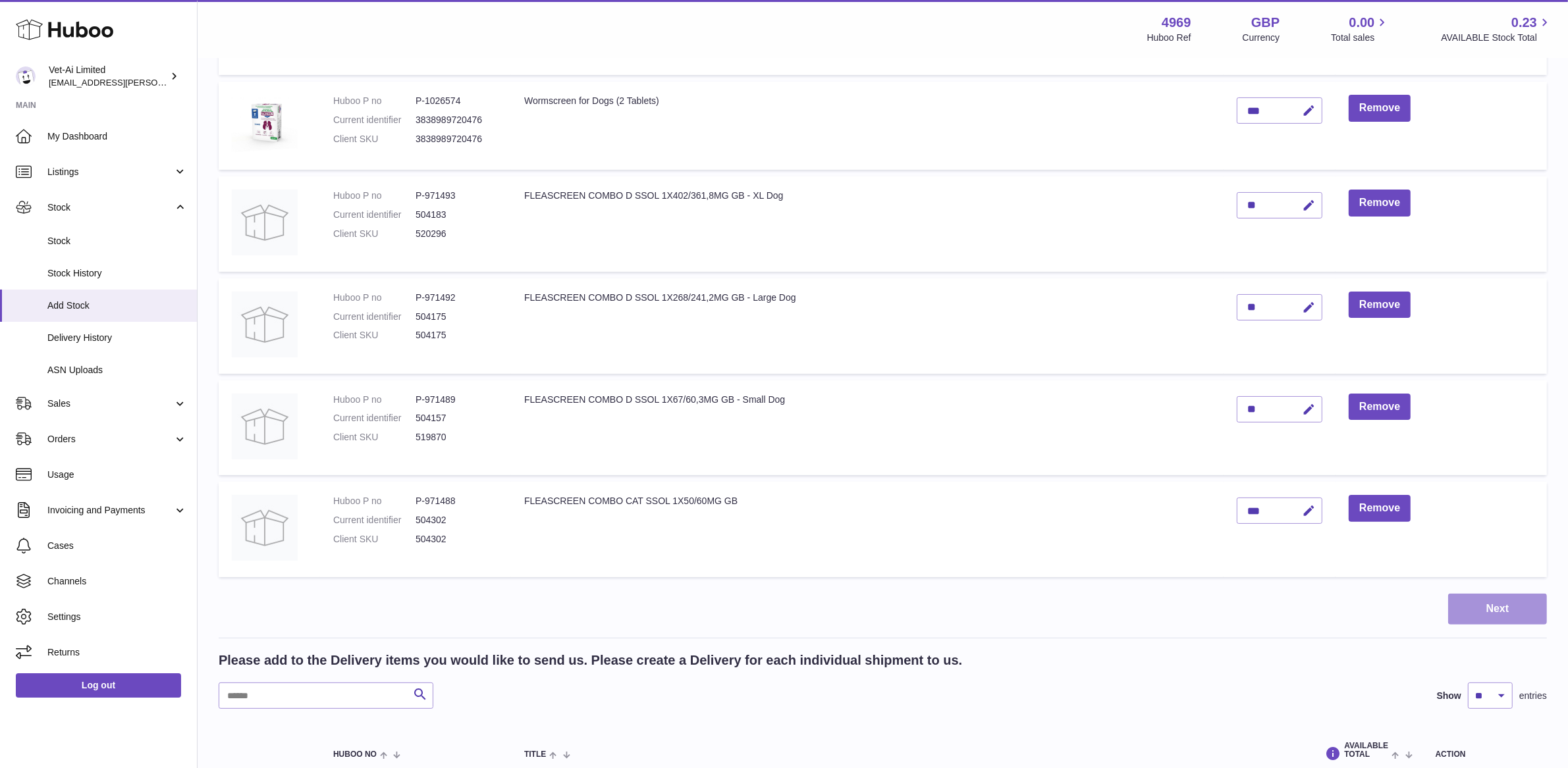
click at [1474, 611] on button "Next" at bounding box center [1497, 608] width 99 height 31
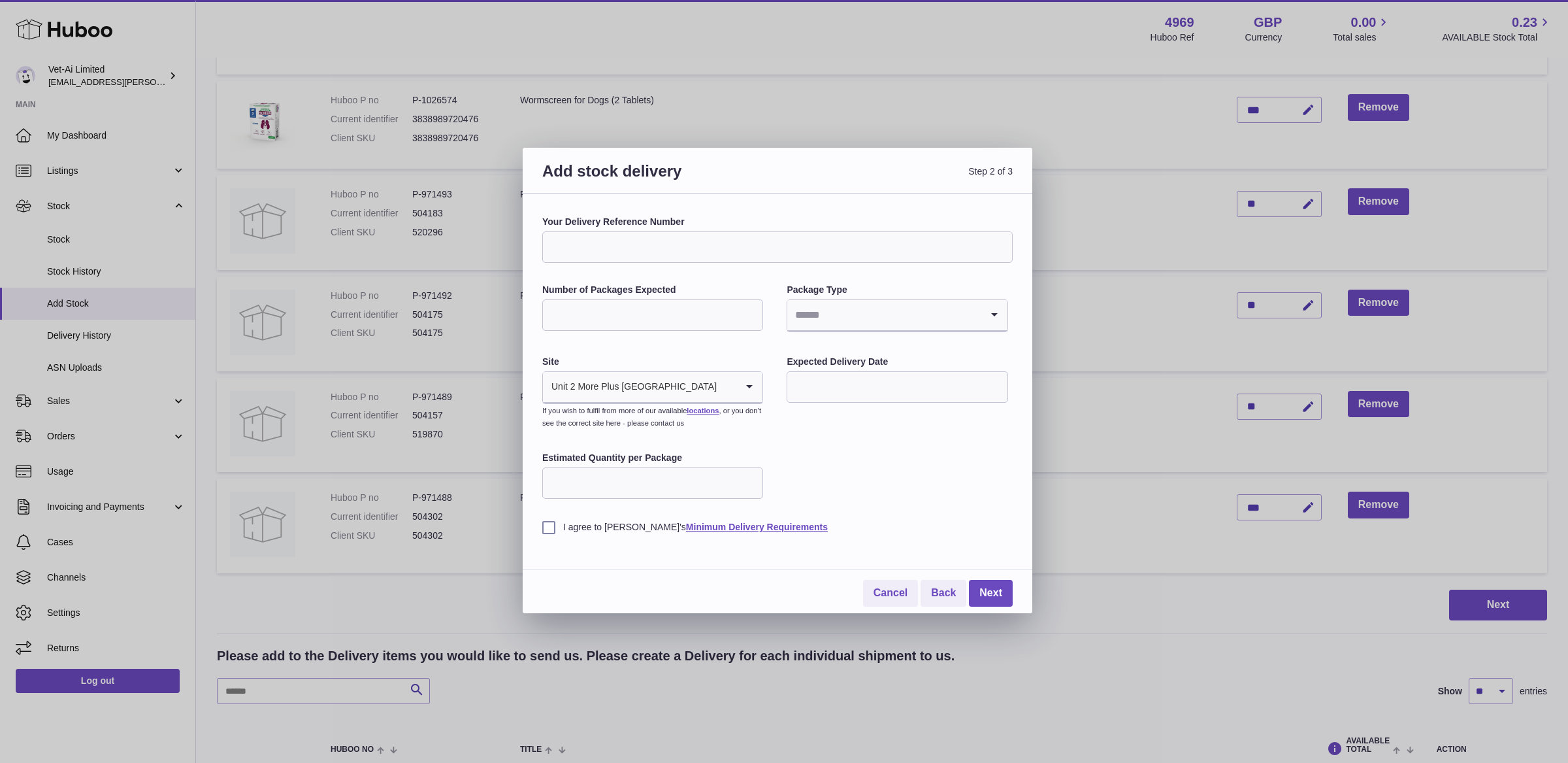
click at [613, 228] on div "Your Delivery Reference Number" at bounding box center [778, 240] width 470 height 47
click at [608, 242] on input "Your Delivery Reference Number" at bounding box center [778, 247] width 470 height 32
type input "*****"
click at [671, 308] on input "Number of Packages Expected" at bounding box center [653, 316] width 221 height 32
type input "*"
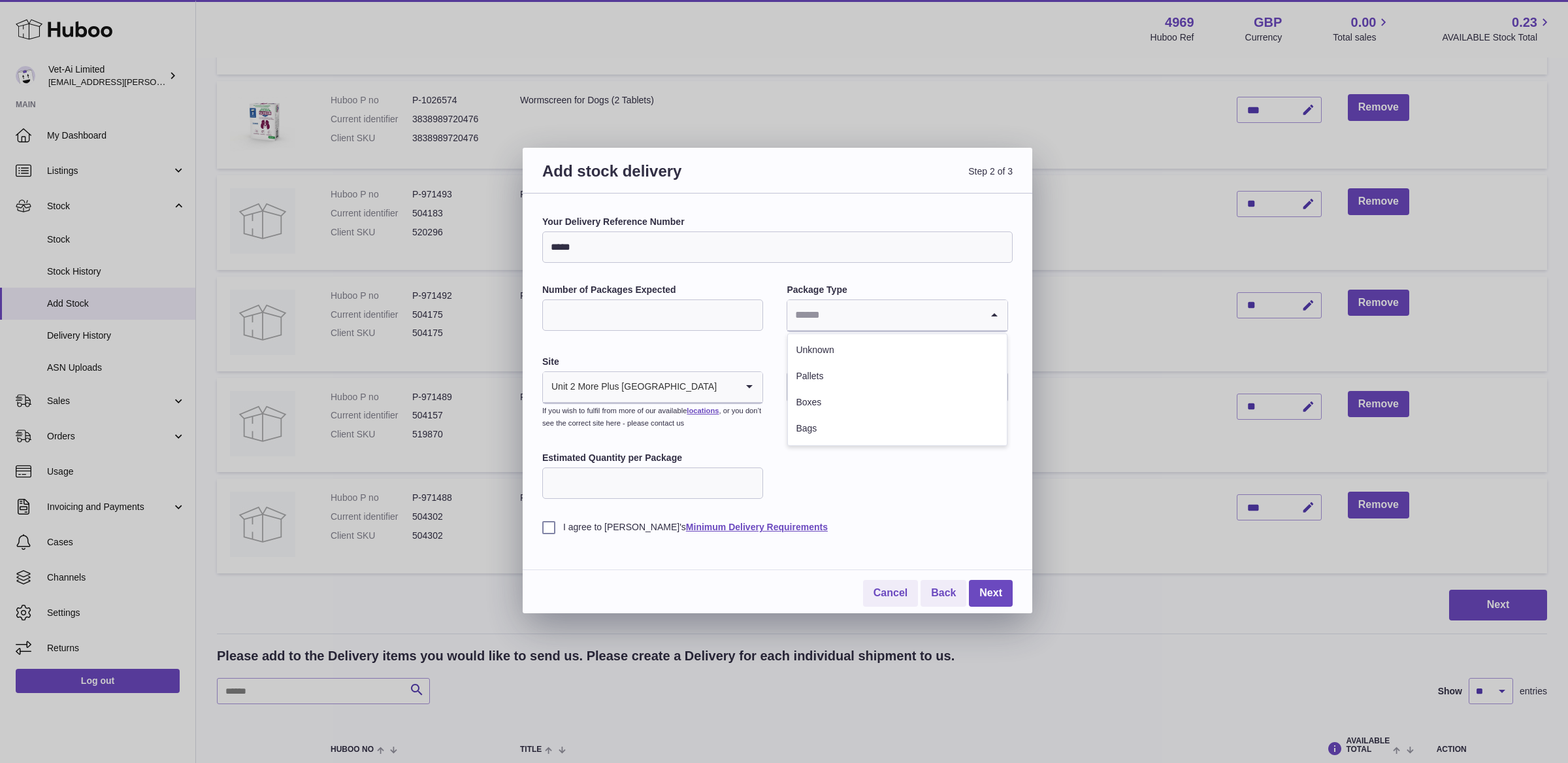
click at [897, 301] on input "Search for option" at bounding box center [884, 315] width 193 height 30
click at [822, 402] on li "Boxes" at bounding box center [897, 402] width 219 height 26
click at [841, 392] on input "text" at bounding box center [897, 387] width 221 height 32
click at [916, 468] on span "5" at bounding box center [912, 469] width 24 height 24
type input "**********"
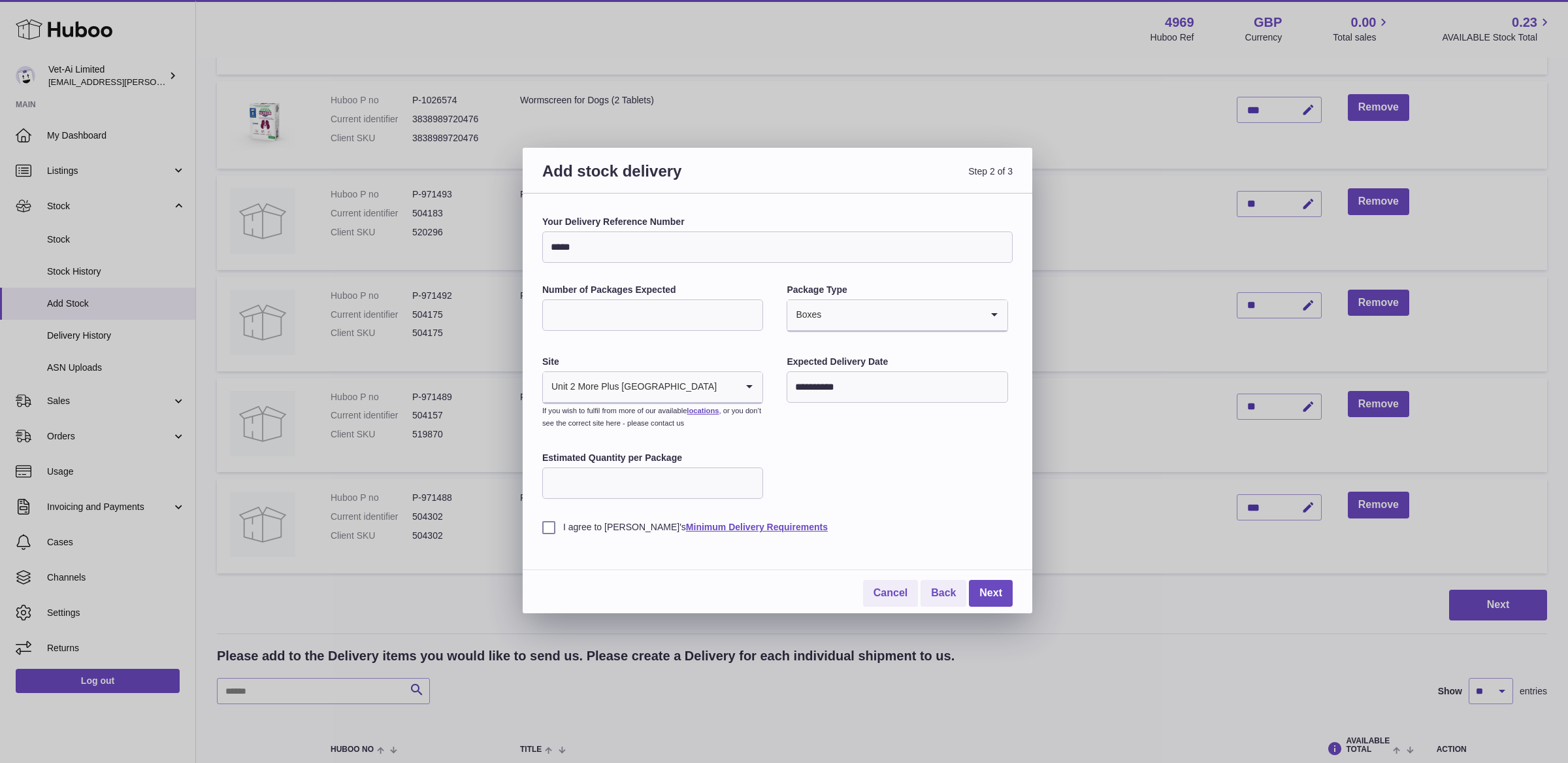
click at [655, 486] on input "Estimated Quantity per Package" at bounding box center [653, 483] width 221 height 32
click at [573, 522] on label "I agree to Huboo's Minimum Delivery Requirements" at bounding box center [778, 527] width 470 height 12
click at [991, 596] on link "Next" at bounding box center [990, 593] width 44 height 27
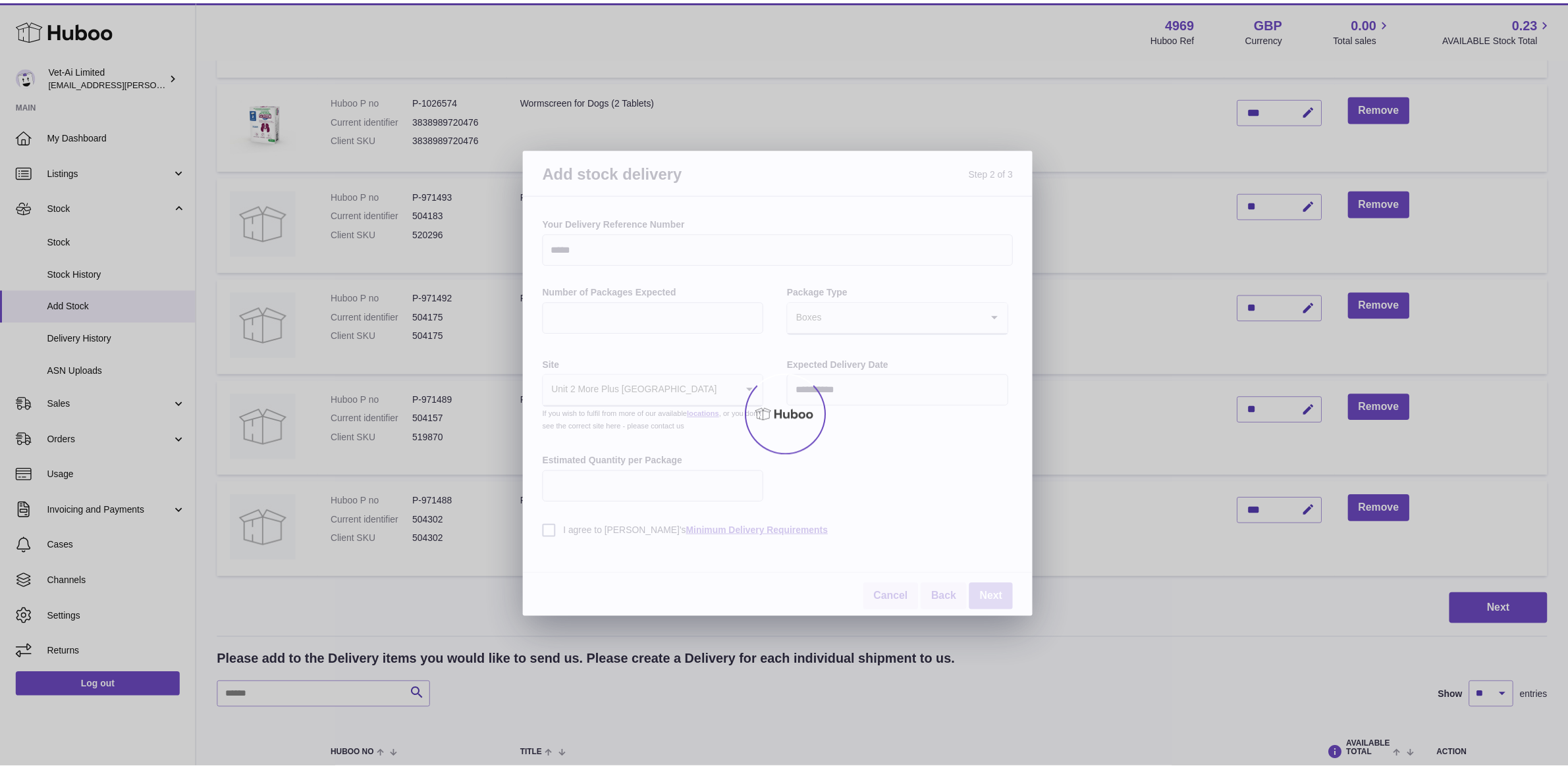
scroll to position [235, 0]
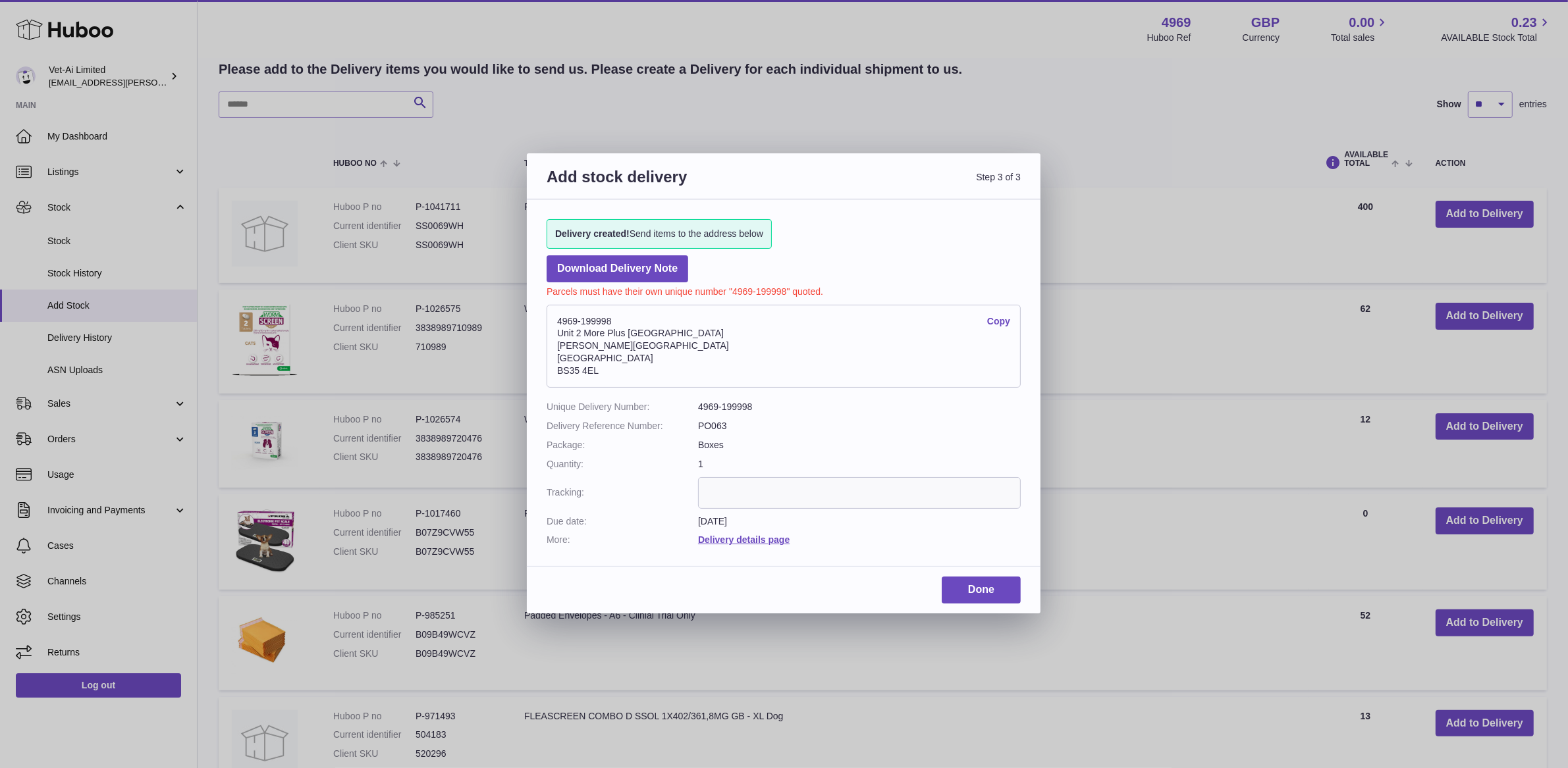
click at [592, 318] on address "4969-199998 Copy Unit 2 More Plus Central Park Hudson Ave Severn Beach BS35 4EL" at bounding box center [784, 346] width 474 height 83
drag, startPoint x: 597, startPoint y: 373, endPoint x: 542, endPoint y: 317, distance: 78.5
click at [542, 317] on div "Delivery created! Send items to the address below Download Delivery Note Parcel…" at bounding box center [783, 376] width 514 height 354
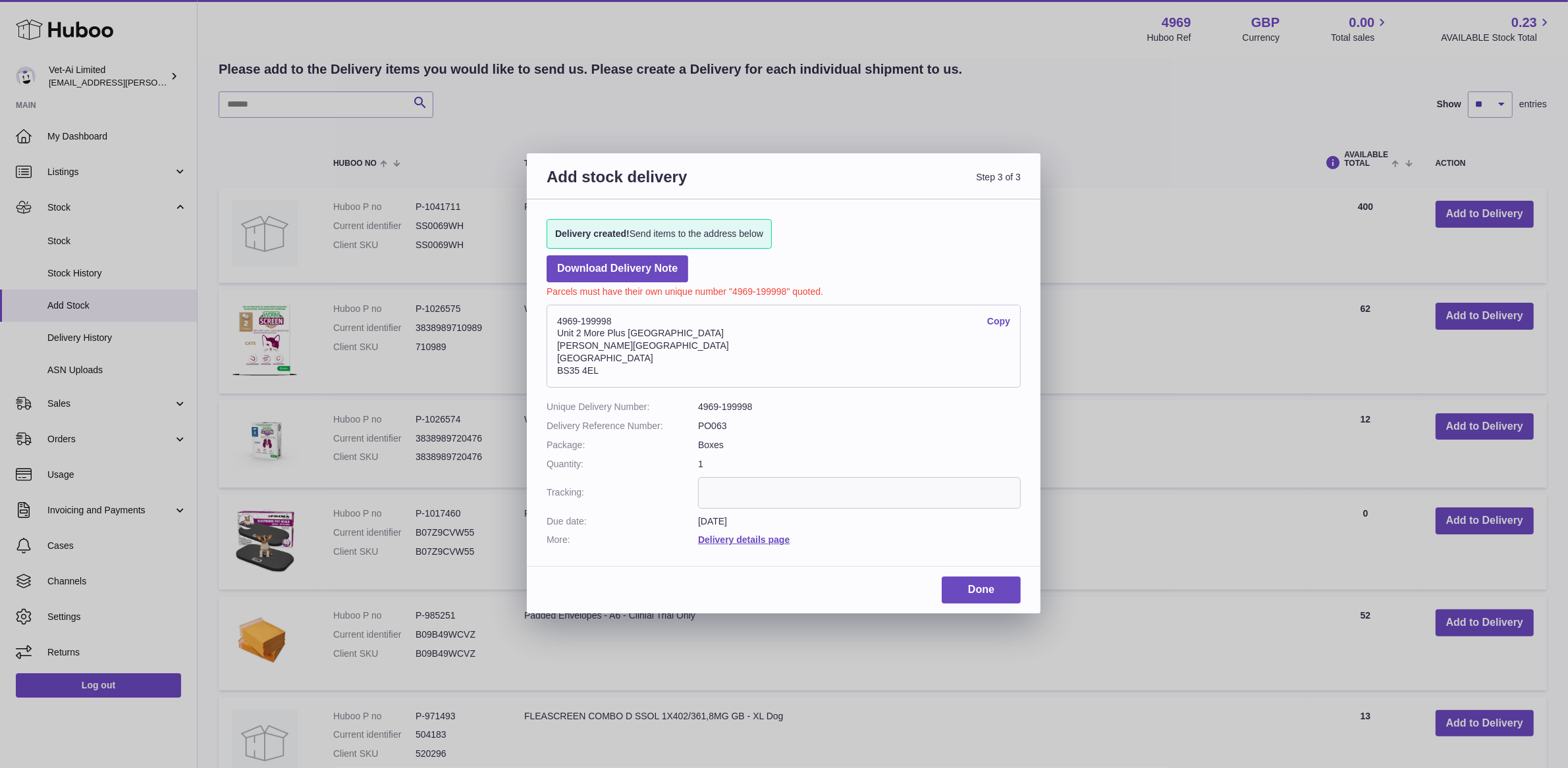
click at [592, 343] on address "4969-199998 Copy Unit 2 More Plus Central Park Hudson Ave Severn Beach BS35 4EL" at bounding box center [784, 346] width 474 height 83
drag, startPoint x: 558, startPoint y: 319, endPoint x: 615, endPoint y: 374, distance: 79.2
click at [615, 374] on address "4969-199998 Copy Unit 2 More Plus Central Park Hudson Ave Severn Beach BS35 4EL" at bounding box center [784, 346] width 474 height 83
copy address "4969-199998 Copy Unit 2 More Plus Central Park Hudson Ave Severn Beach BS35 4EL"
click at [987, 585] on link "Done" at bounding box center [981, 590] width 79 height 27
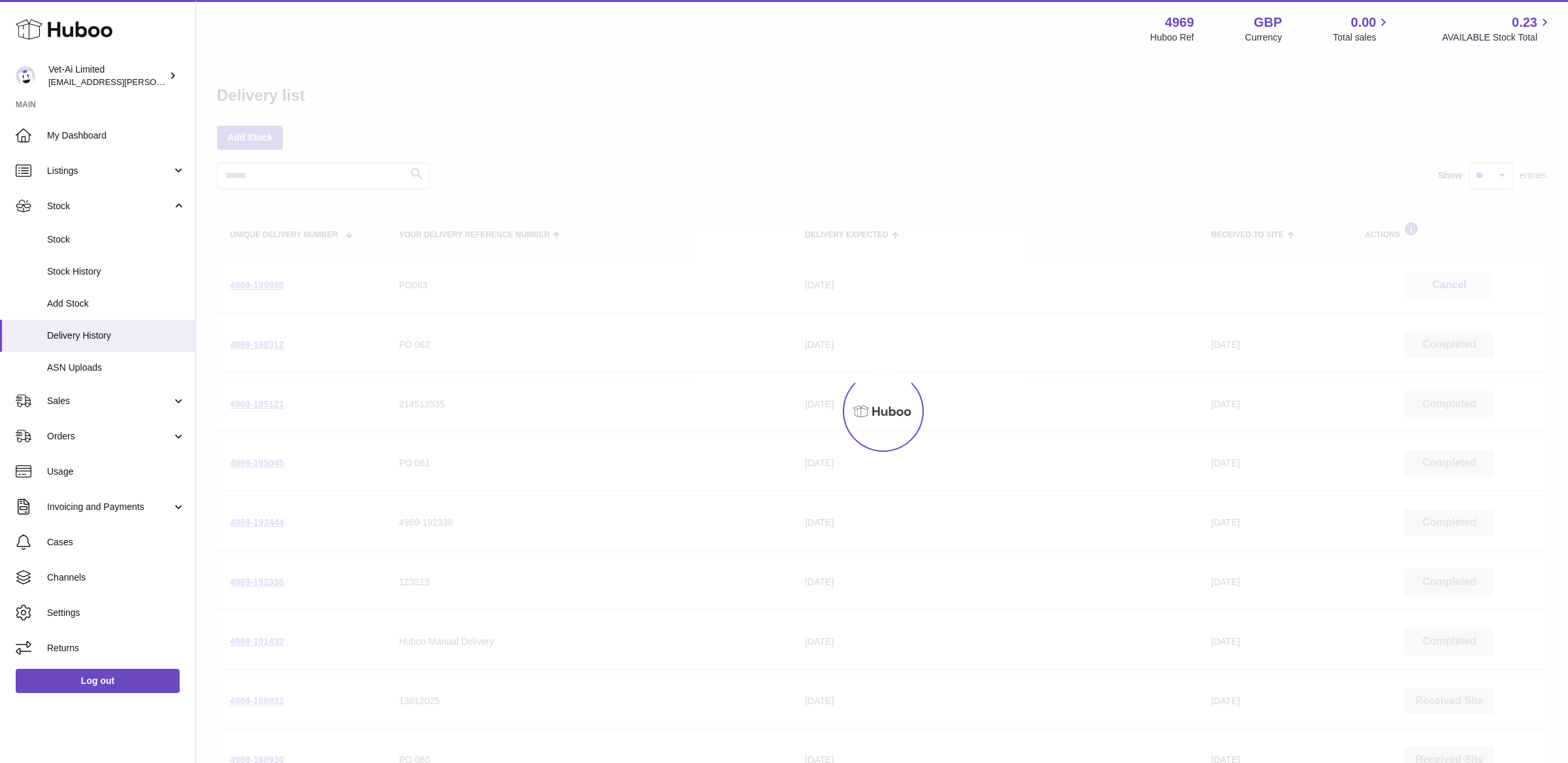
click at [1100, 414] on div at bounding box center [882, 411] width 1372 height 704
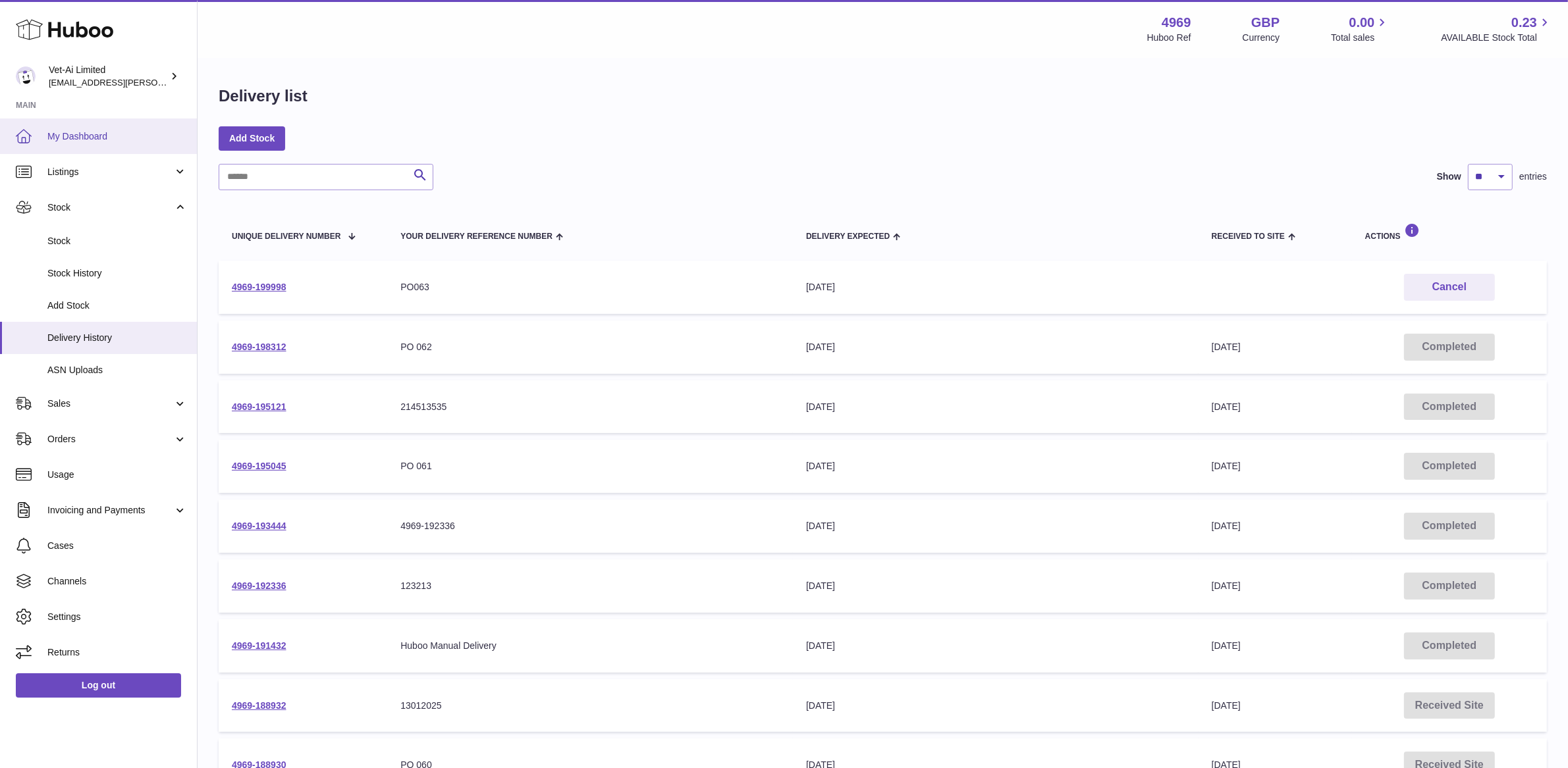
click at [82, 140] on span "My Dashboard" at bounding box center [117, 136] width 139 height 12
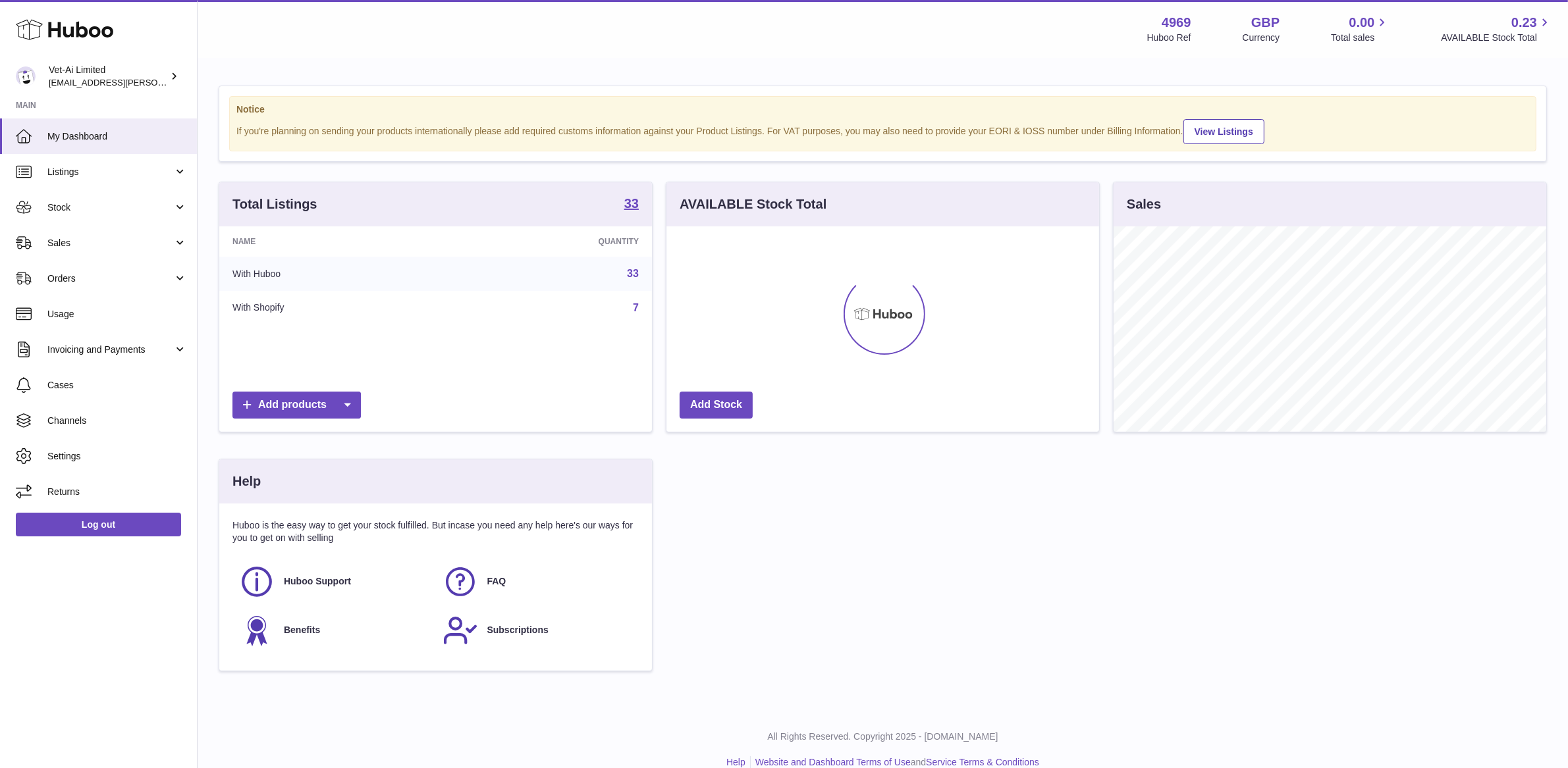
scroll to position [205, 433]
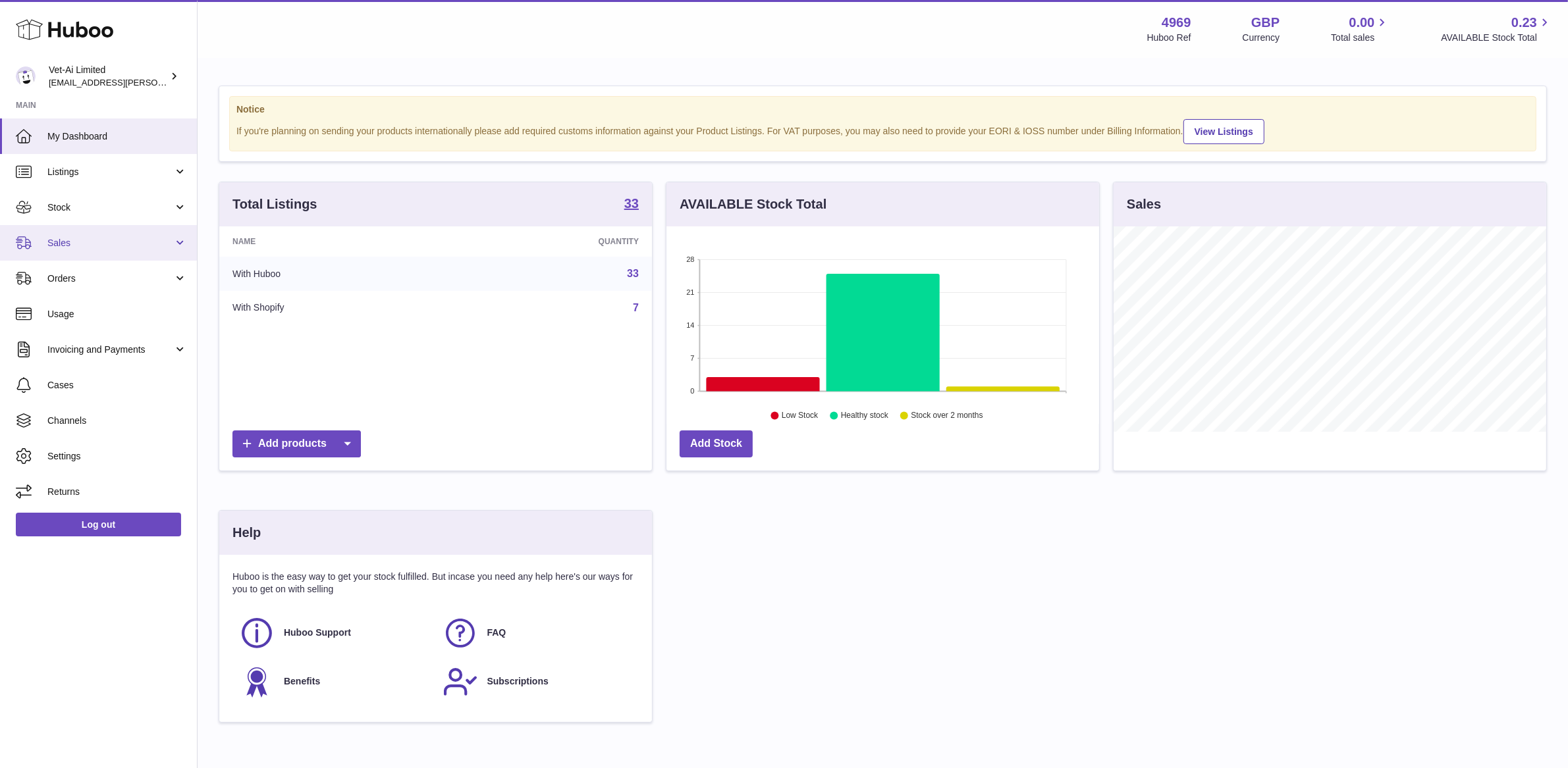
click at [121, 237] on span "Sales" at bounding box center [111, 243] width 126 height 12
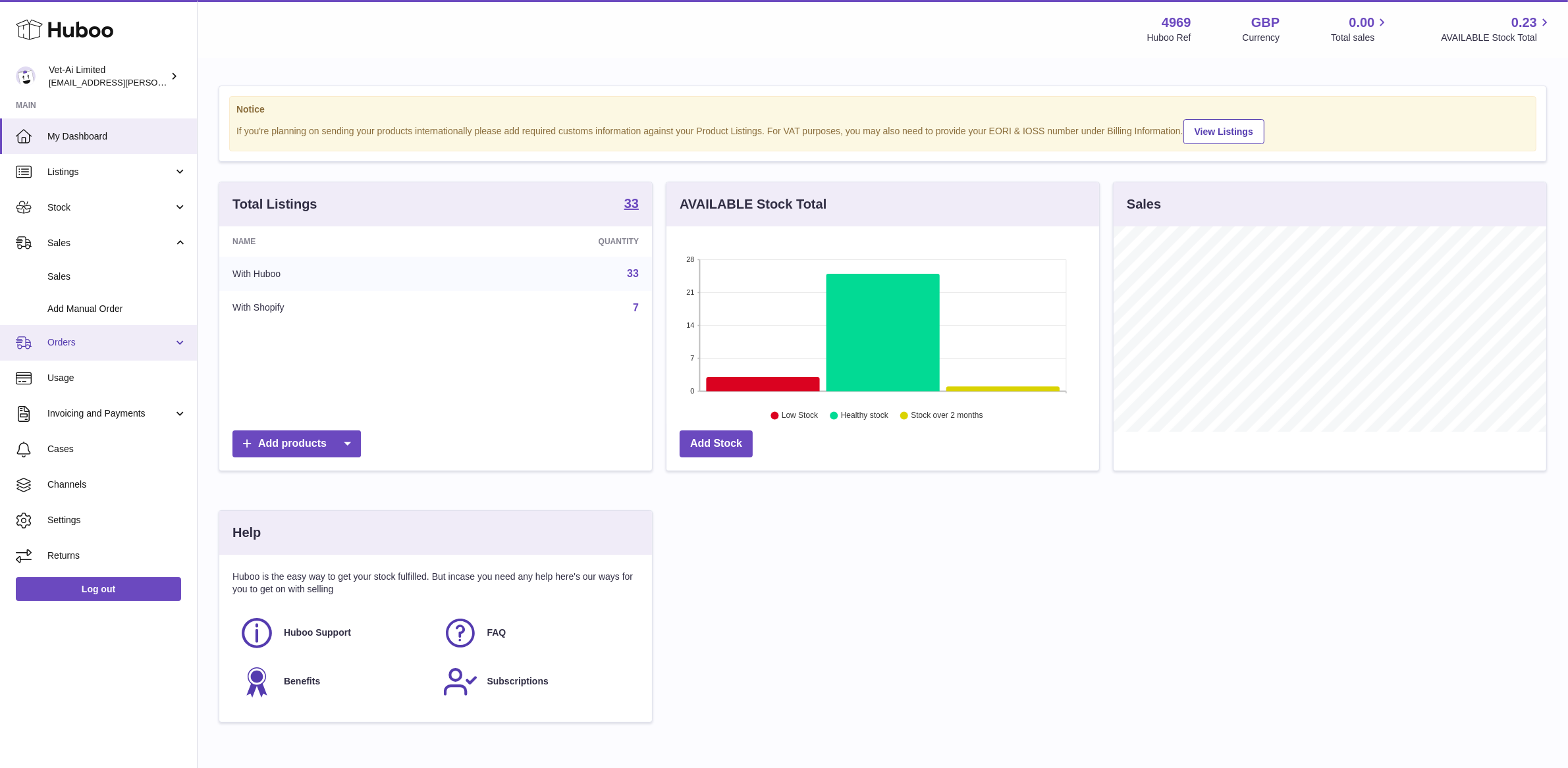
click at [113, 338] on span "Orders" at bounding box center [111, 342] width 126 height 12
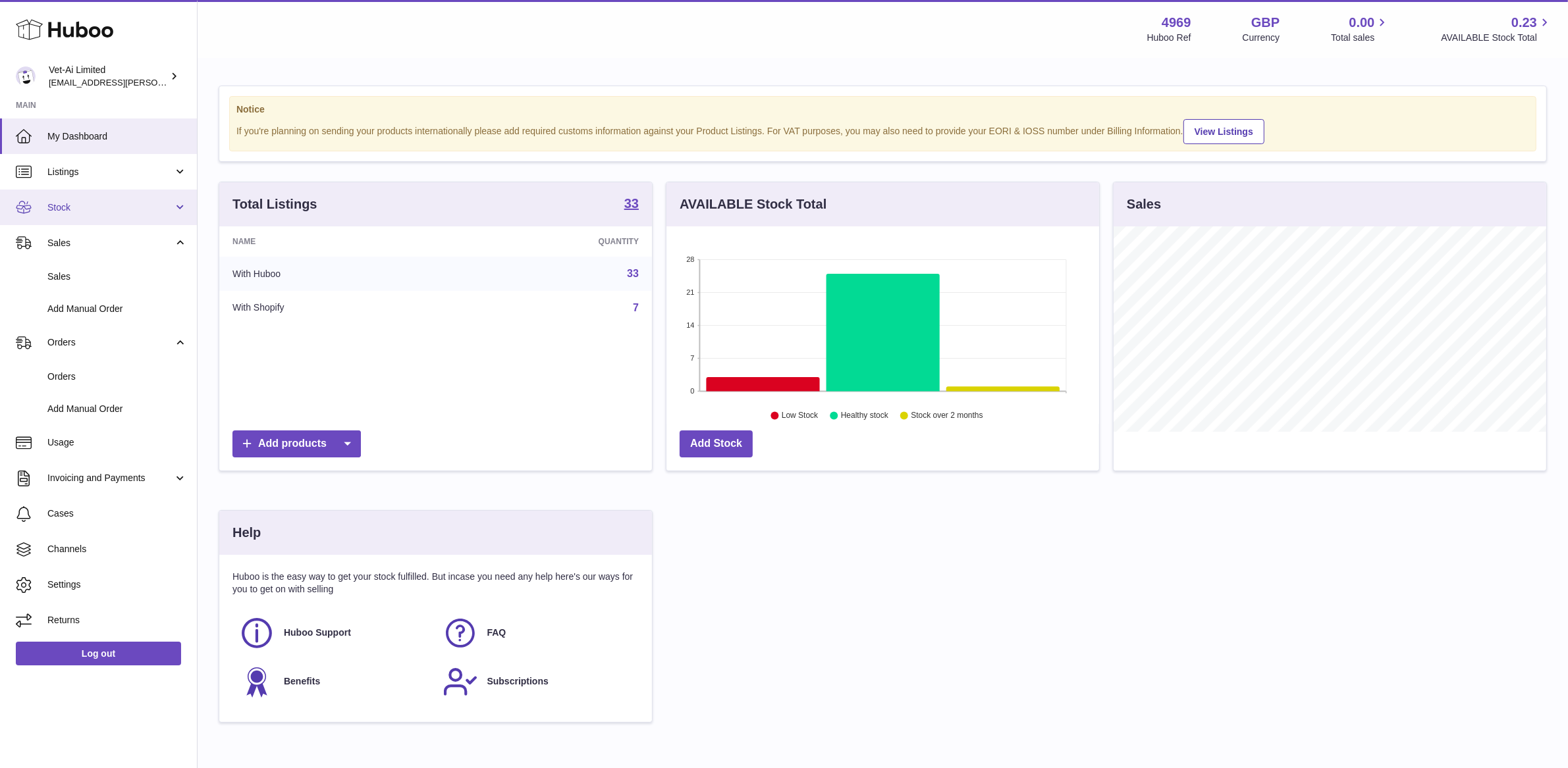
click at [95, 206] on span "Stock" at bounding box center [111, 207] width 126 height 12
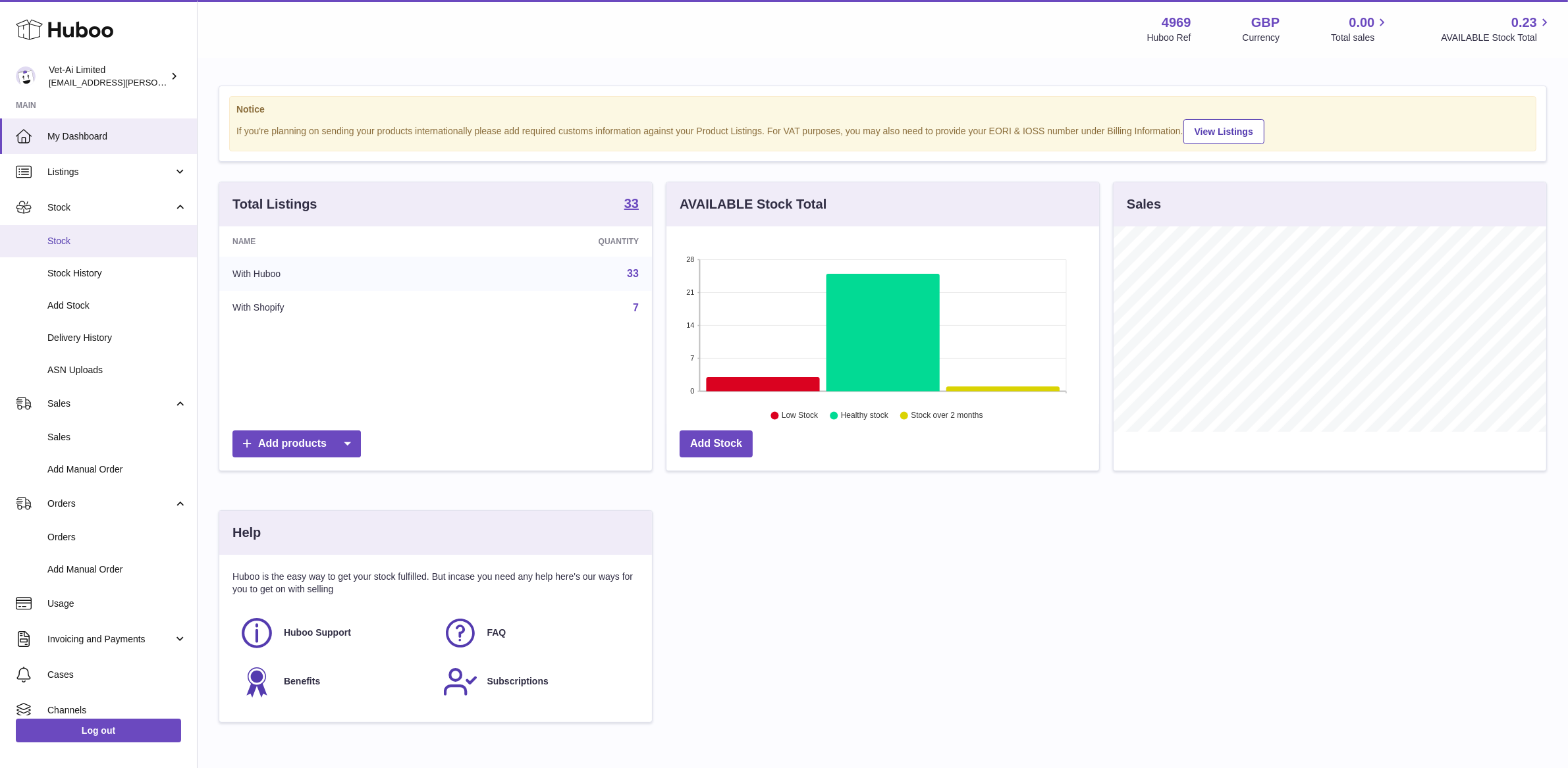
click at [86, 239] on span "Stock" at bounding box center [117, 240] width 139 height 12
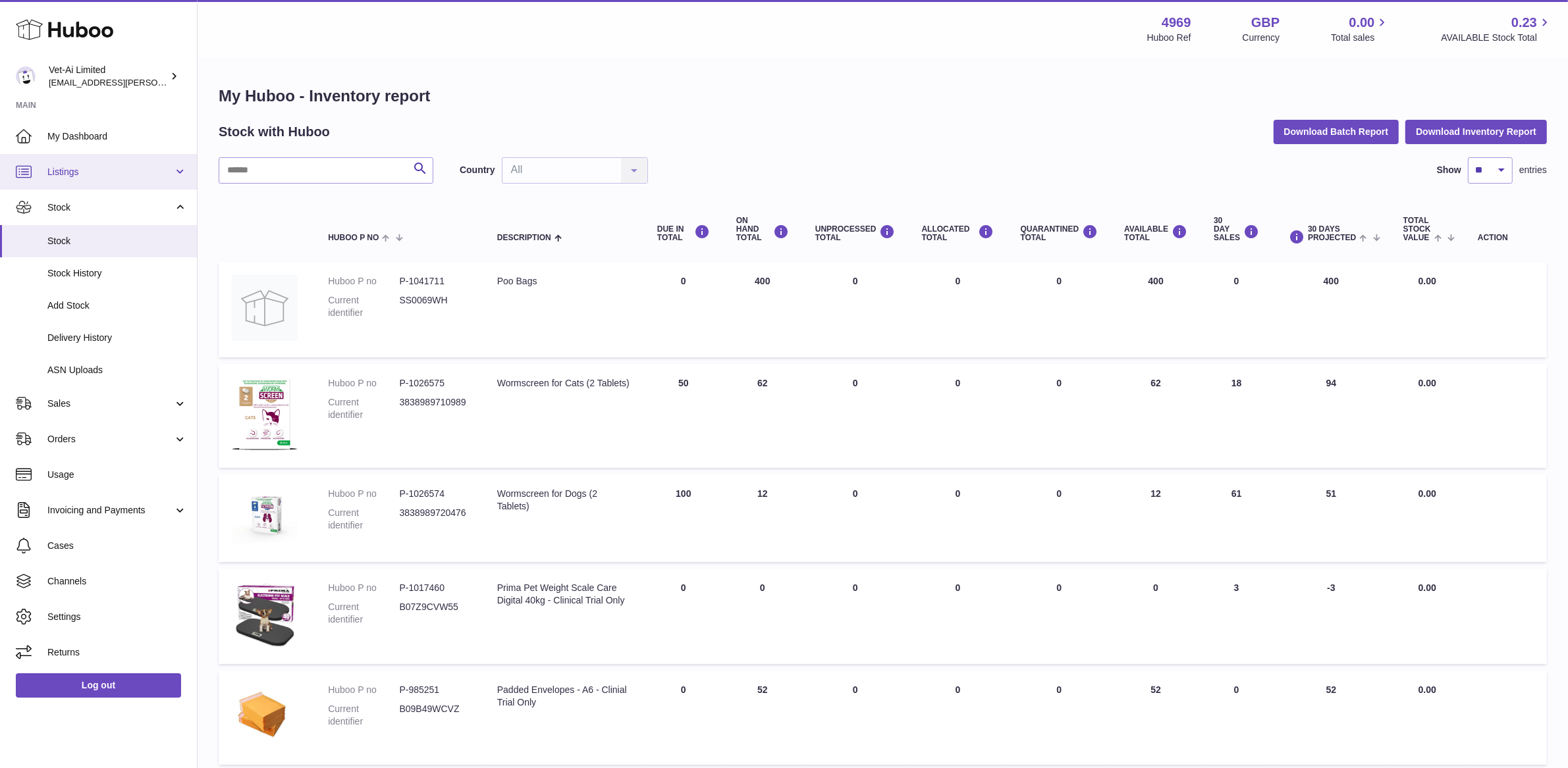
click at [103, 167] on span "Listings" at bounding box center [111, 172] width 126 height 12
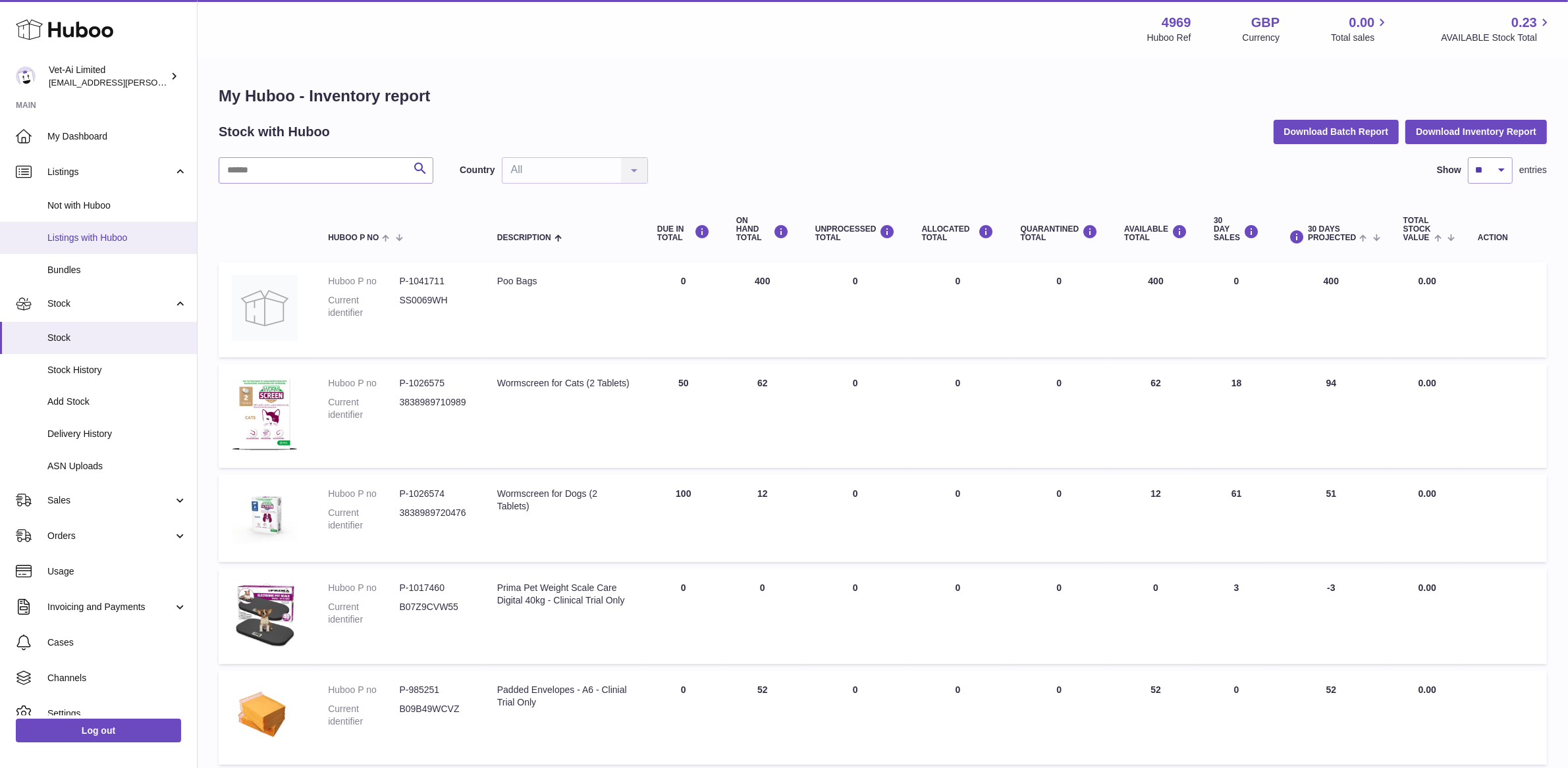
click at [87, 235] on span "Listings with Huboo" at bounding box center [117, 237] width 139 height 12
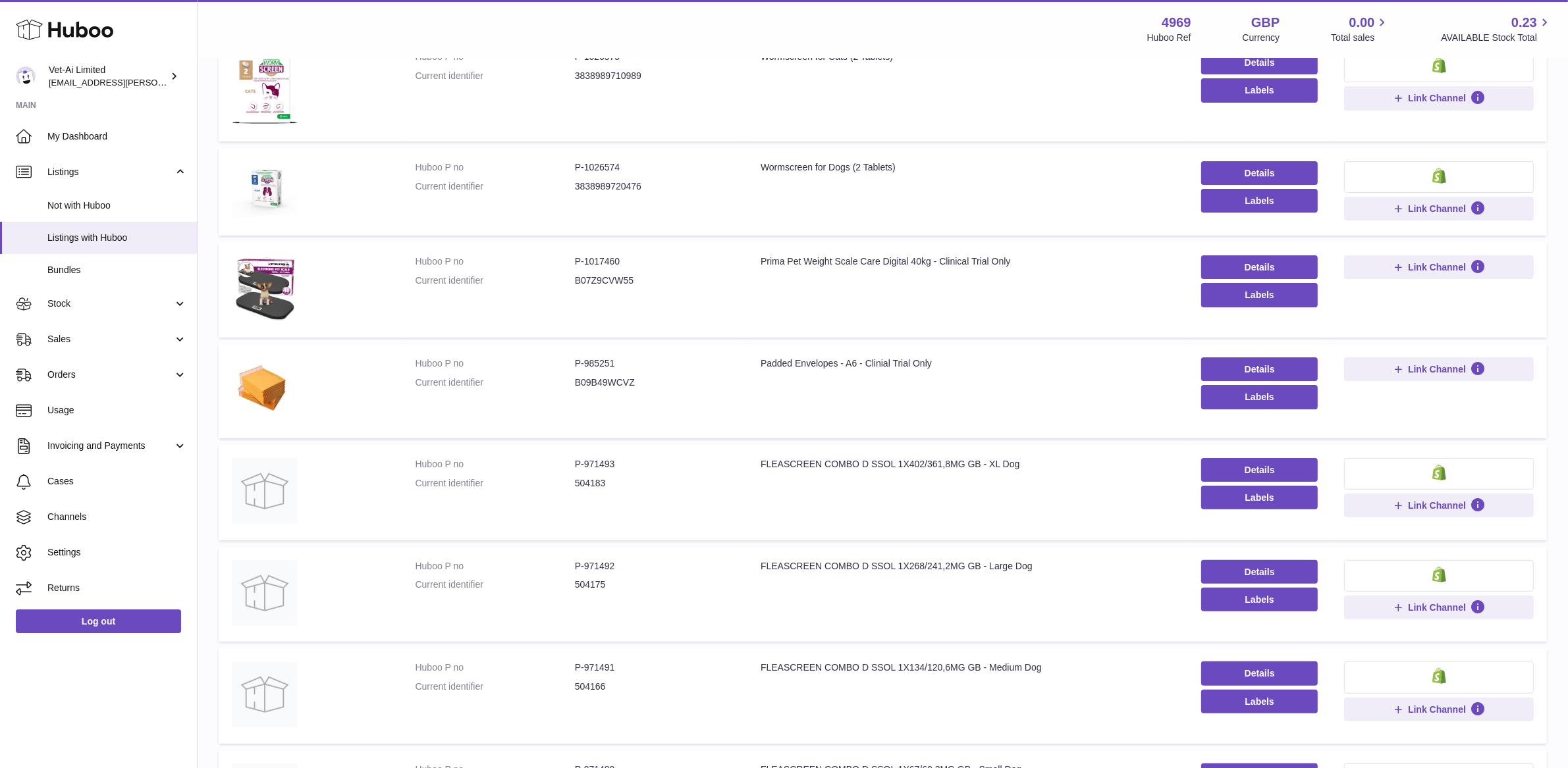
scroll to position [623, 0]
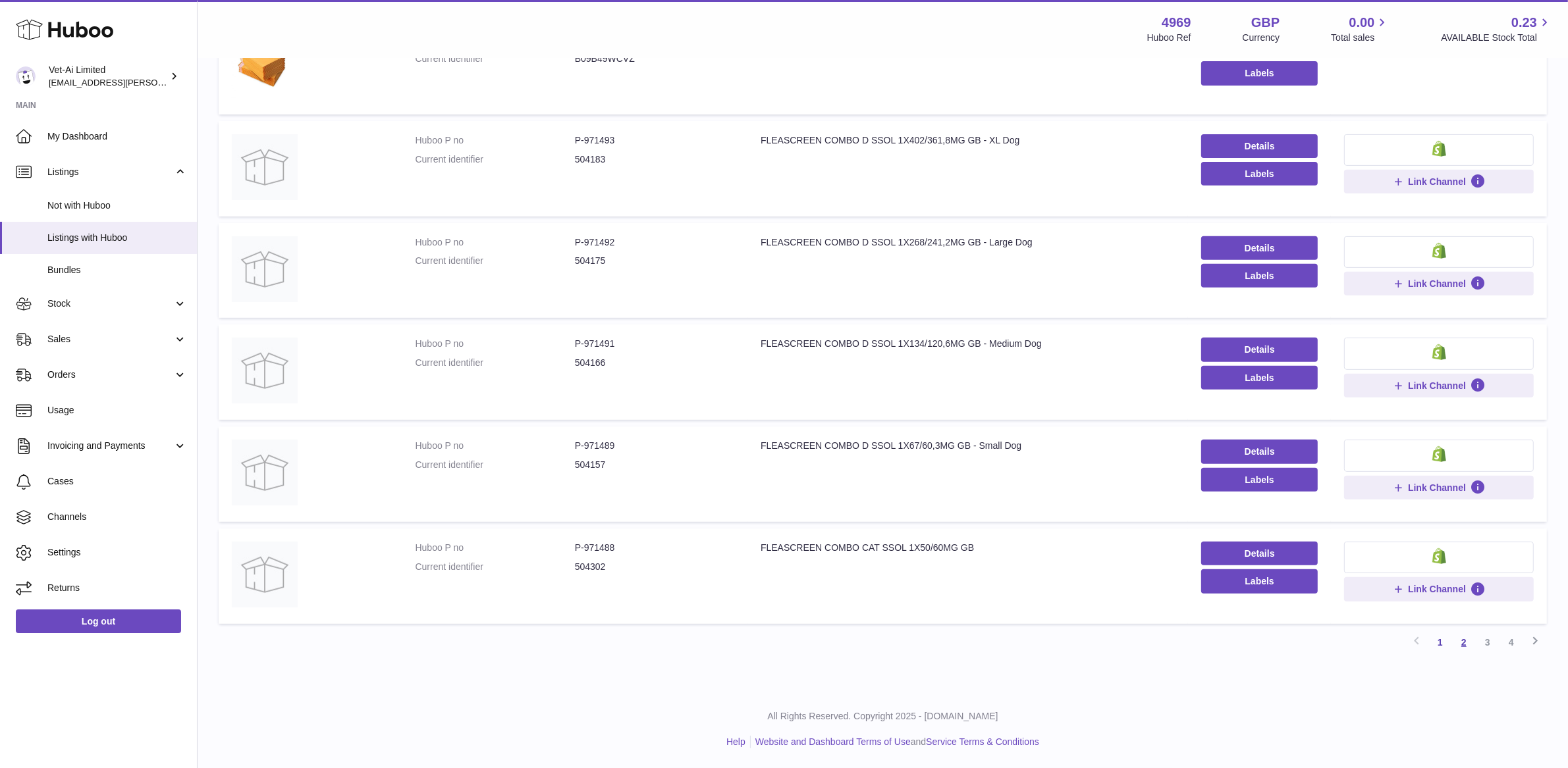
click at [1463, 638] on link "2" at bounding box center [1463, 642] width 24 height 24
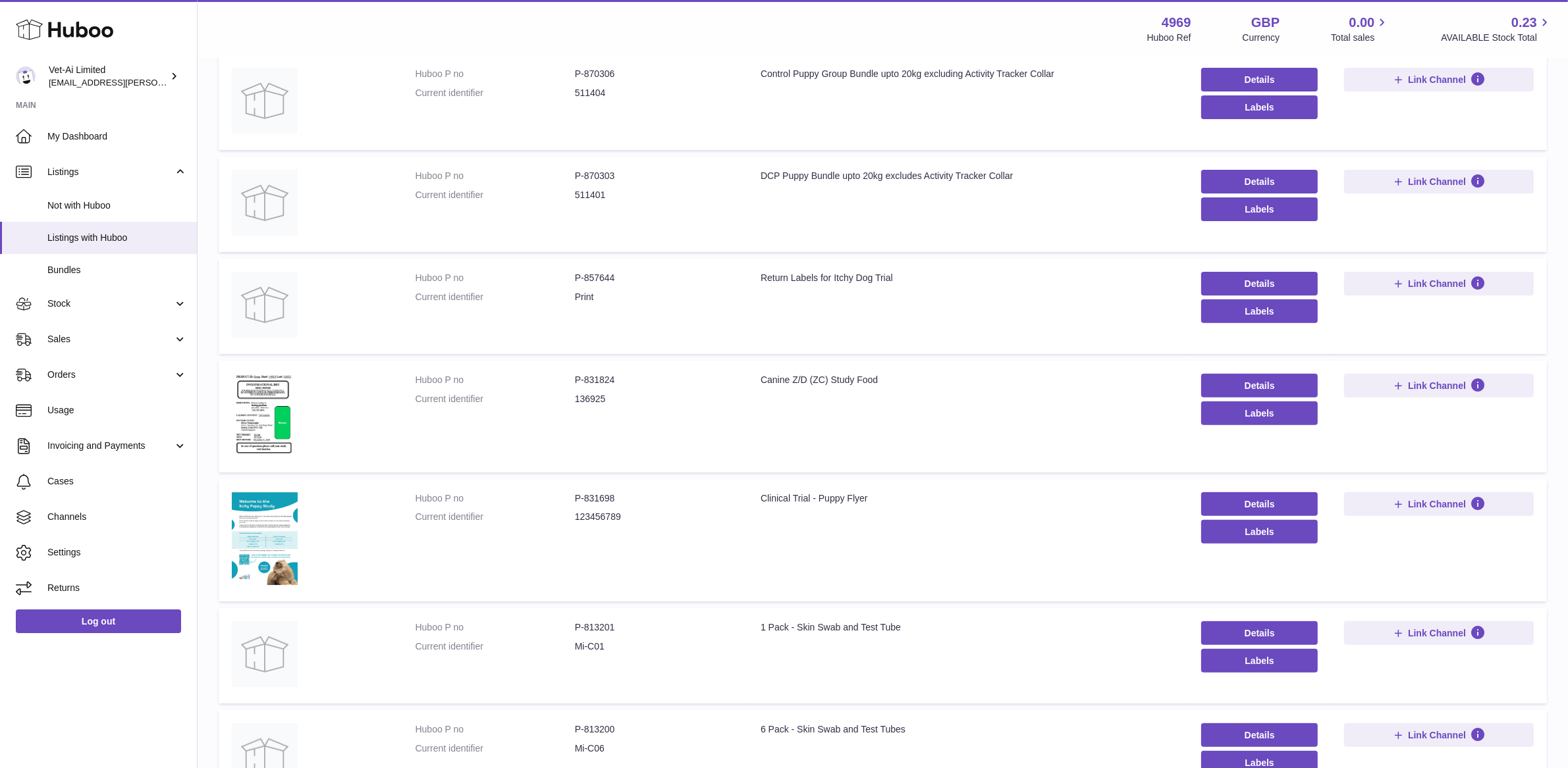
scroll to position [479, 0]
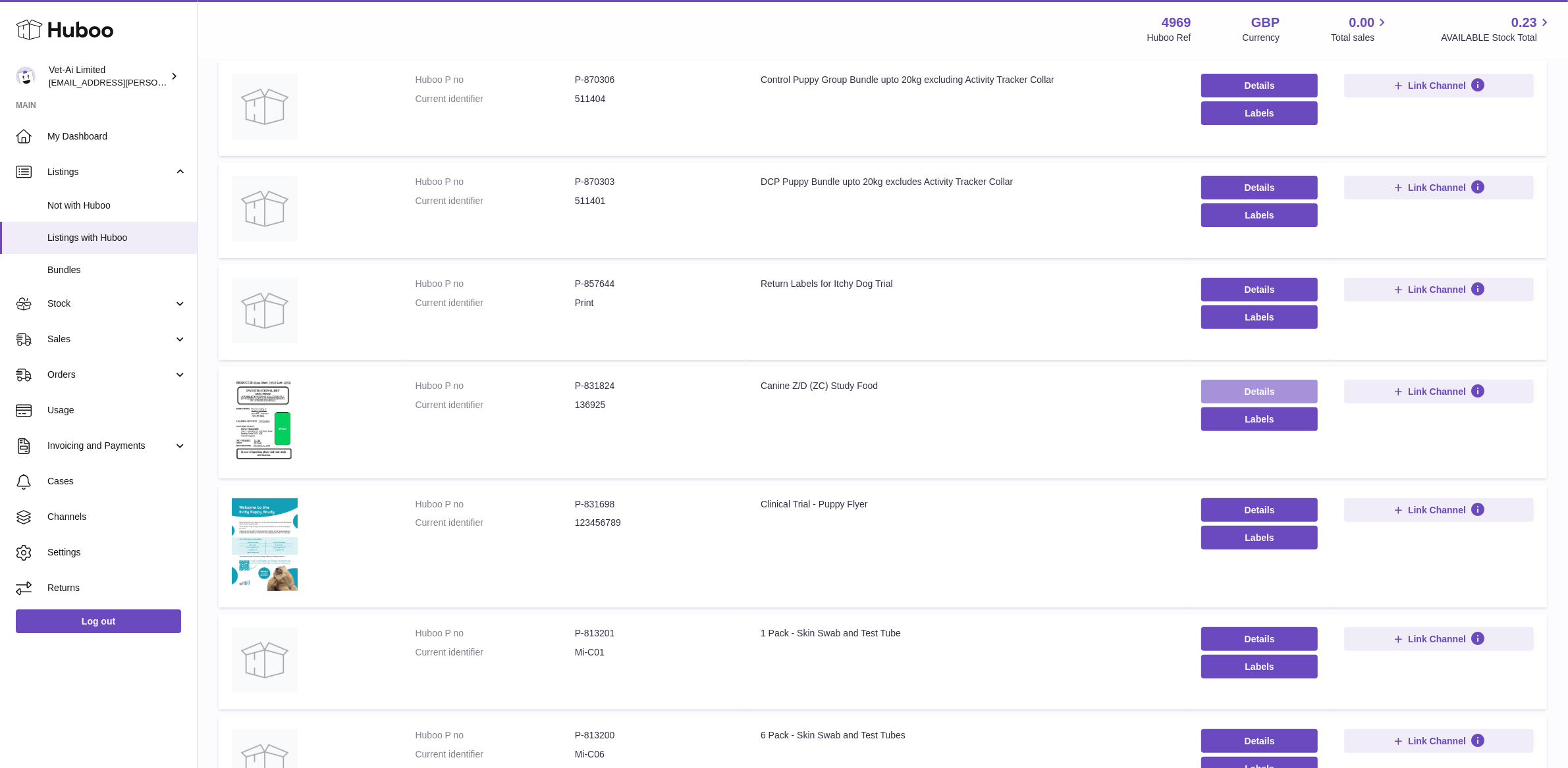
click at [1246, 398] on link "Details" at bounding box center [1259, 391] width 116 height 24
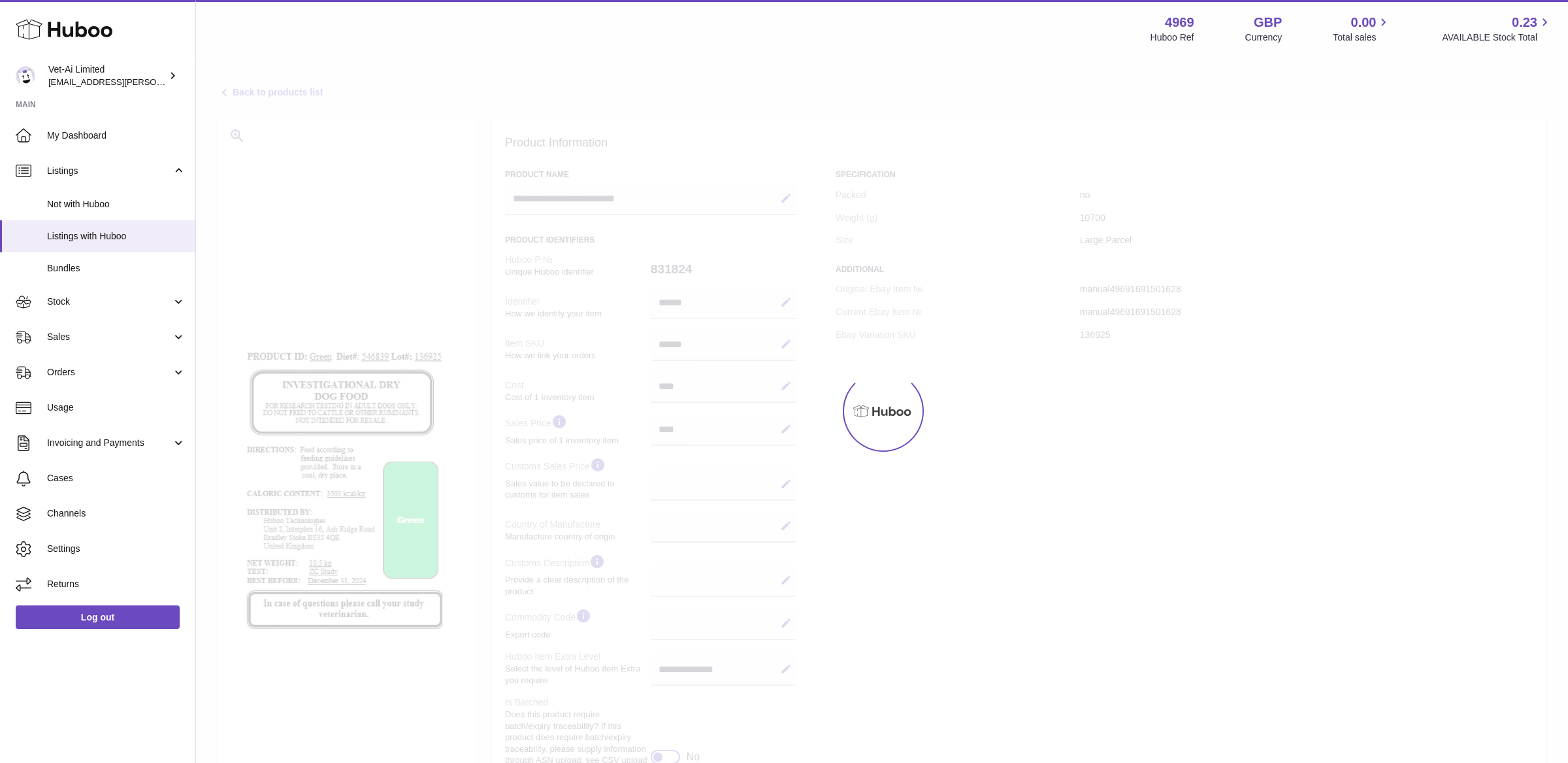
select select
select select "****"
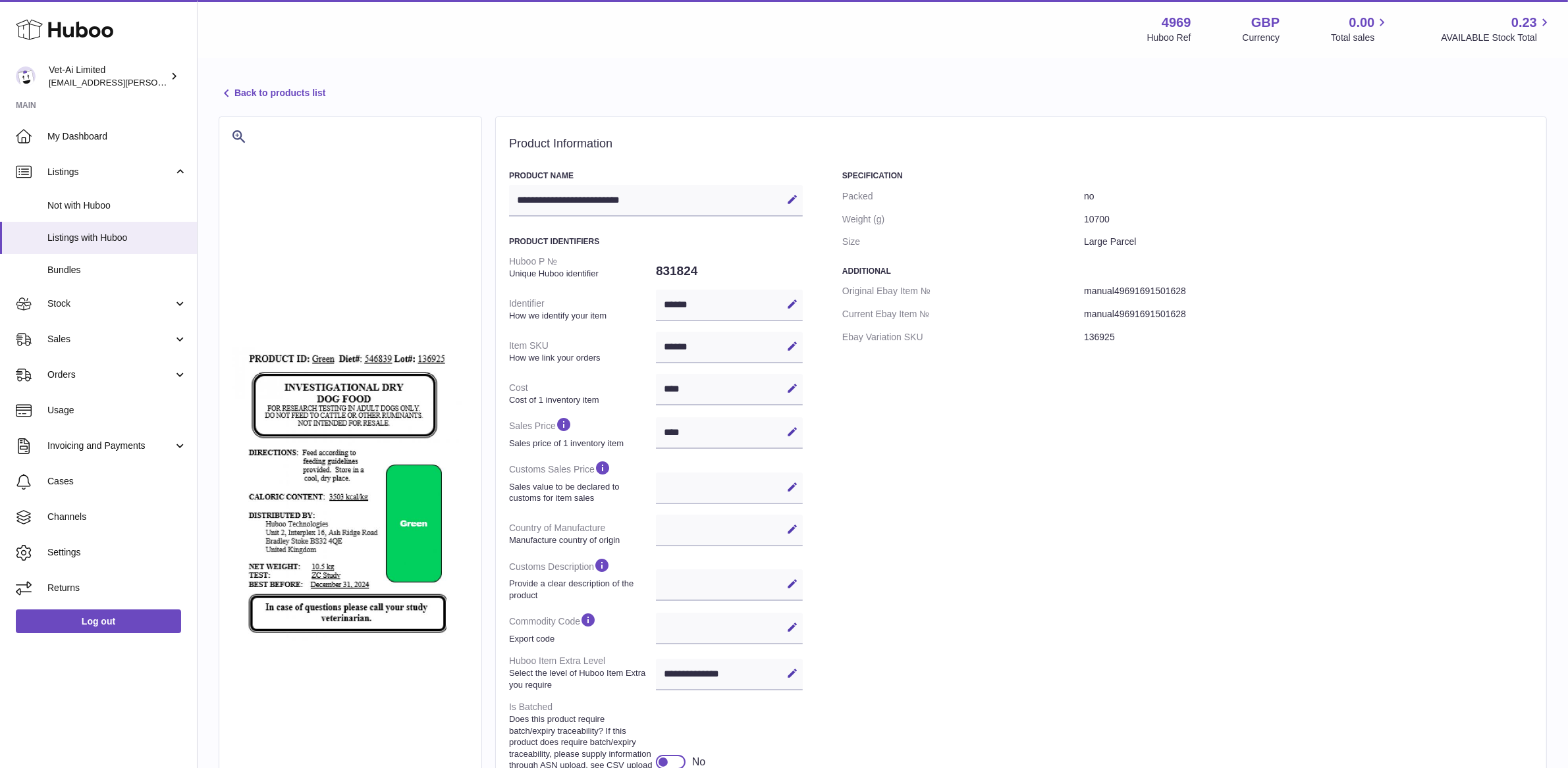
click at [256, 99] on link "Back to products list" at bounding box center [272, 94] width 107 height 16
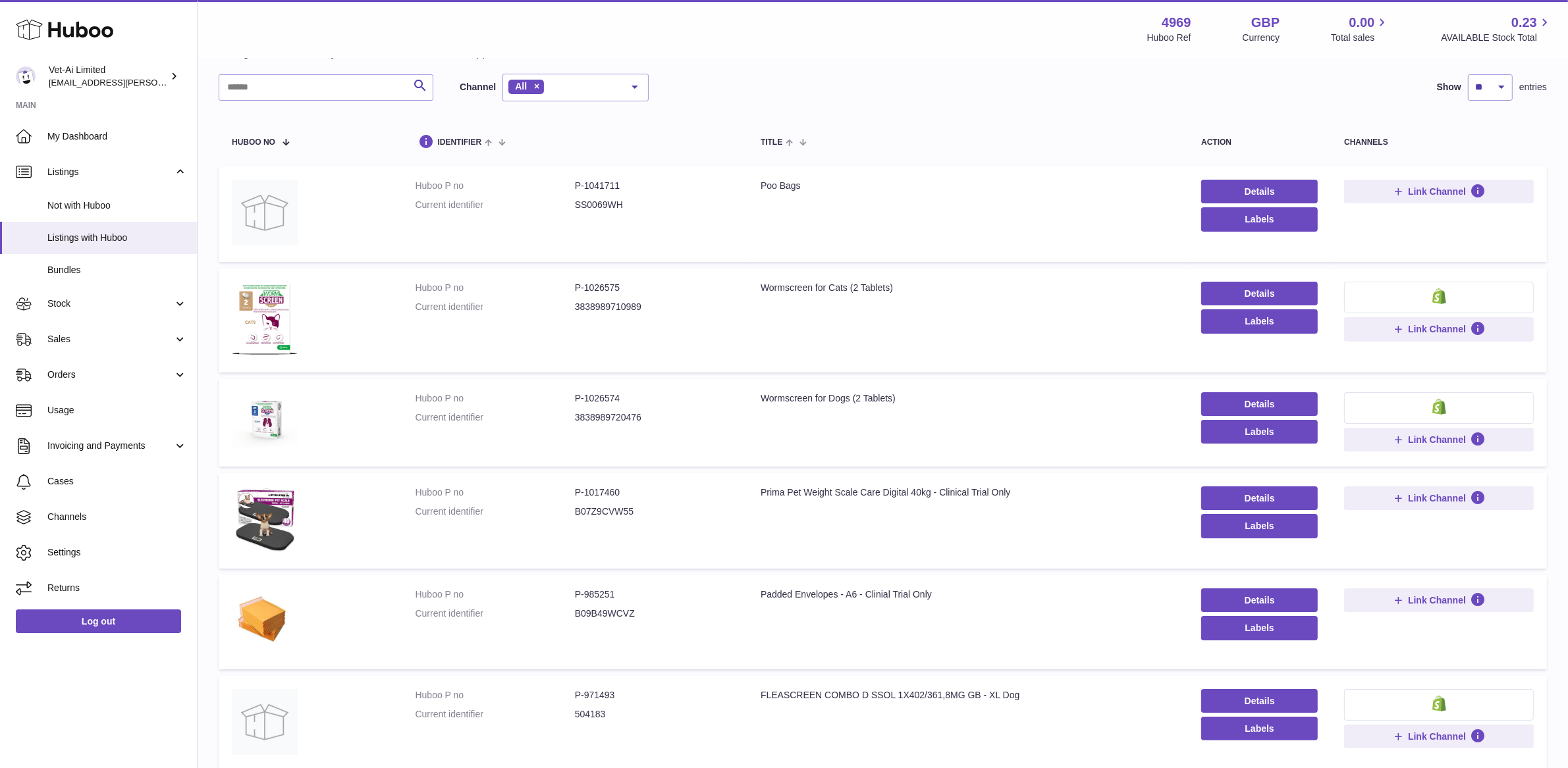
scroll to position [59, 0]
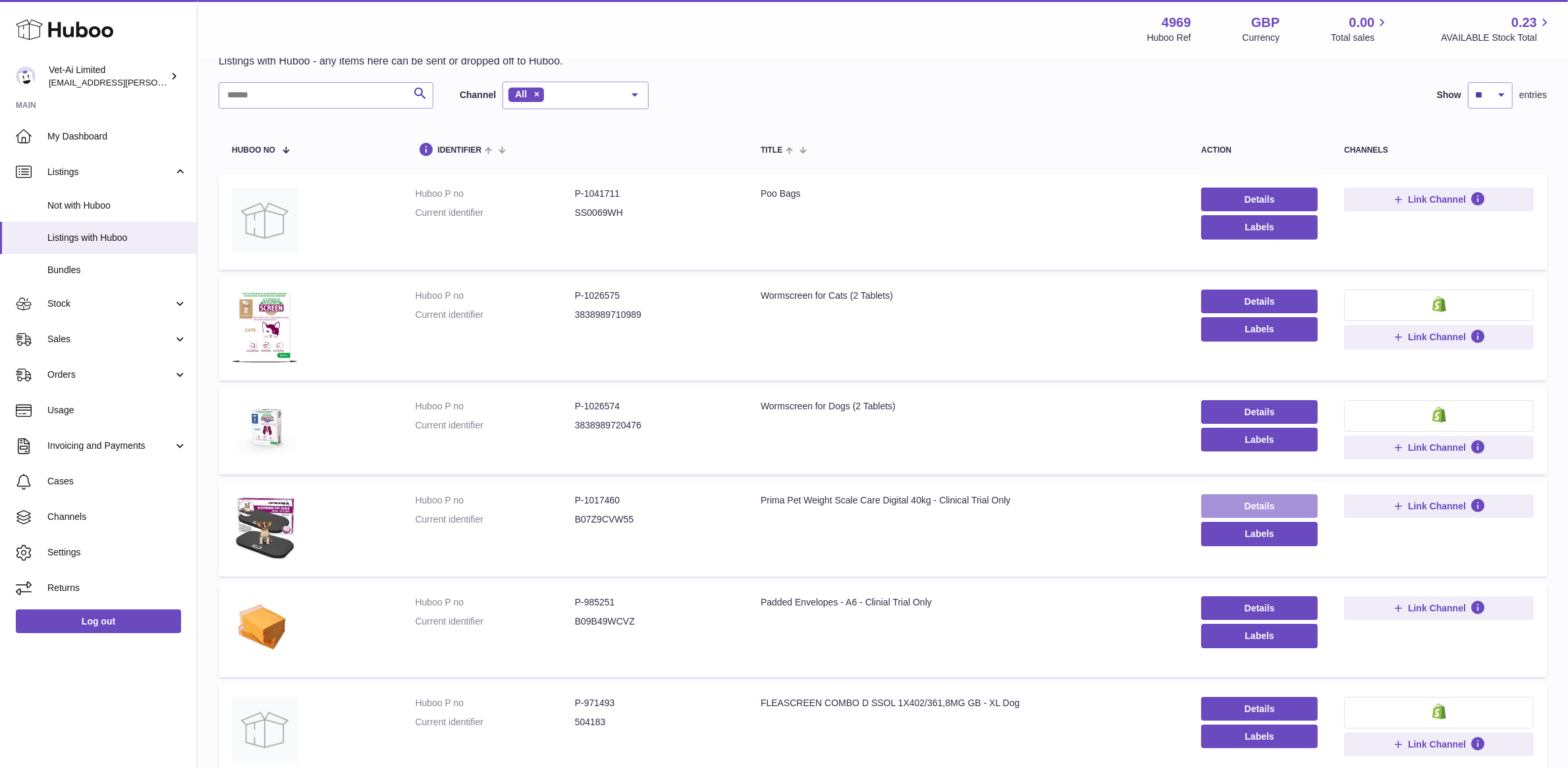
click at [1223, 502] on link "Details" at bounding box center [1259, 506] width 116 height 24
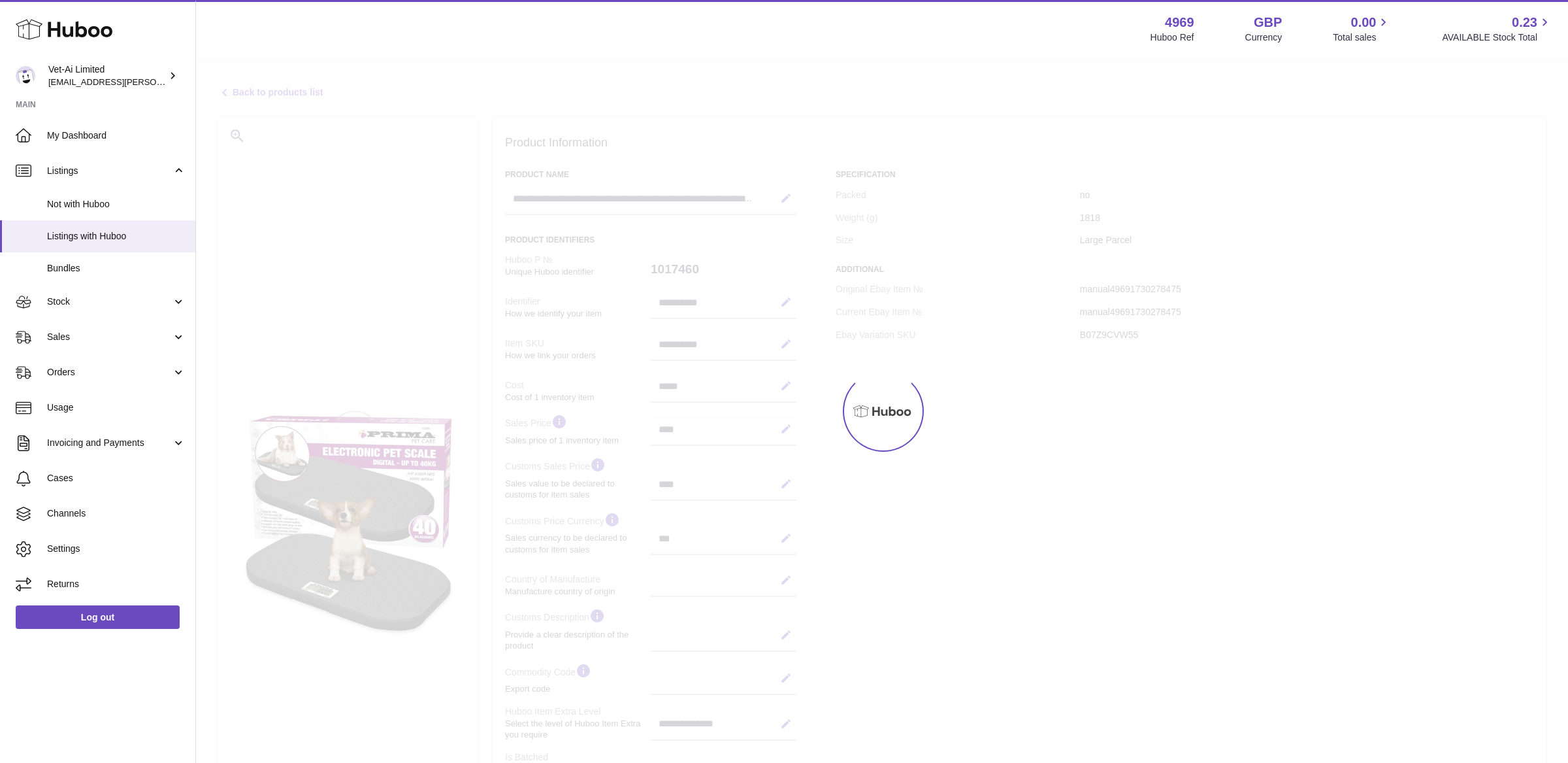
select select
select select "****"
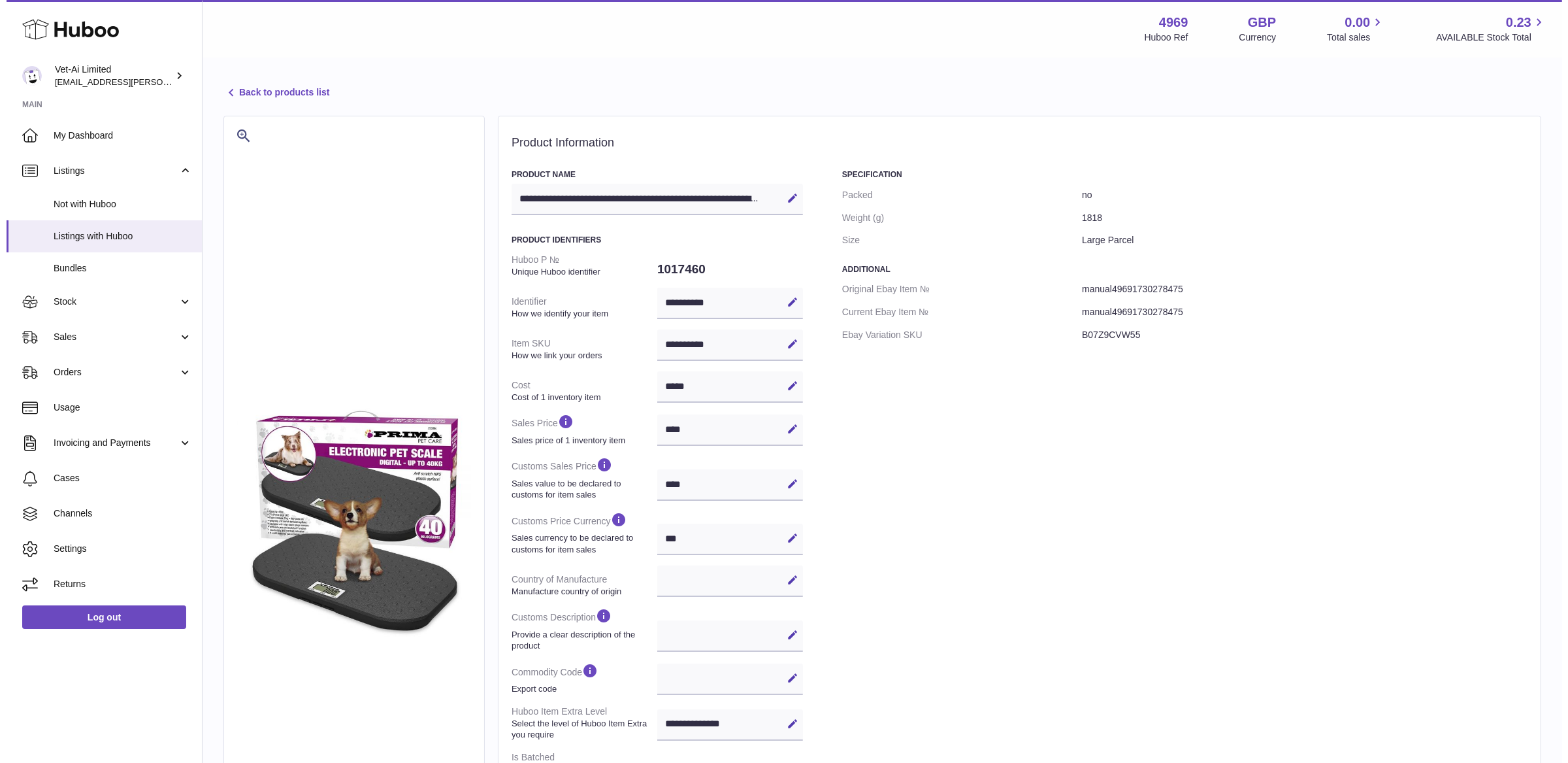
scroll to position [291, 0]
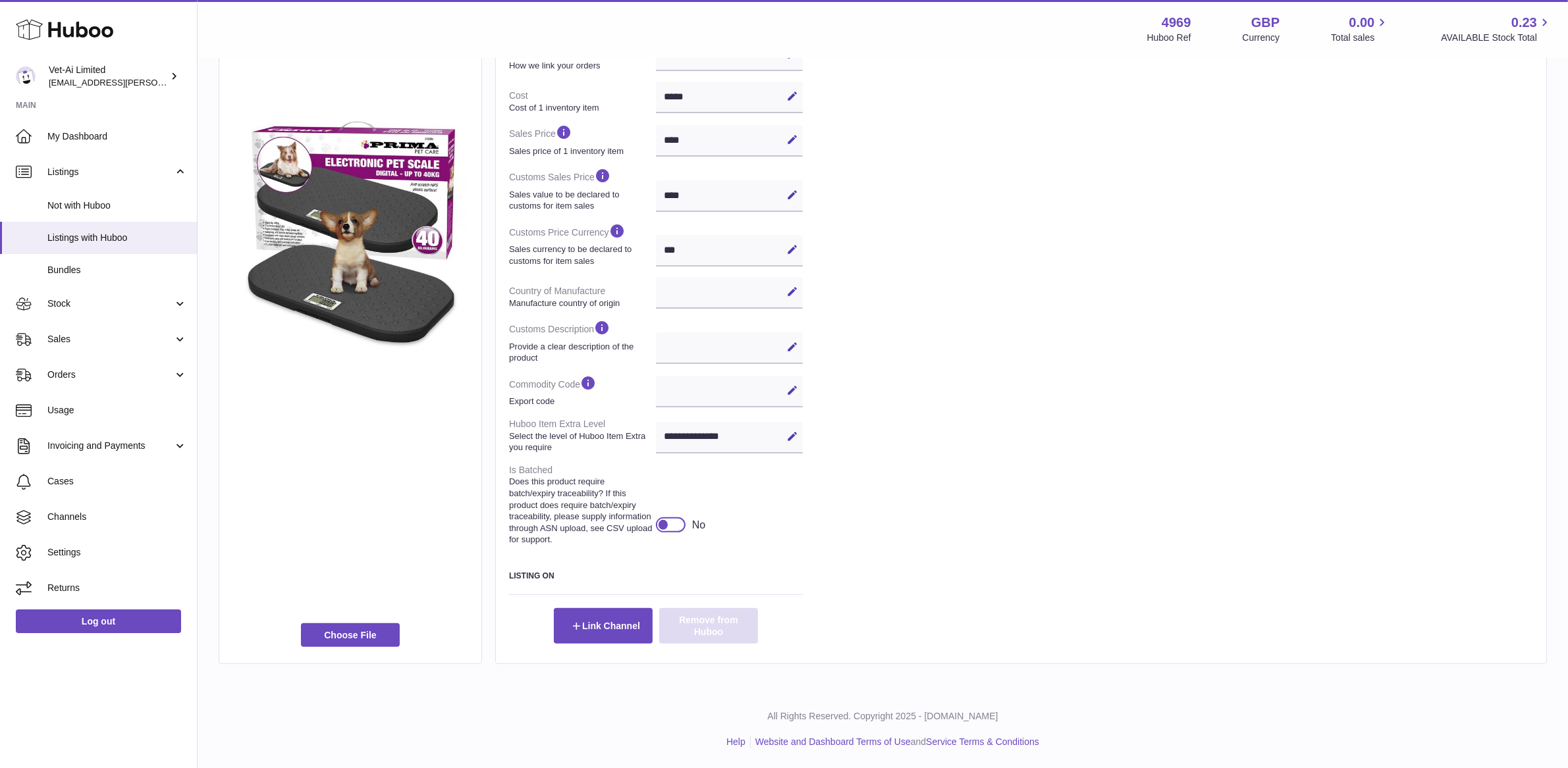
click at [685, 634] on button "Remove from Huboo" at bounding box center [709, 625] width 99 height 35
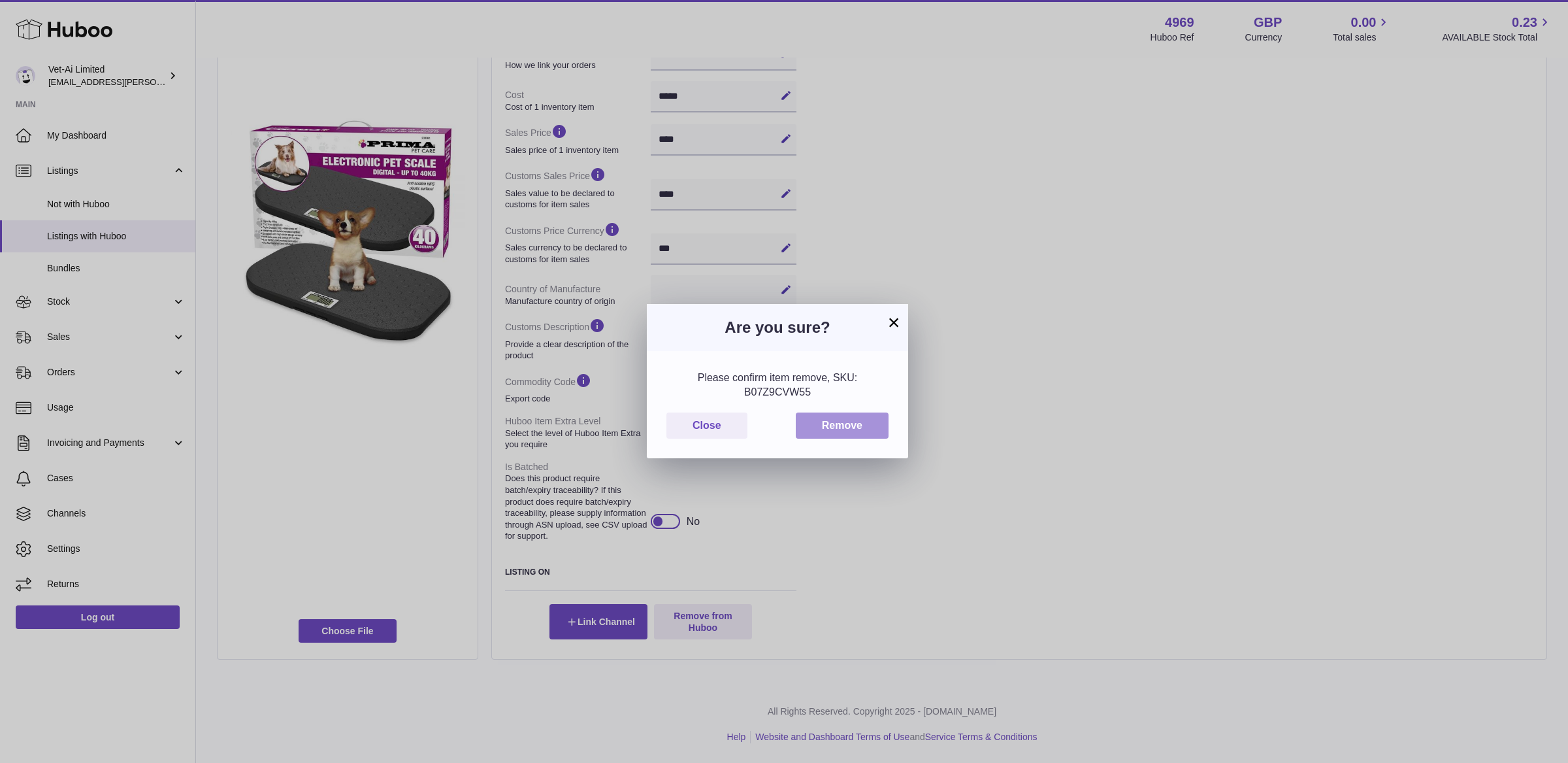
click at [874, 424] on button "Remove" at bounding box center [841, 425] width 92 height 27
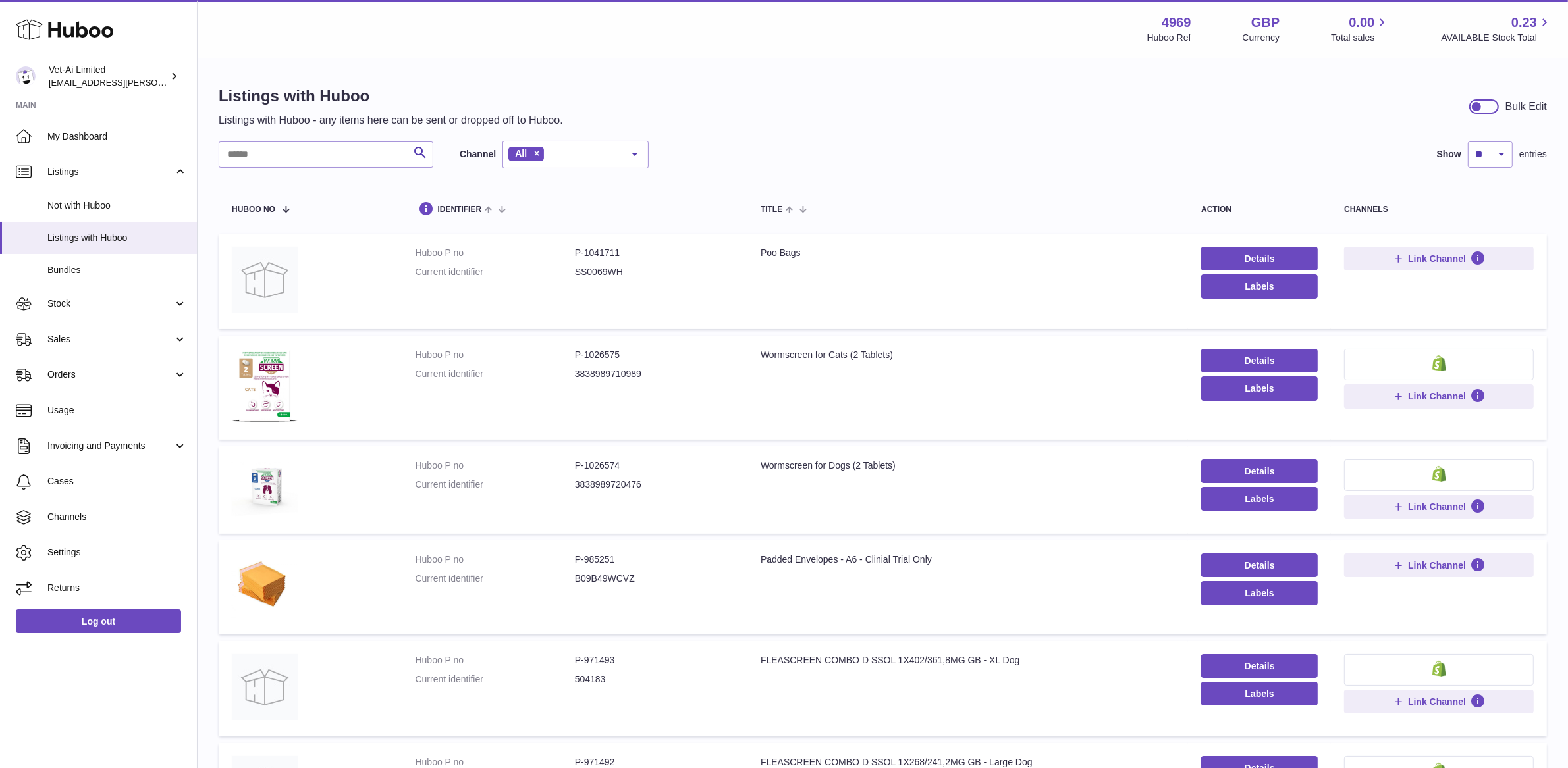
scroll to position [623, 0]
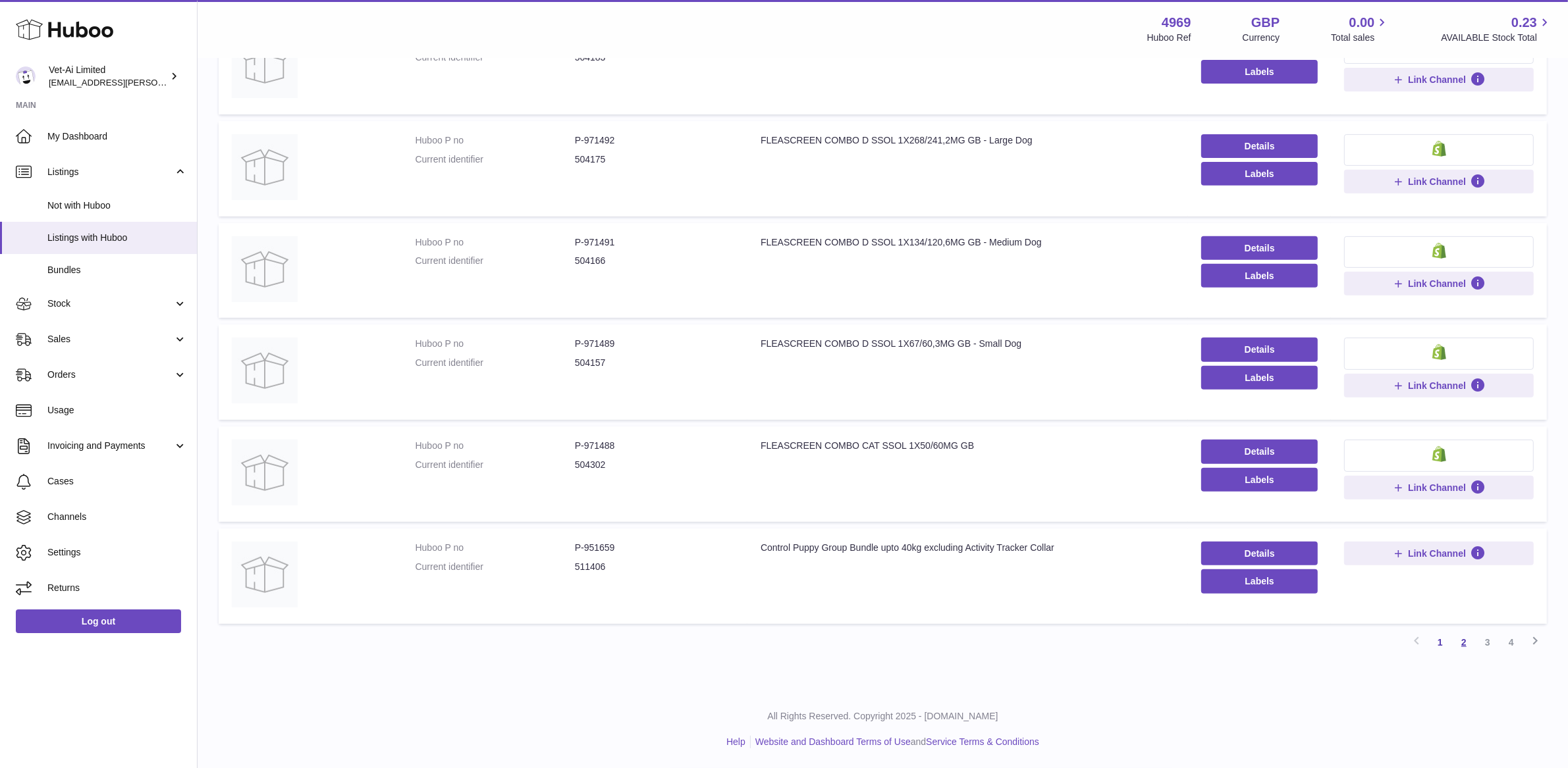
click at [1461, 646] on link "2" at bounding box center [1463, 642] width 24 height 24
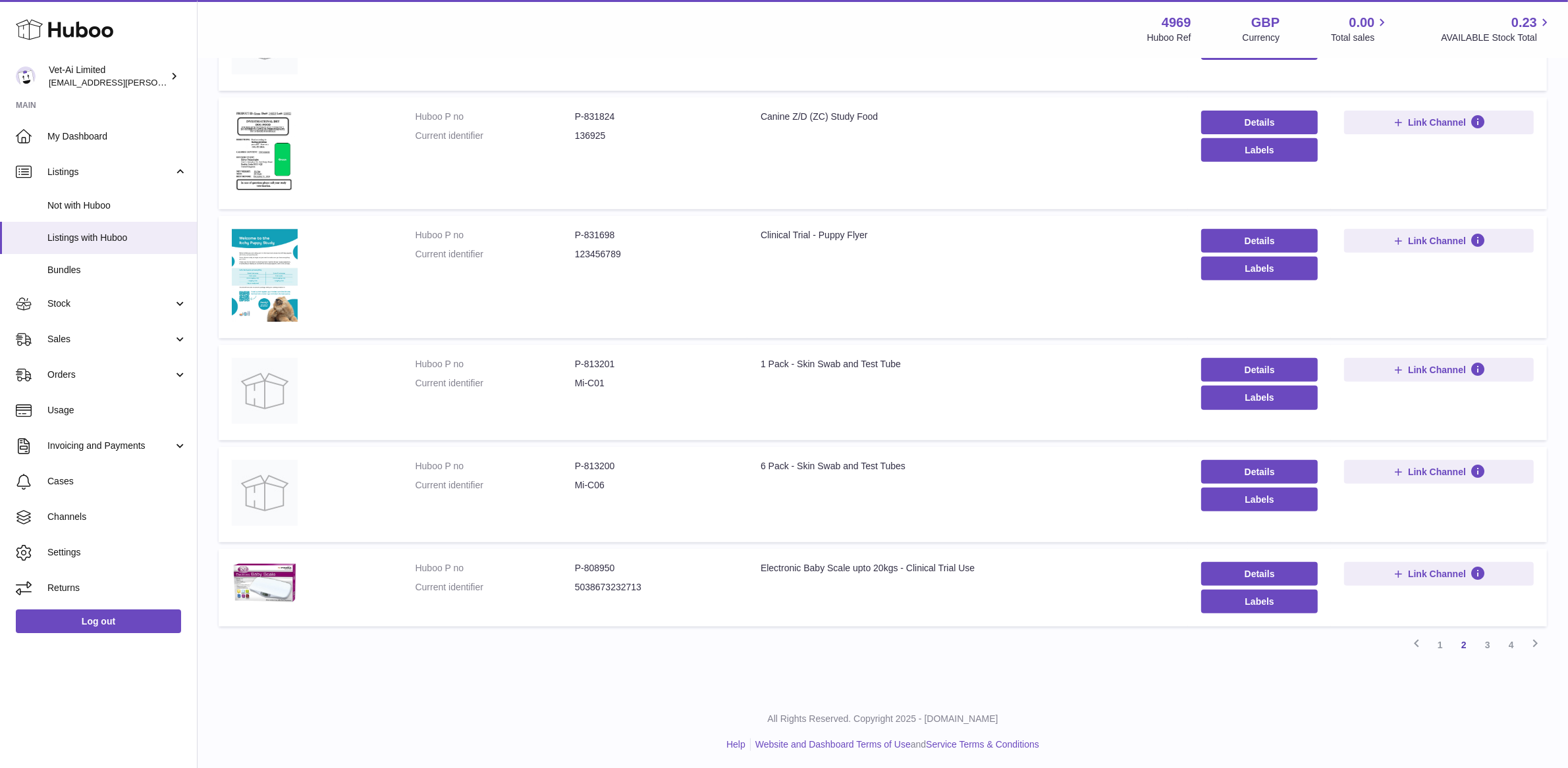
scroll to position [650, 0]
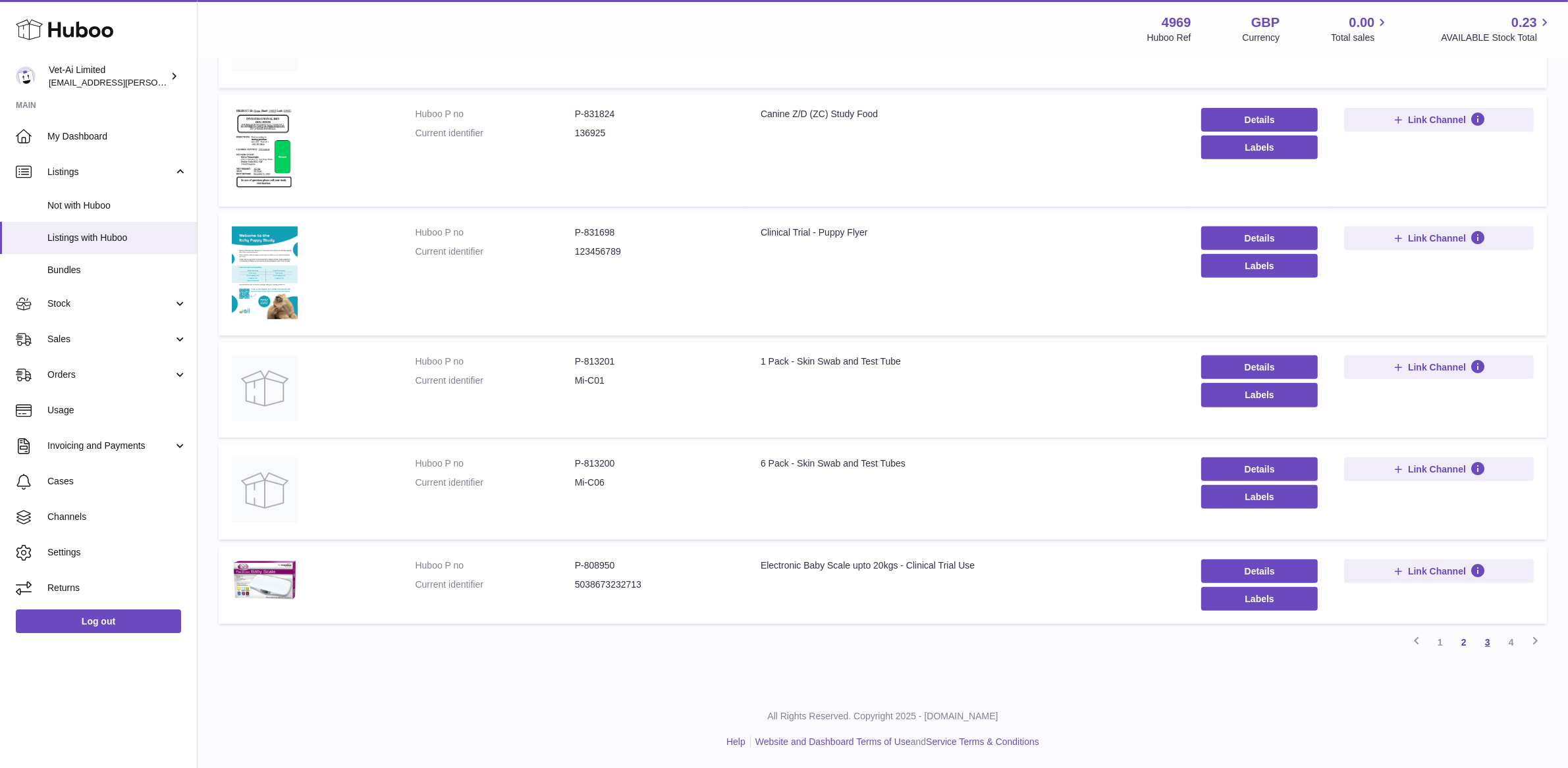
click at [1485, 647] on link "3" at bounding box center [1487, 642] width 24 height 24
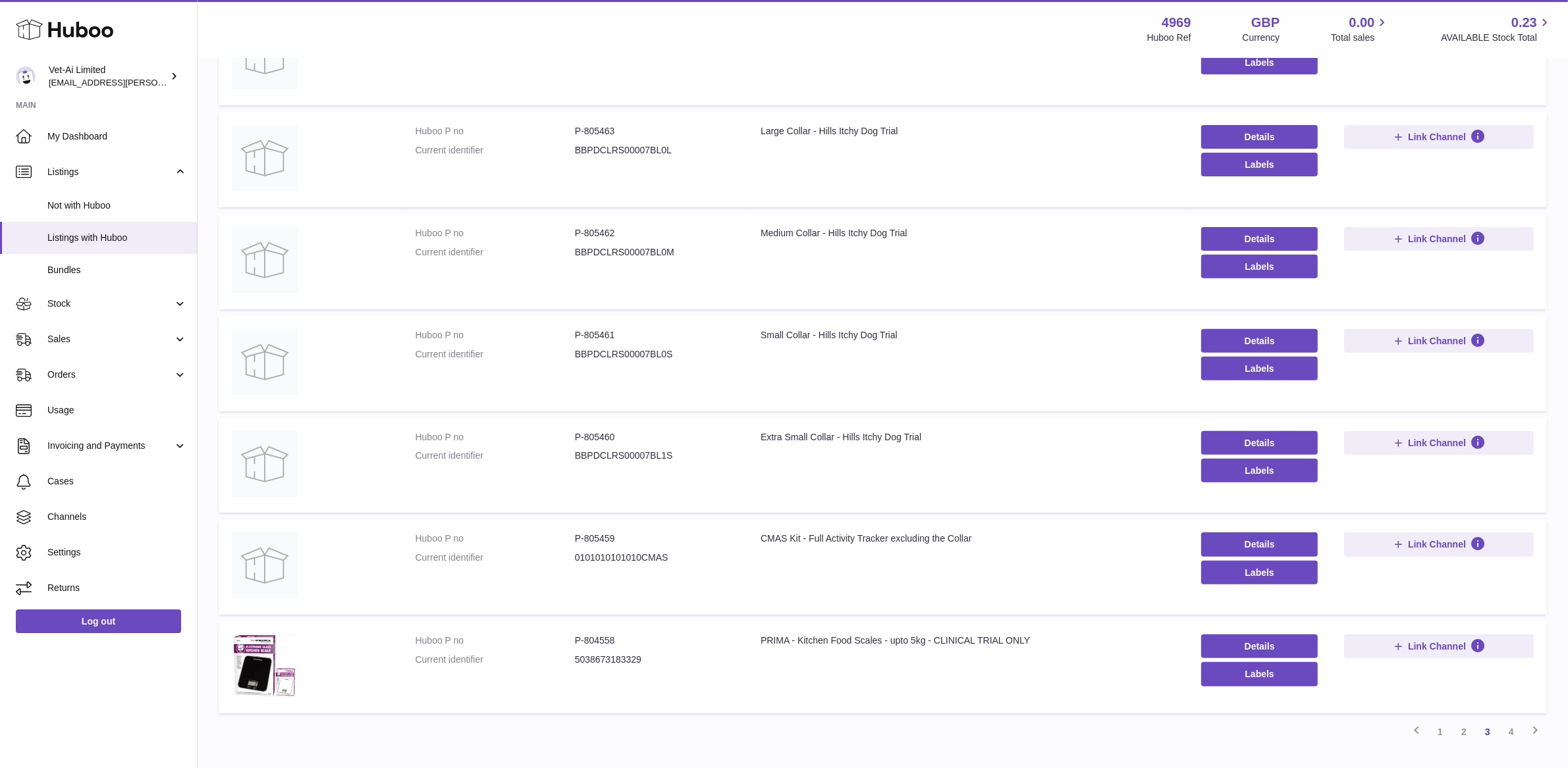
scroll to position [621, 0]
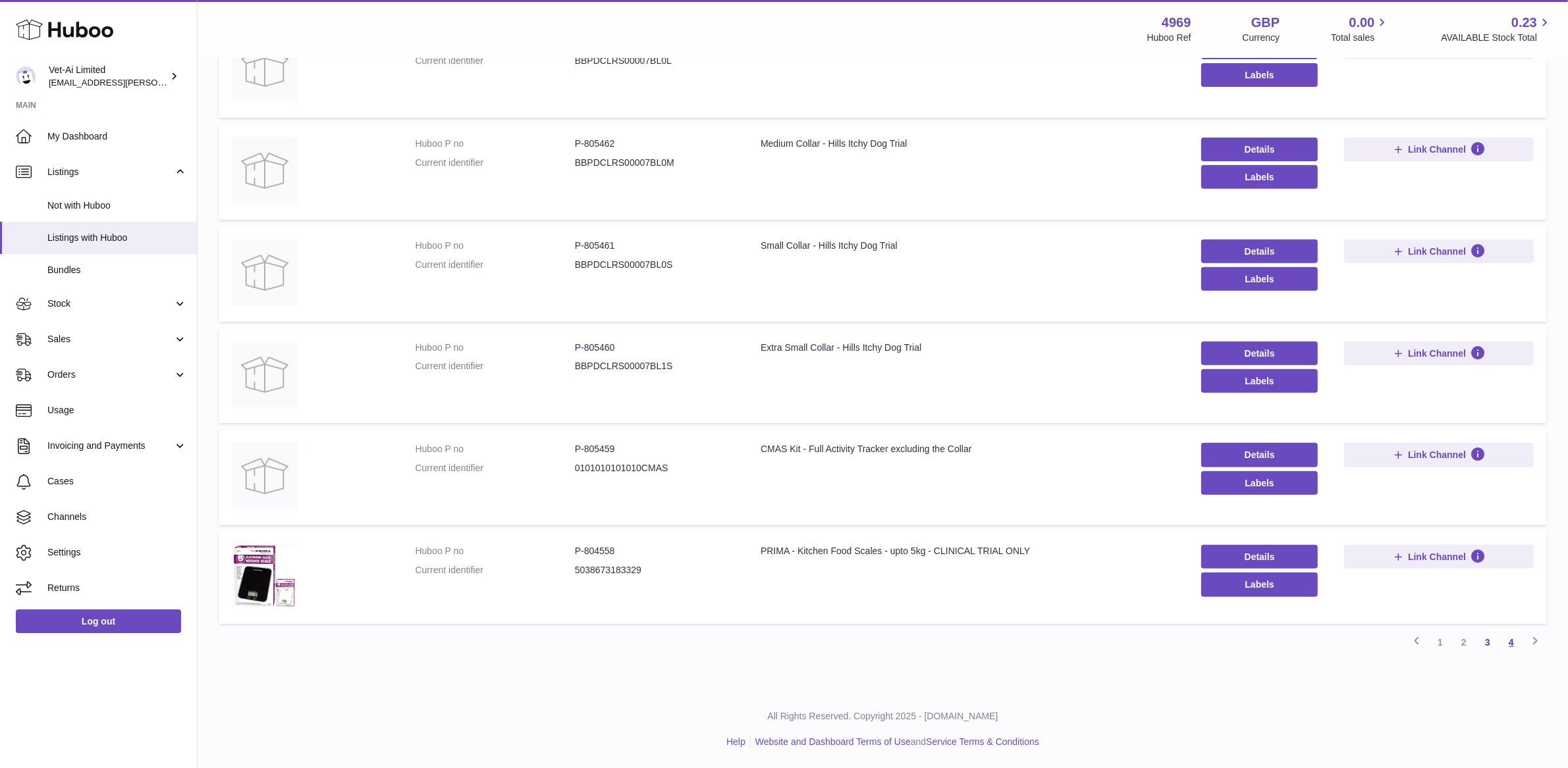
click at [1511, 645] on link "4" at bounding box center [1511, 642] width 24 height 24
